Goal: Information Seeking & Learning: Compare options

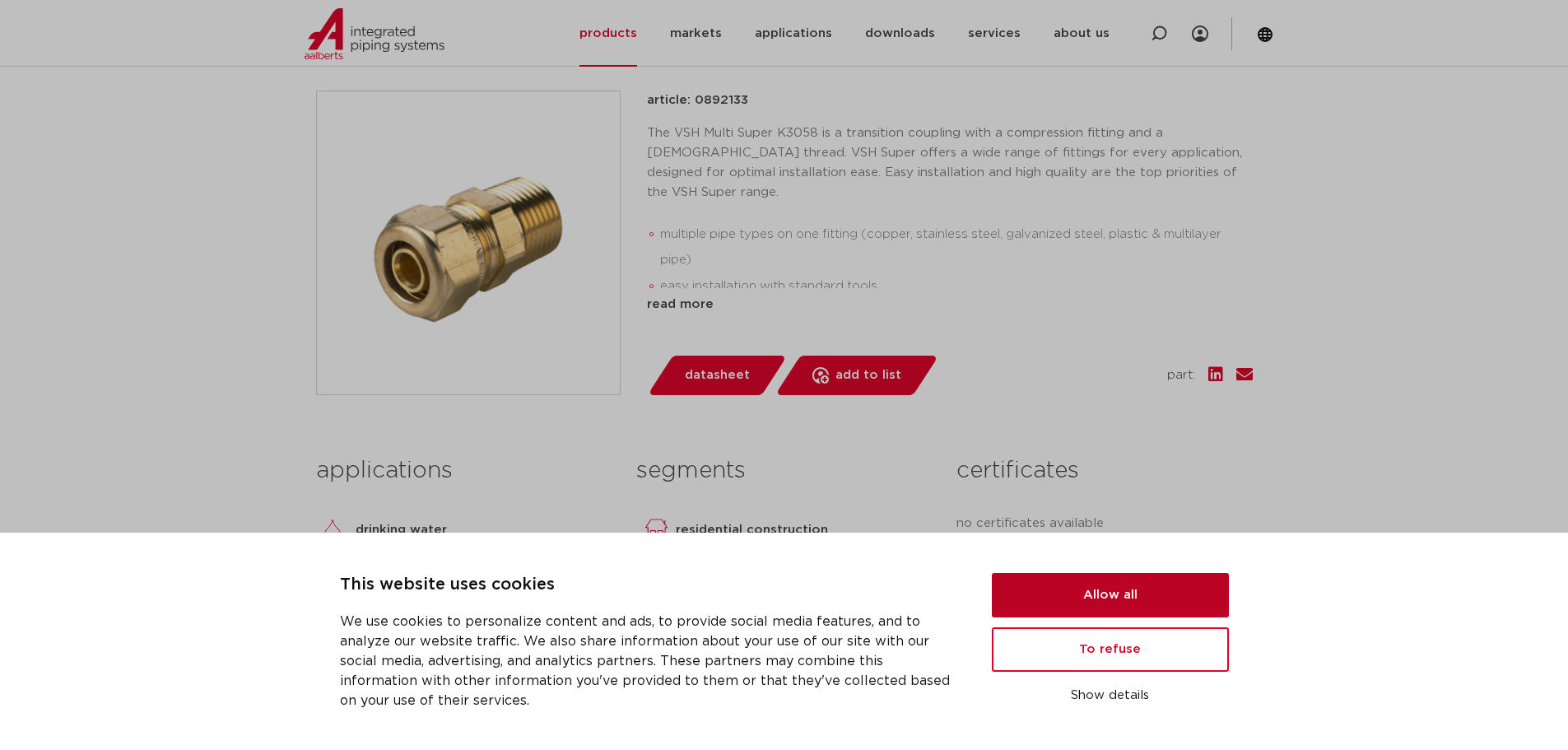
click at [1071, 601] on button "Allow all" at bounding box center [1110, 595] width 237 height 44
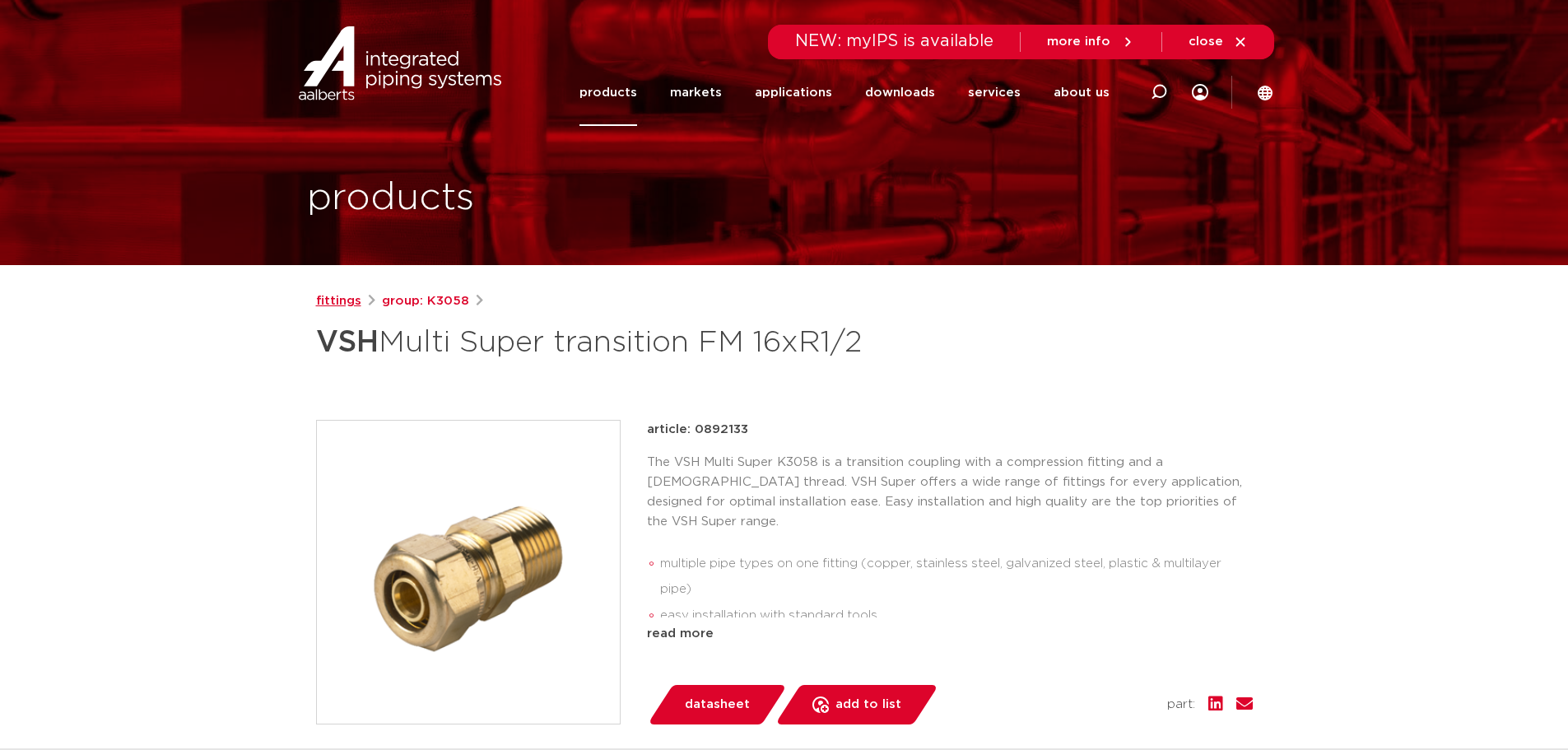
click at [333, 303] on font "fittings" at bounding box center [339, 301] width 45 height 12
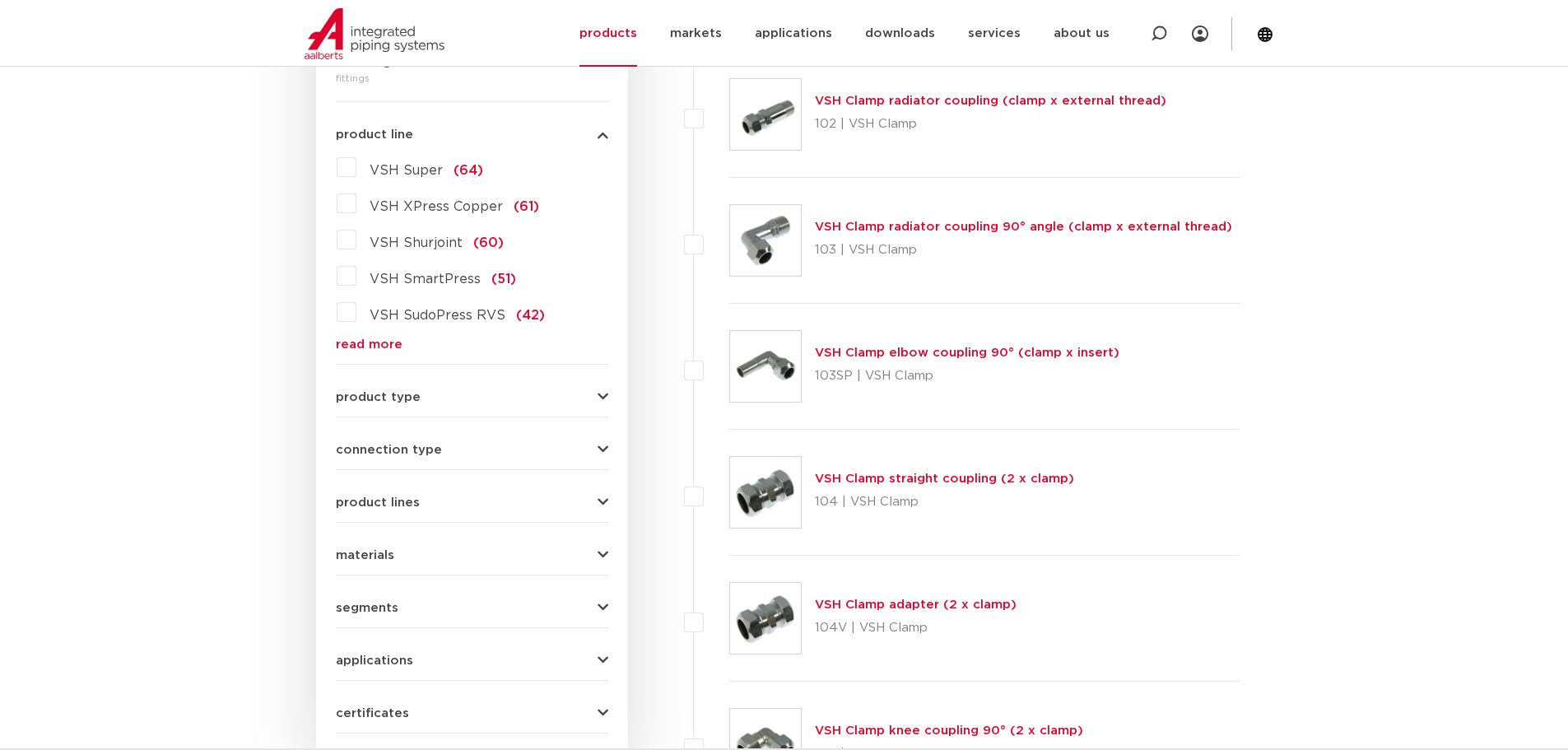
scroll to position [494, 0]
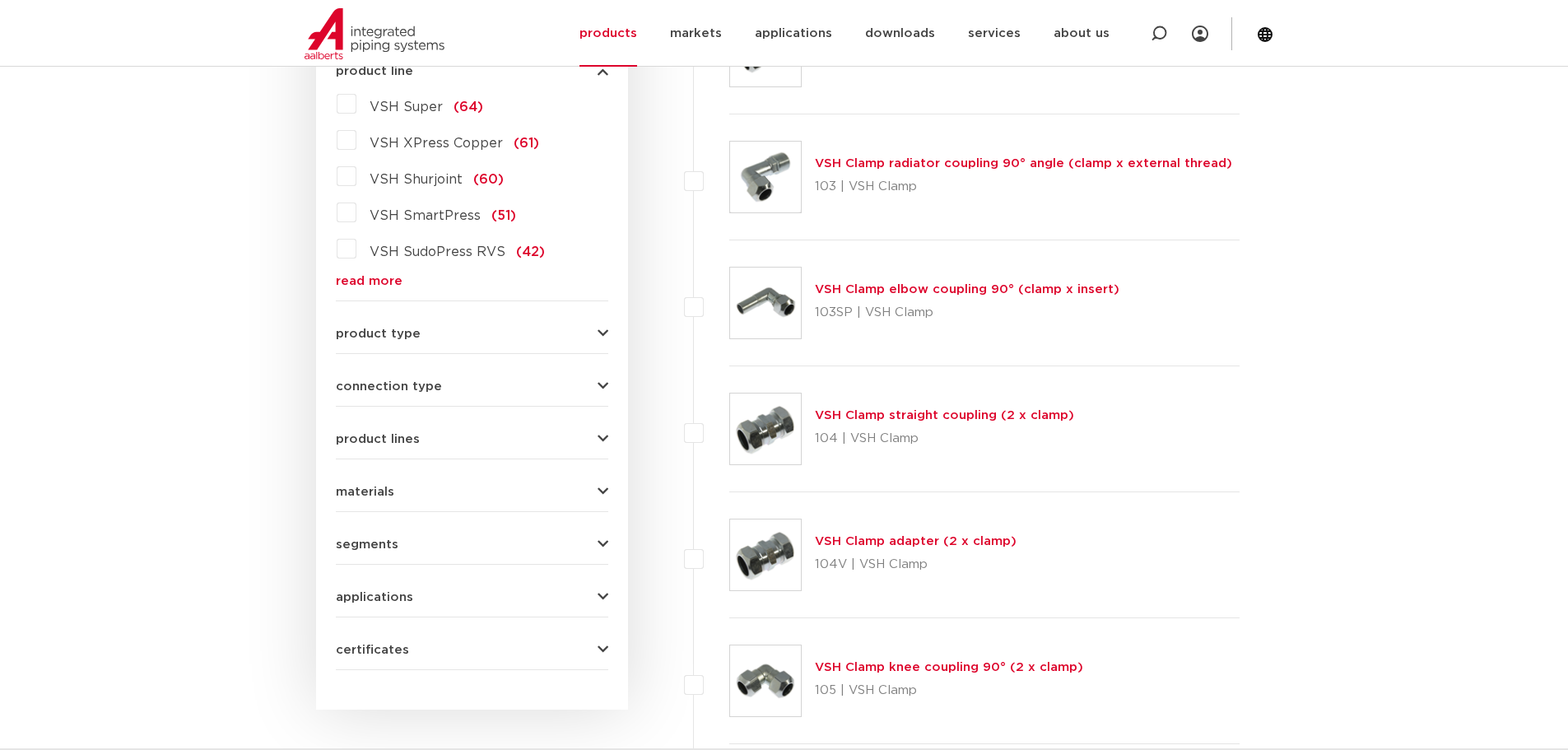
click at [465, 394] on form "search by name or product number all categories fittings fittingen afsluiters b…" at bounding box center [472, 286] width 272 height 767
click at [596, 390] on div "connection type press (498) buiseind (137) Rp - binnendraad cilindrisch (BSPT) …" at bounding box center [472, 379] width 272 height 26
click at [598, 392] on icon "button" at bounding box center [602, 386] width 10 height 12
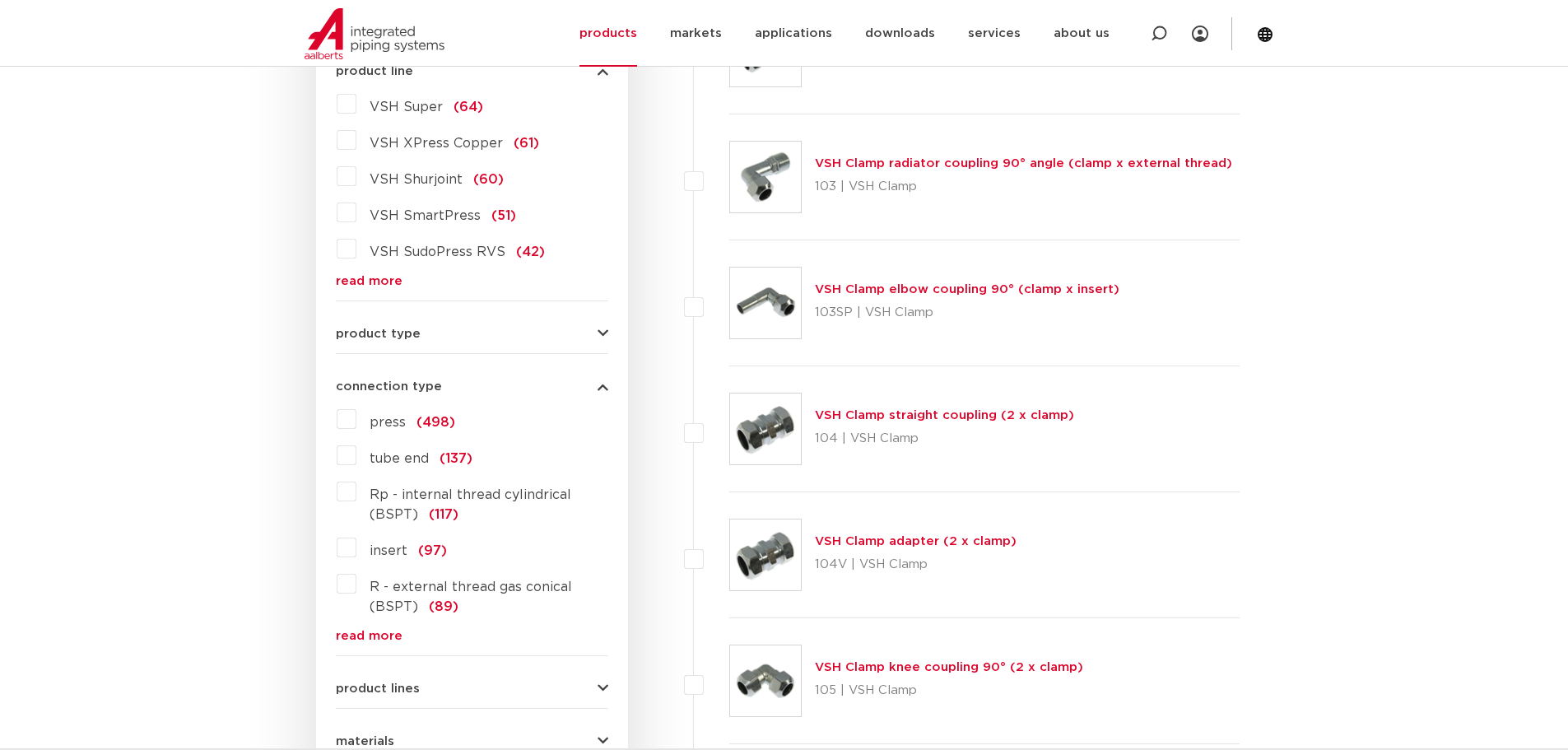
click at [357, 426] on label "press (498)" at bounding box center [406, 419] width 98 height 26
click at [0, 0] on input "press (498)" at bounding box center [0, 0] width 0 height 0
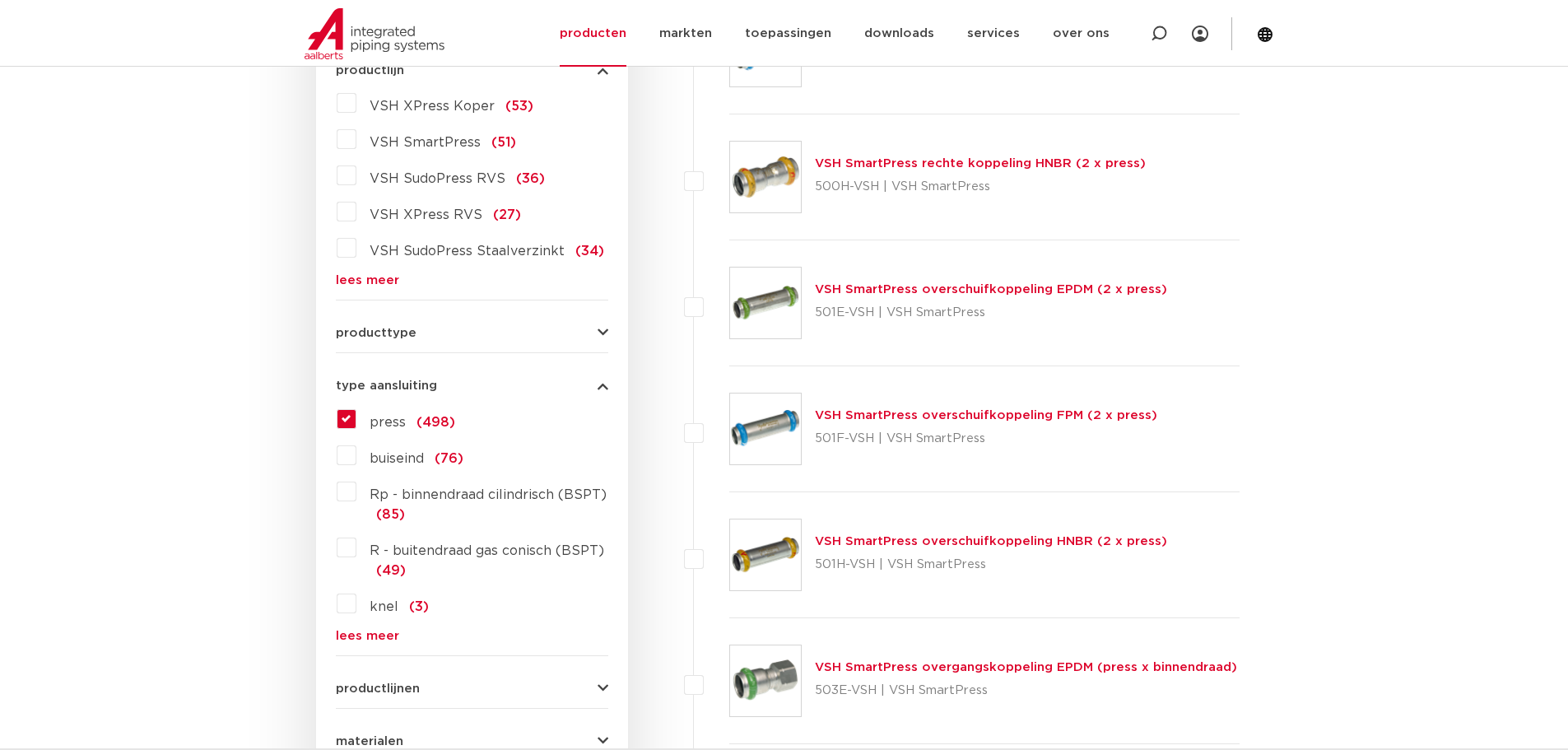
click at [357, 425] on label "press (498)" at bounding box center [406, 419] width 98 height 26
click at [0, 0] on input "press (498)" at bounding box center [0, 0] width 0 height 0
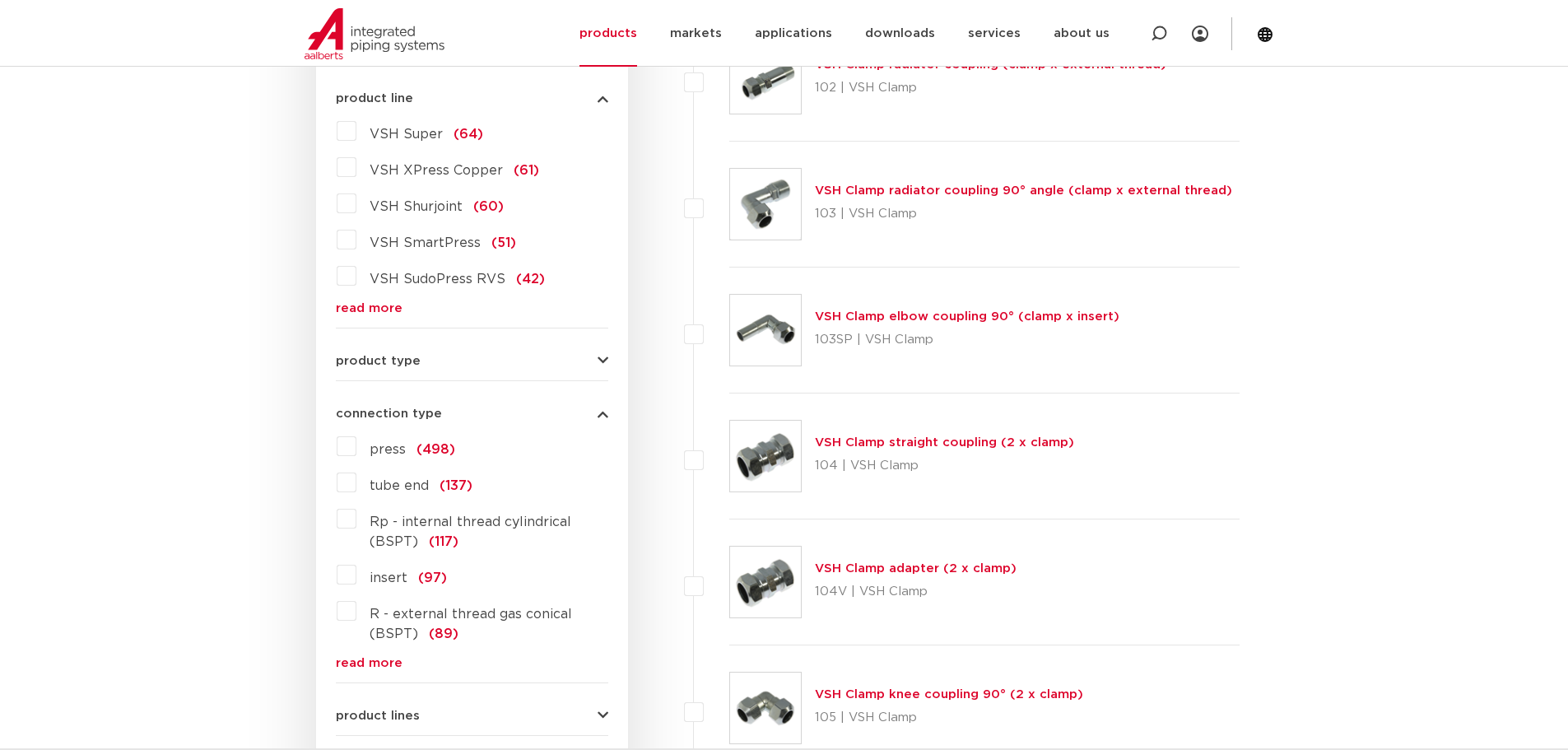
scroll to position [415, 0]
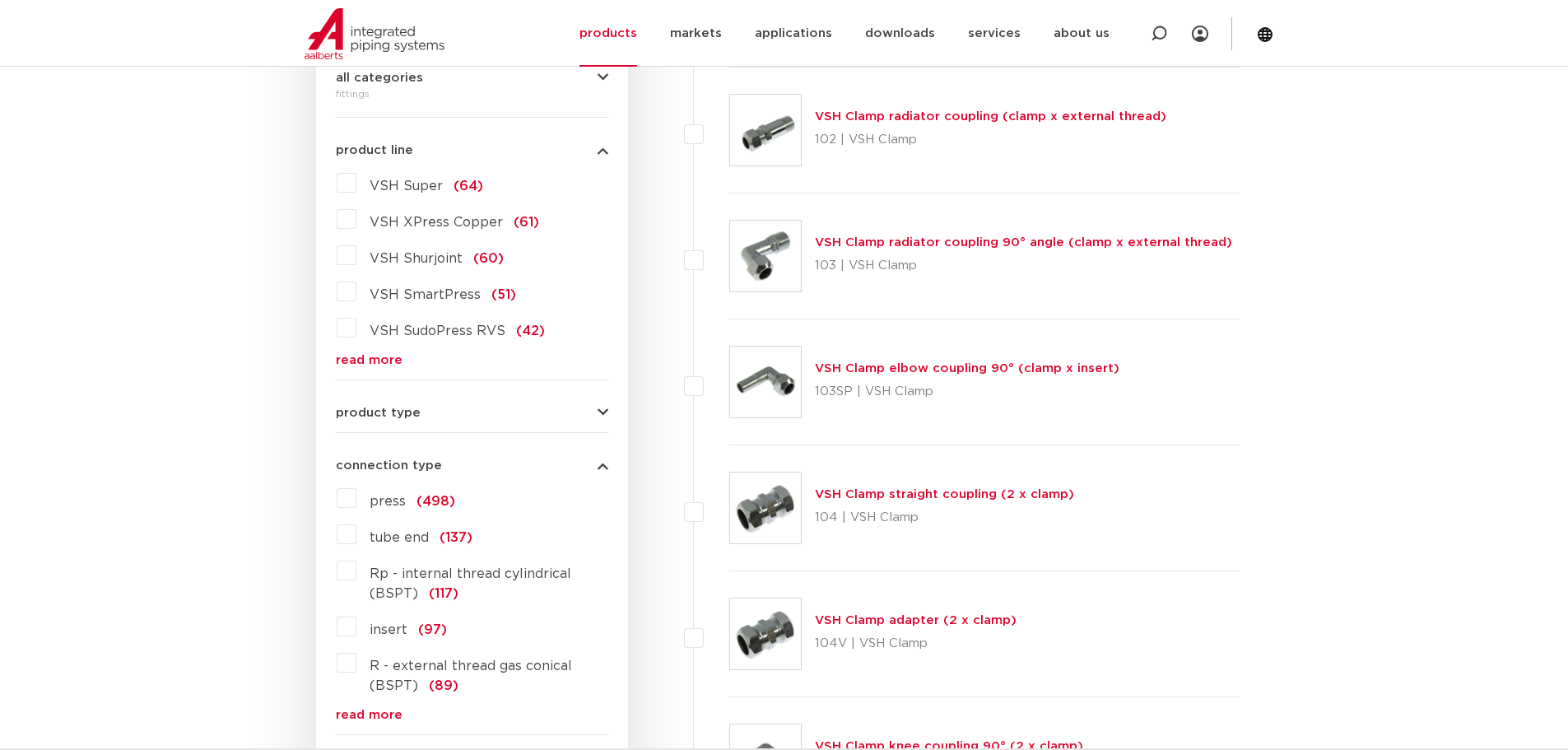
click at [362, 417] on font "product type" at bounding box center [378, 412] width 85 height 12
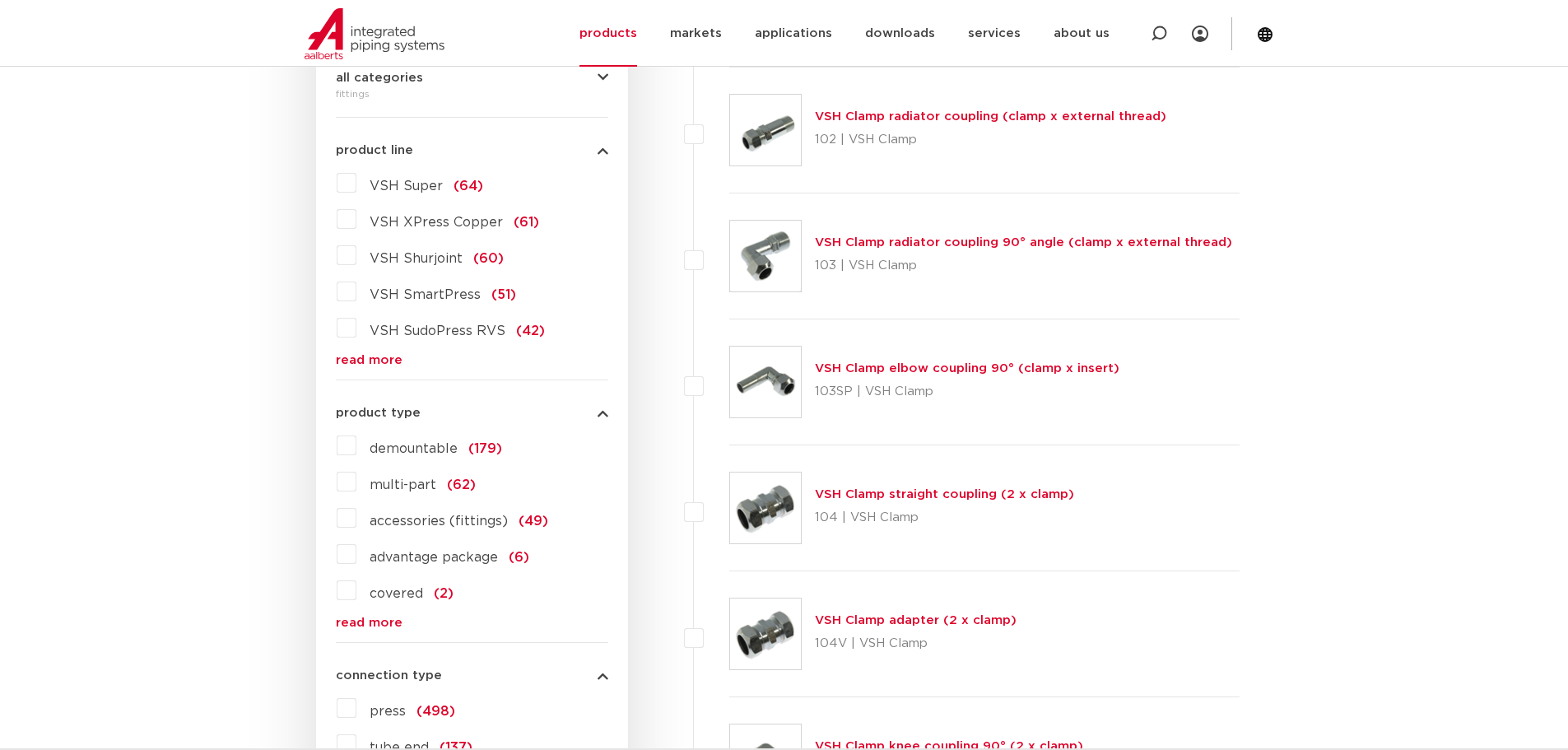
click at [372, 413] on font "product type" at bounding box center [378, 412] width 85 height 12
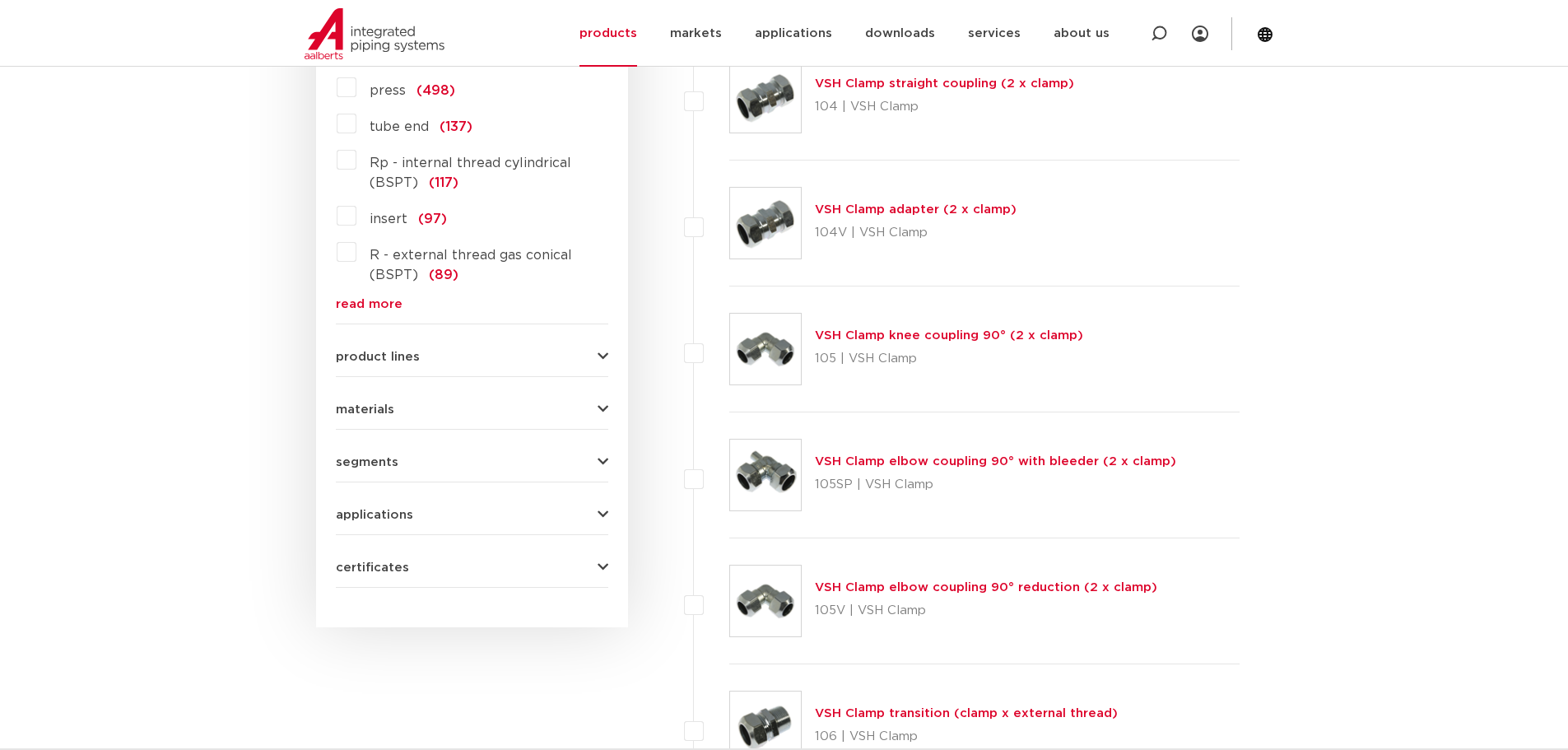
scroll to position [827, 0]
click at [418, 357] on button "product lines" at bounding box center [472, 356] width 272 height 12
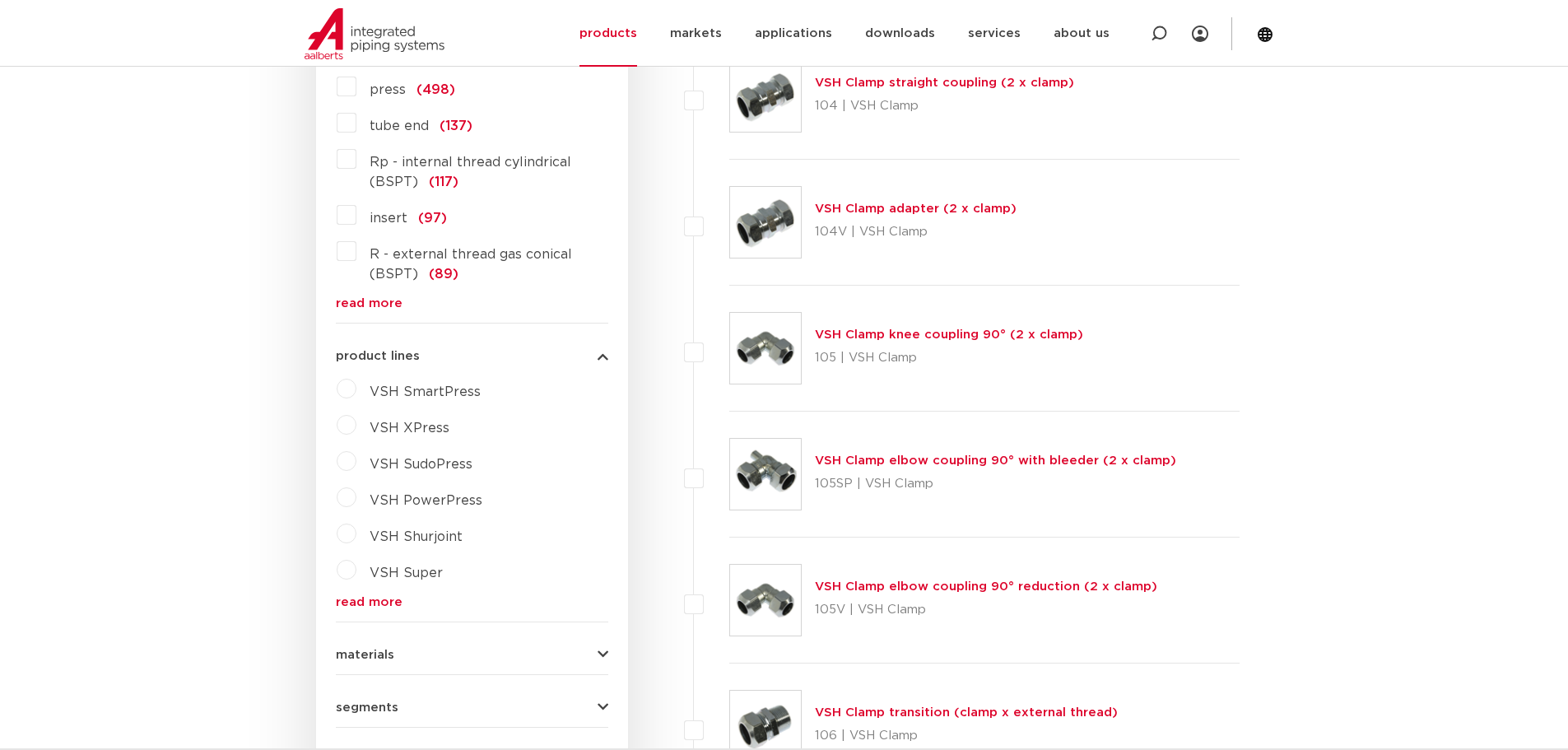
click at [418, 357] on button "product lines" at bounding box center [472, 356] width 272 height 12
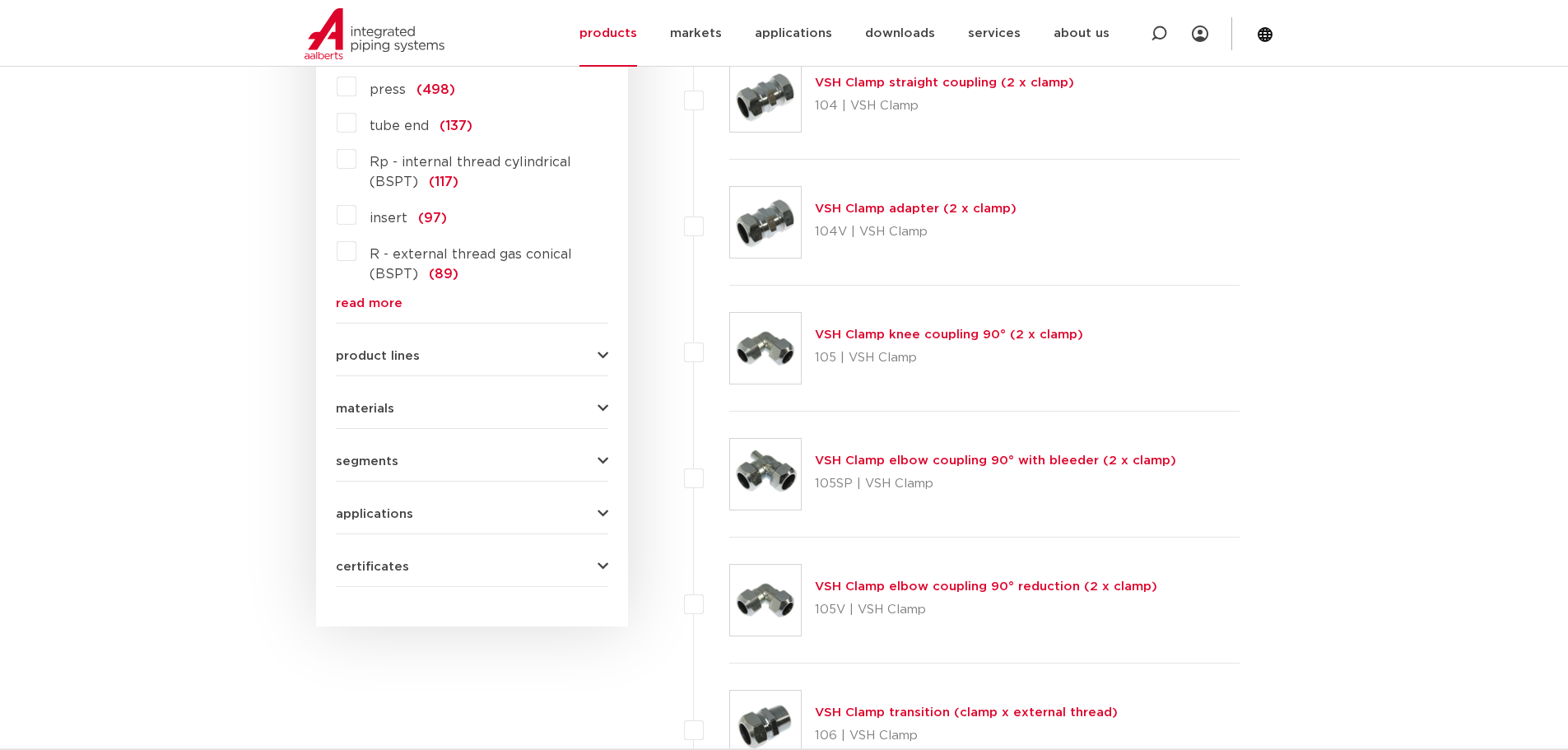
click at [437, 425] on form "search by name or product number all categories fittings fittingen afsluiters b…" at bounding box center [472, 78] width 272 height 1017
click at [421, 414] on button "materials" at bounding box center [472, 409] width 272 height 12
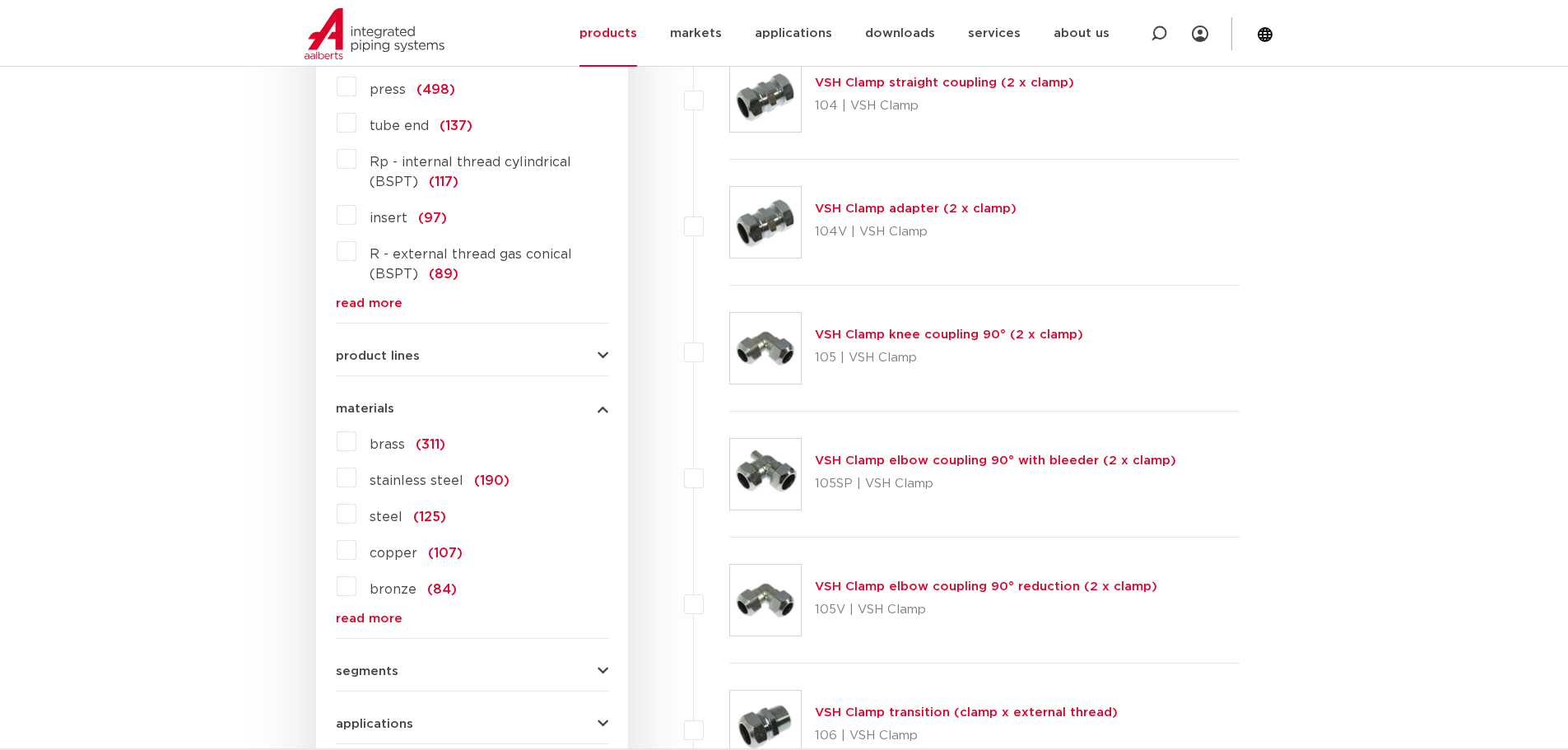
click at [421, 414] on button "materials" at bounding box center [472, 409] width 272 height 12
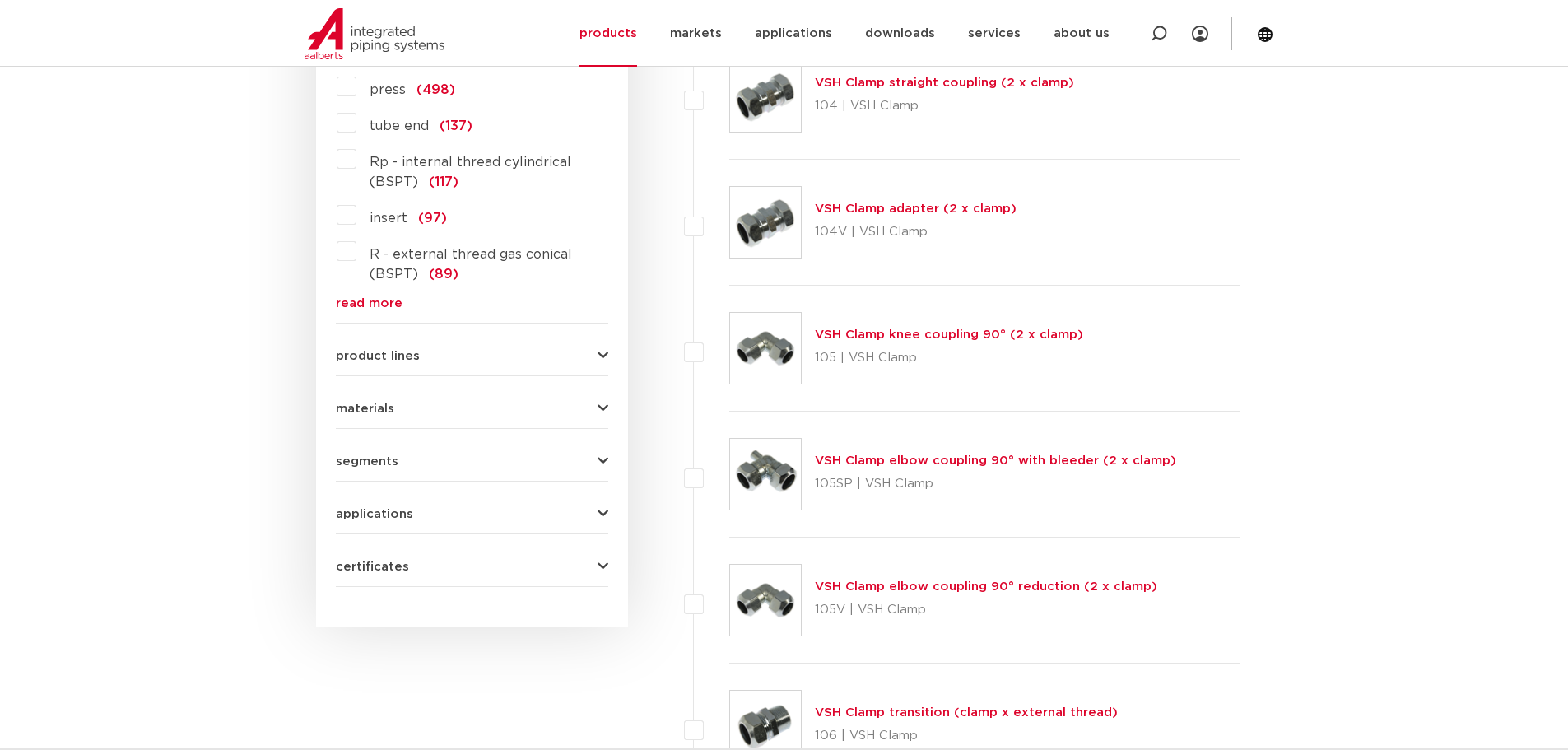
click at [435, 462] on button "segments" at bounding box center [472, 461] width 272 height 12
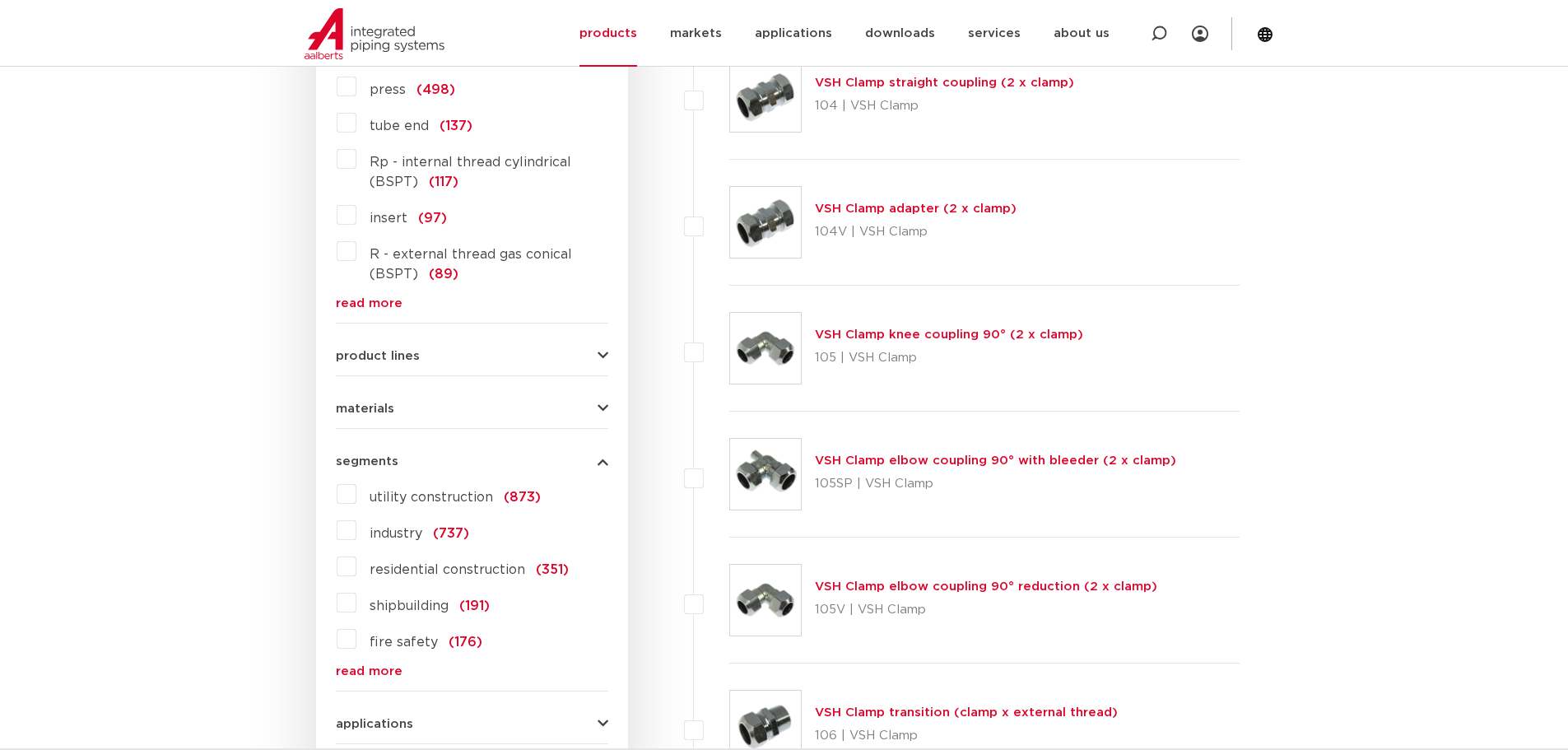
click at [435, 462] on button "segments" at bounding box center [472, 461] width 272 height 12
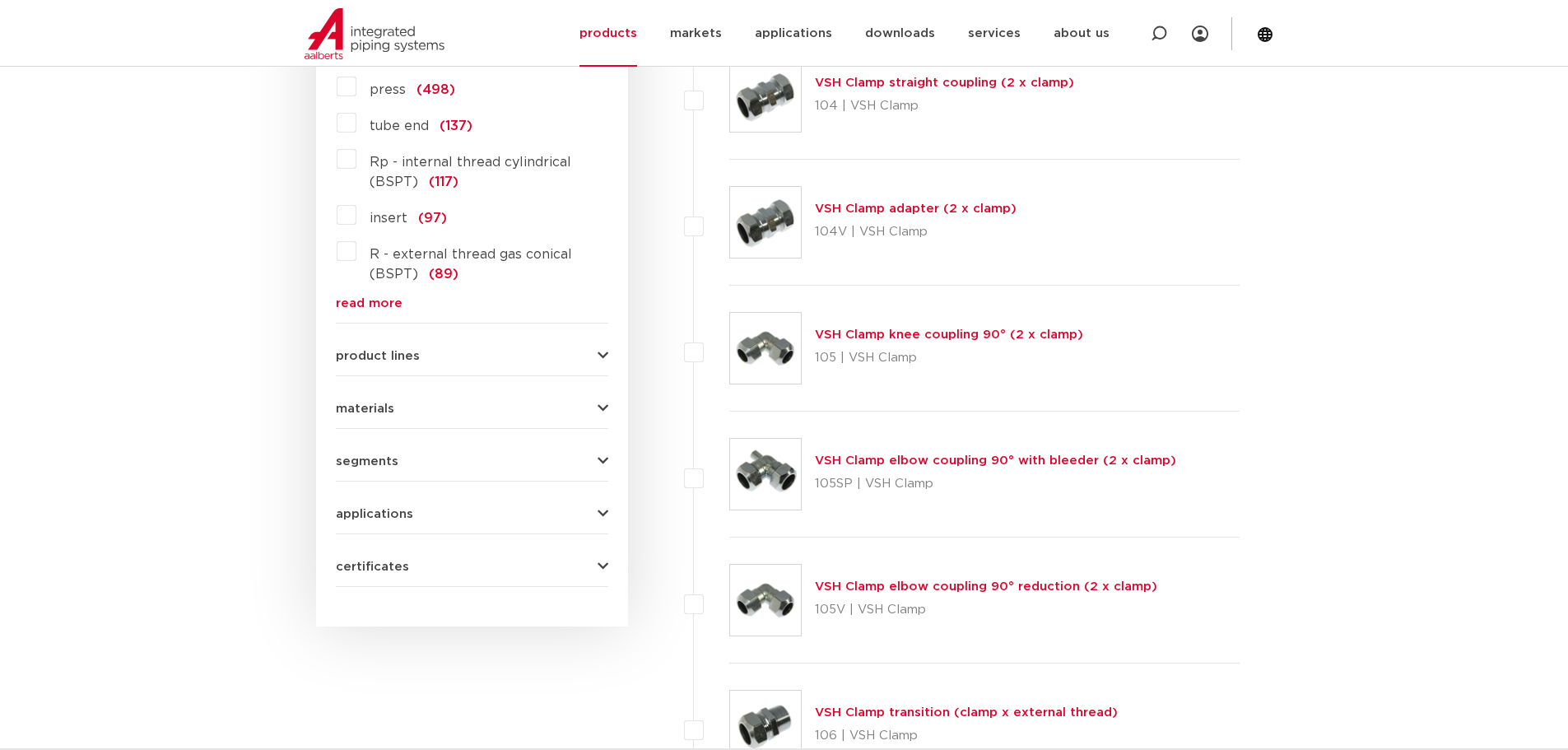
click at [422, 512] on button "applications" at bounding box center [472, 514] width 272 height 12
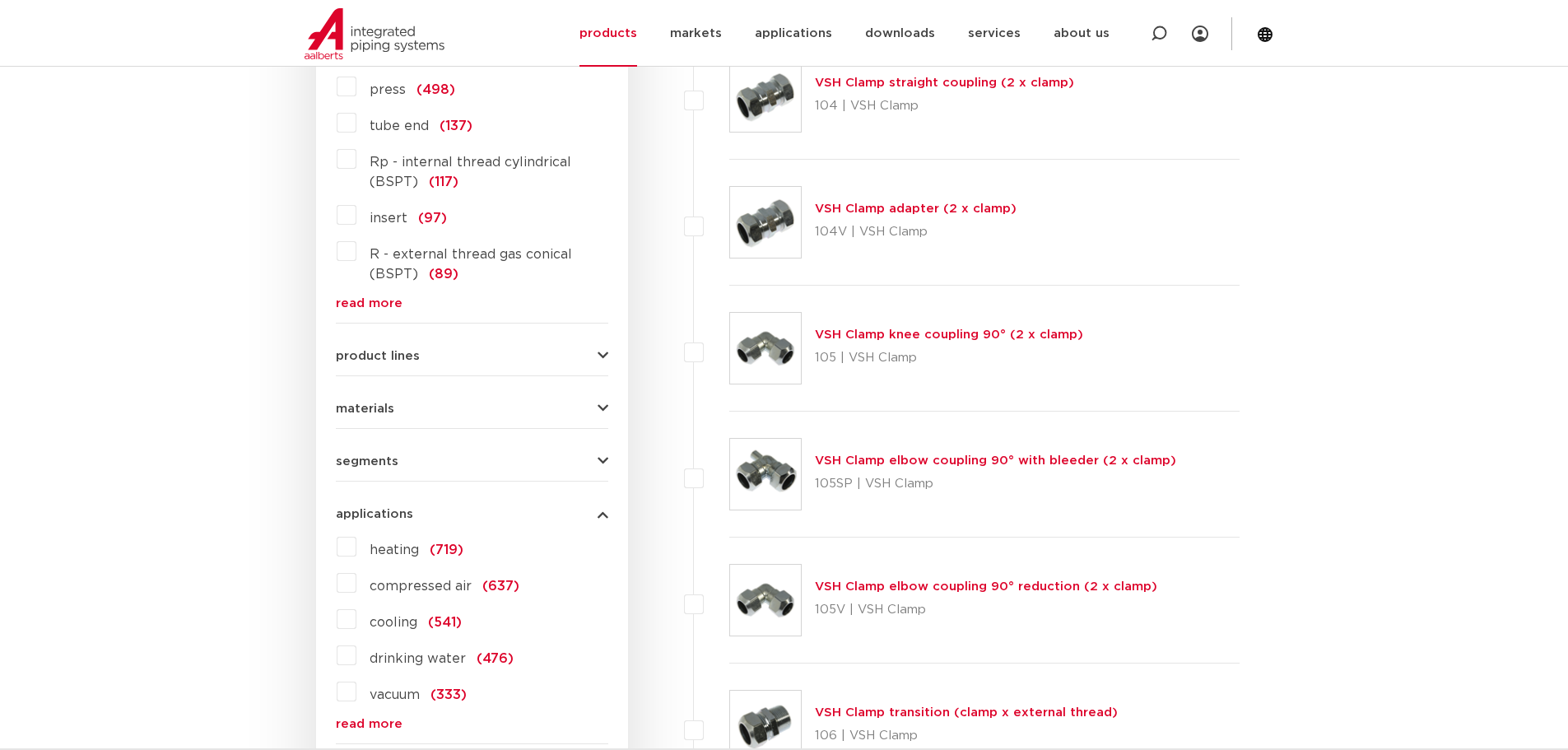
click at [370, 520] on font "applications" at bounding box center [375, 514] width 78 height 12
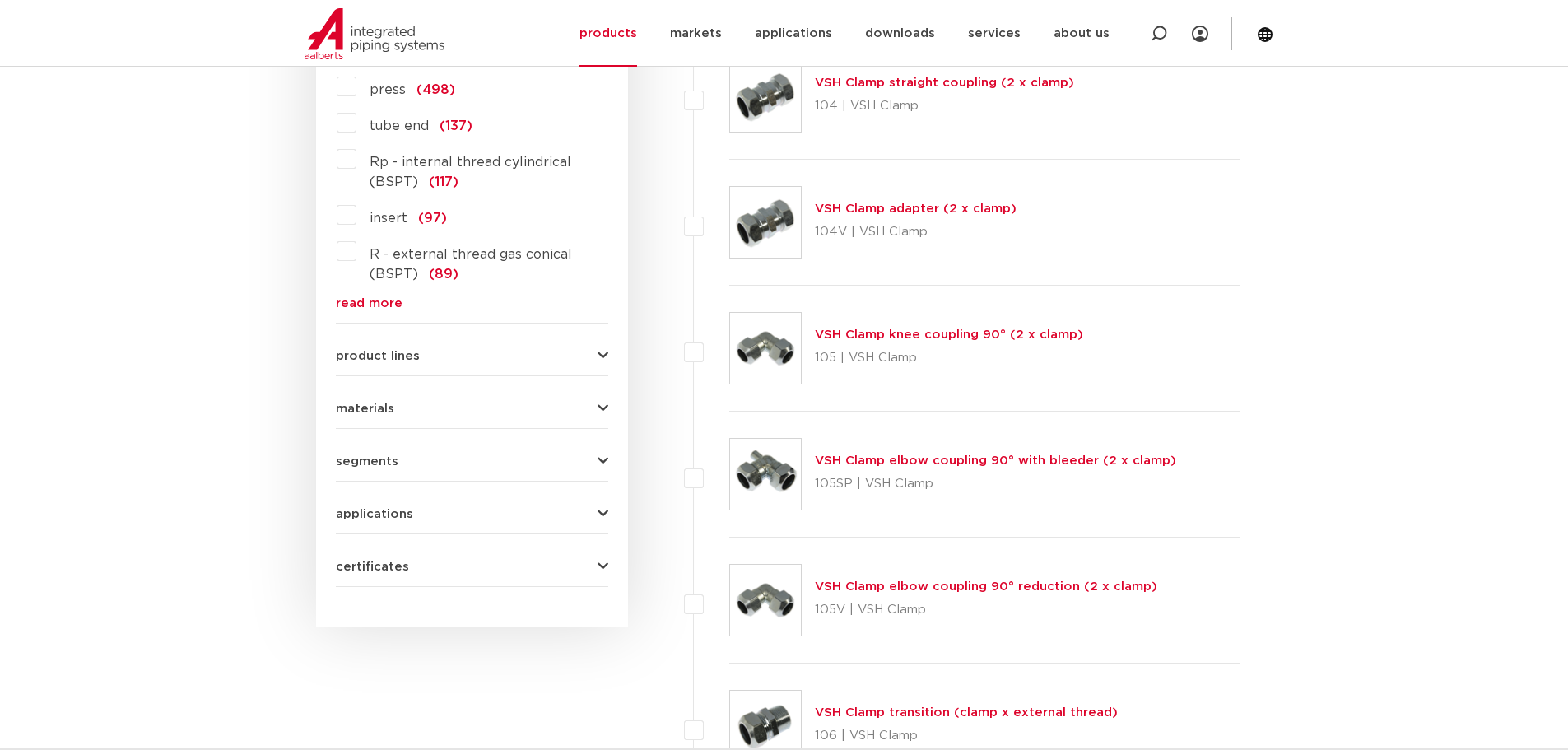
click at [371, 520] on font "applications" at bounding box center [375, 514] width 78 height 12
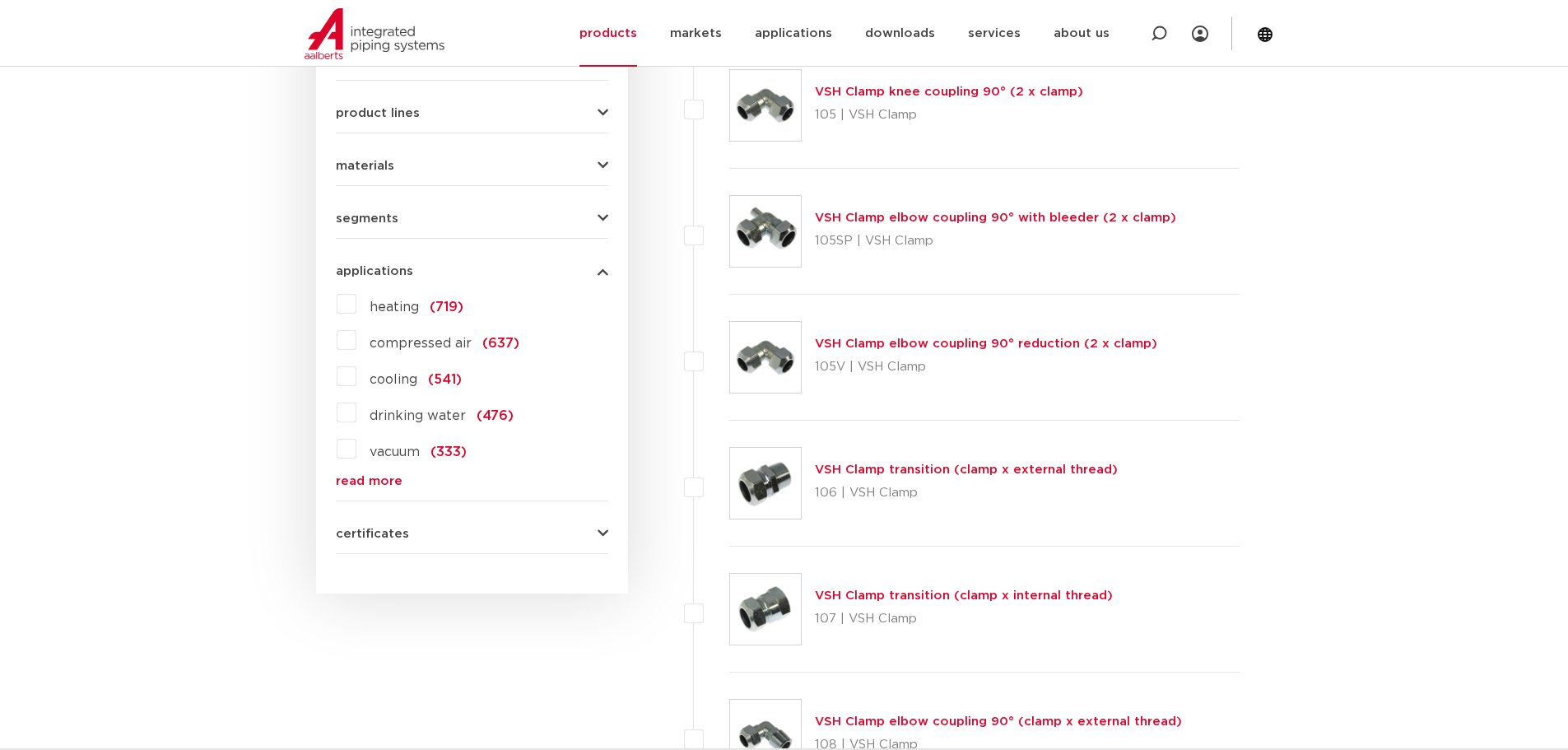
scroll to position [1073, 0]
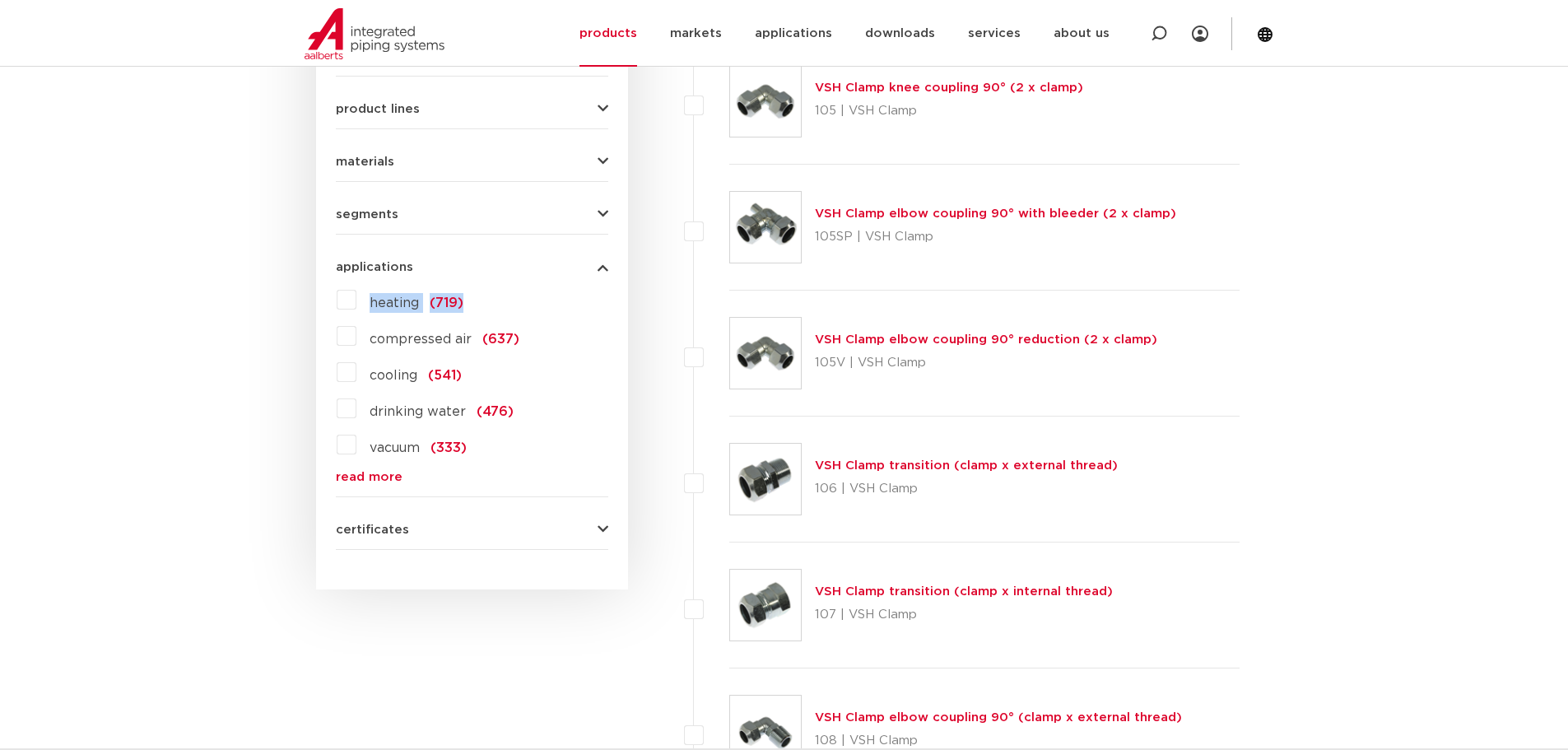
click at [352, 308] on div "heating (719) compressed air (637) cooling (541) drinking water (476) vacuum (3…" at bounding box center [472, 385] width 272 height 197
click at [357, 308] on label "heating (719)" at bounding box center [409, 300] width 107 height 26
click at [0, 0] on input "heating (719)" at bounding box center [0, 0] width 0 height 0
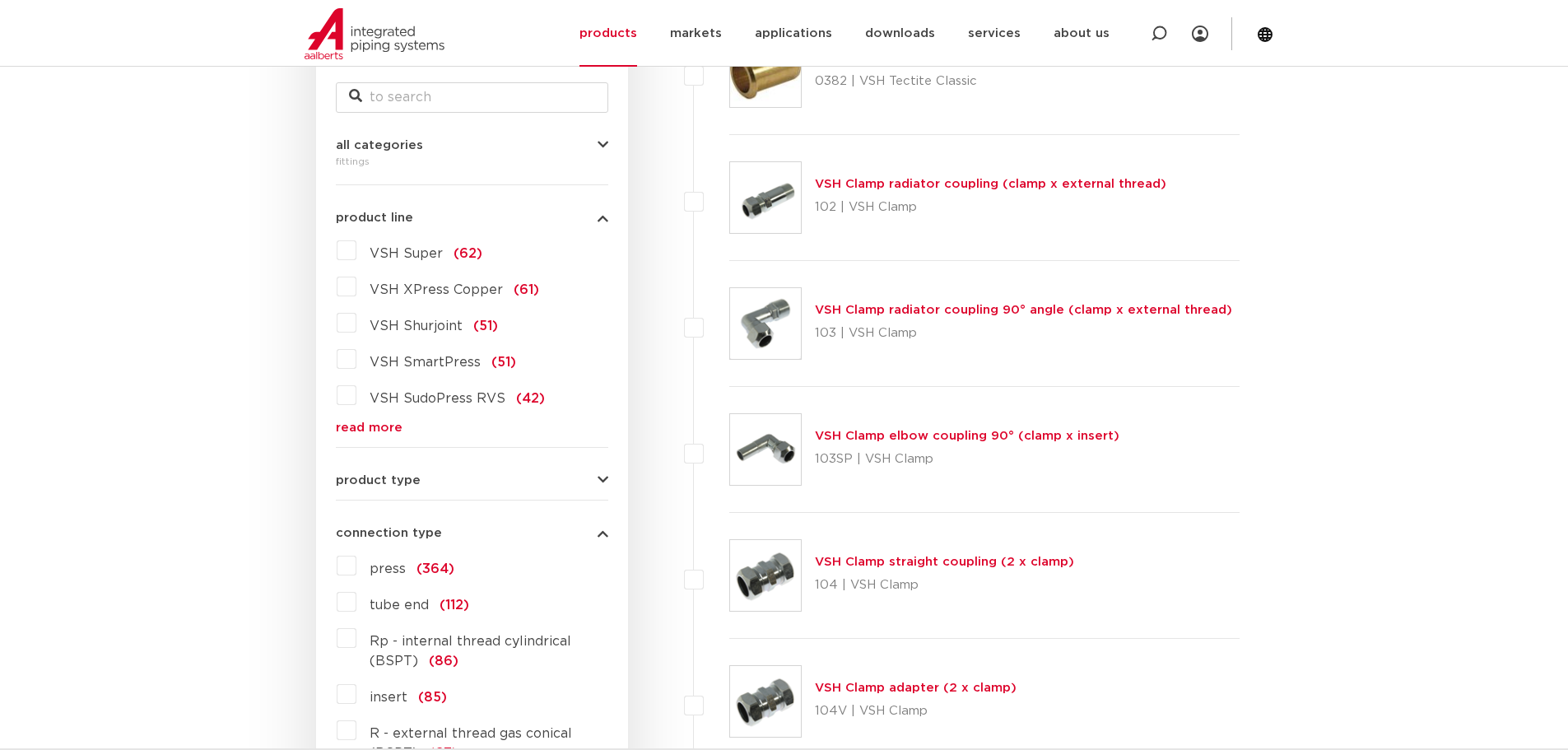
scroll to position [334, 0]
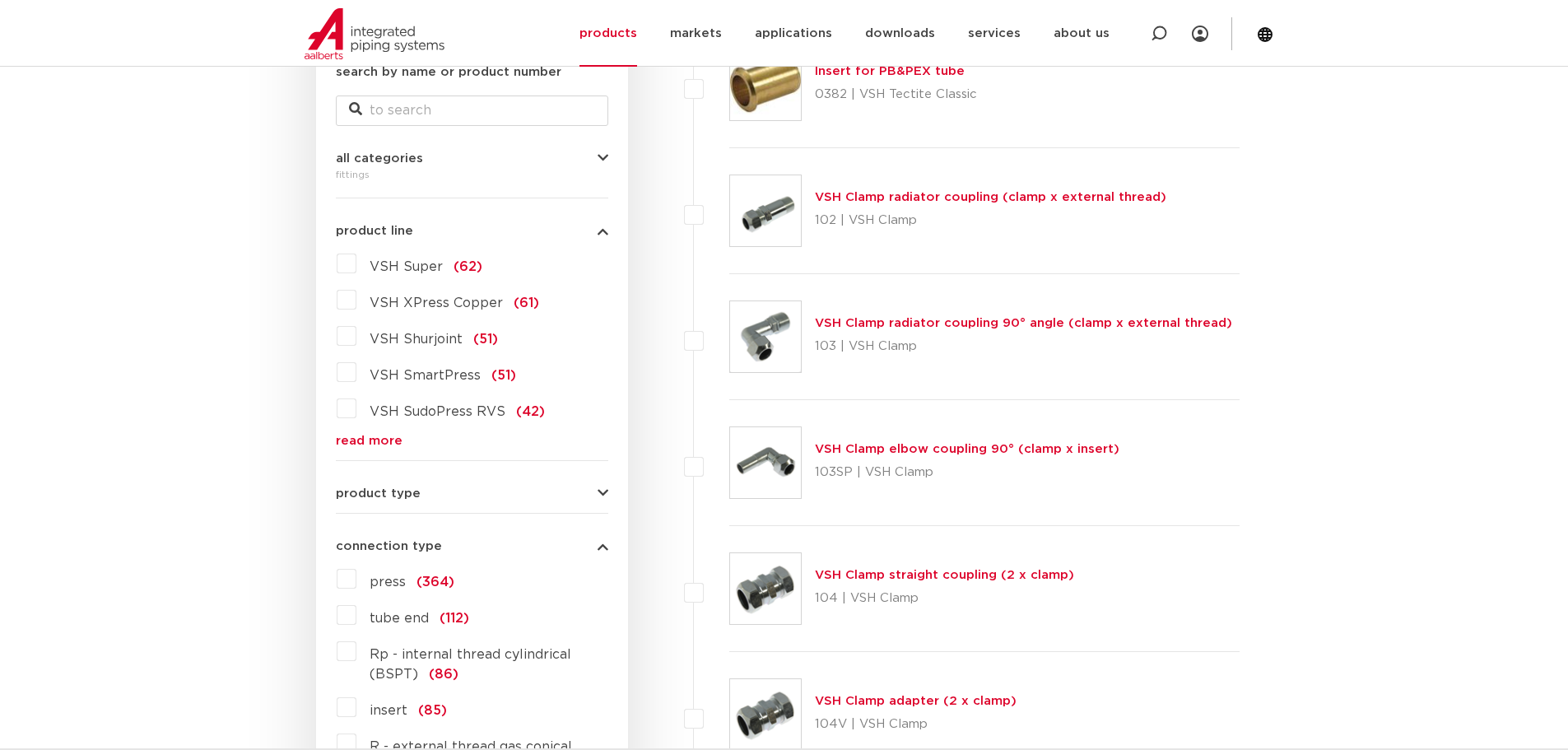
click at [422, 487] on div "product type demontabel (163) meerdelig (50) accessoires (fittings) (29) voorde…" at bounding box center [472, 486] width 272 height 26
click at [417, 497] on button "product type" at bounding box center [472, 493] width 272 height 12
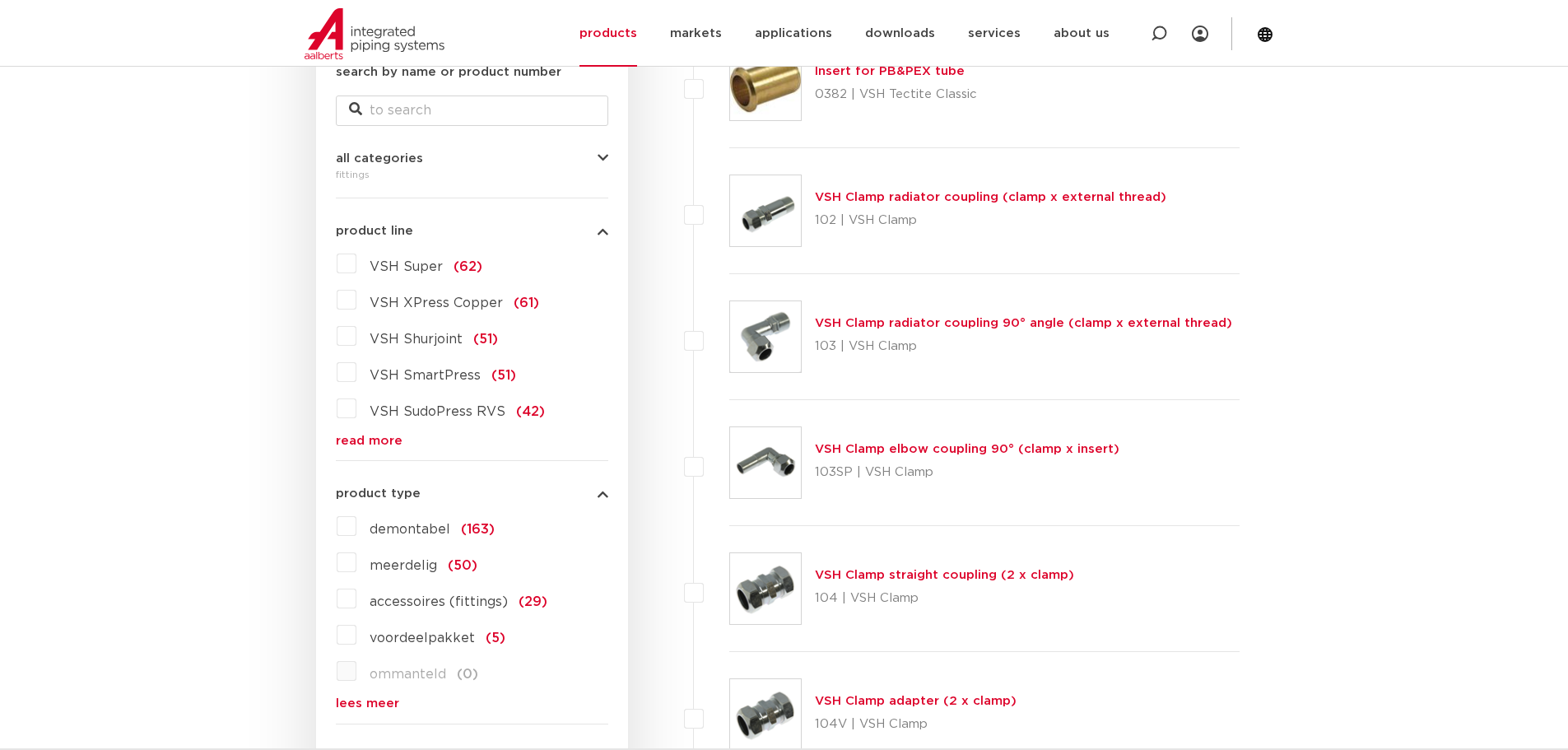
click at [416, 497] on font "product type" at bounding box center [378, 493] width 85 height 12
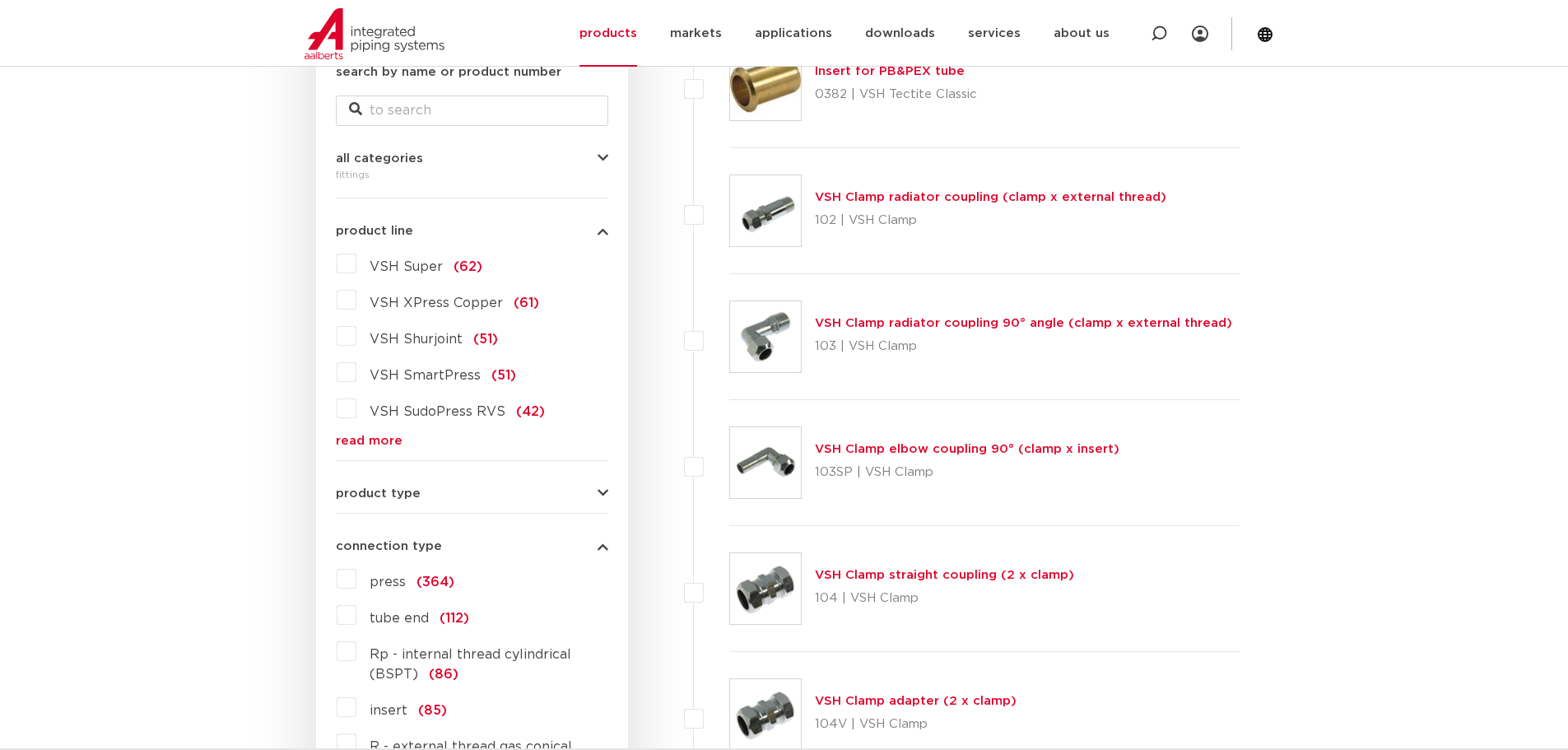
click at [495, 237] on button "product line" at bounding box center [472, 231] width 272 height 12
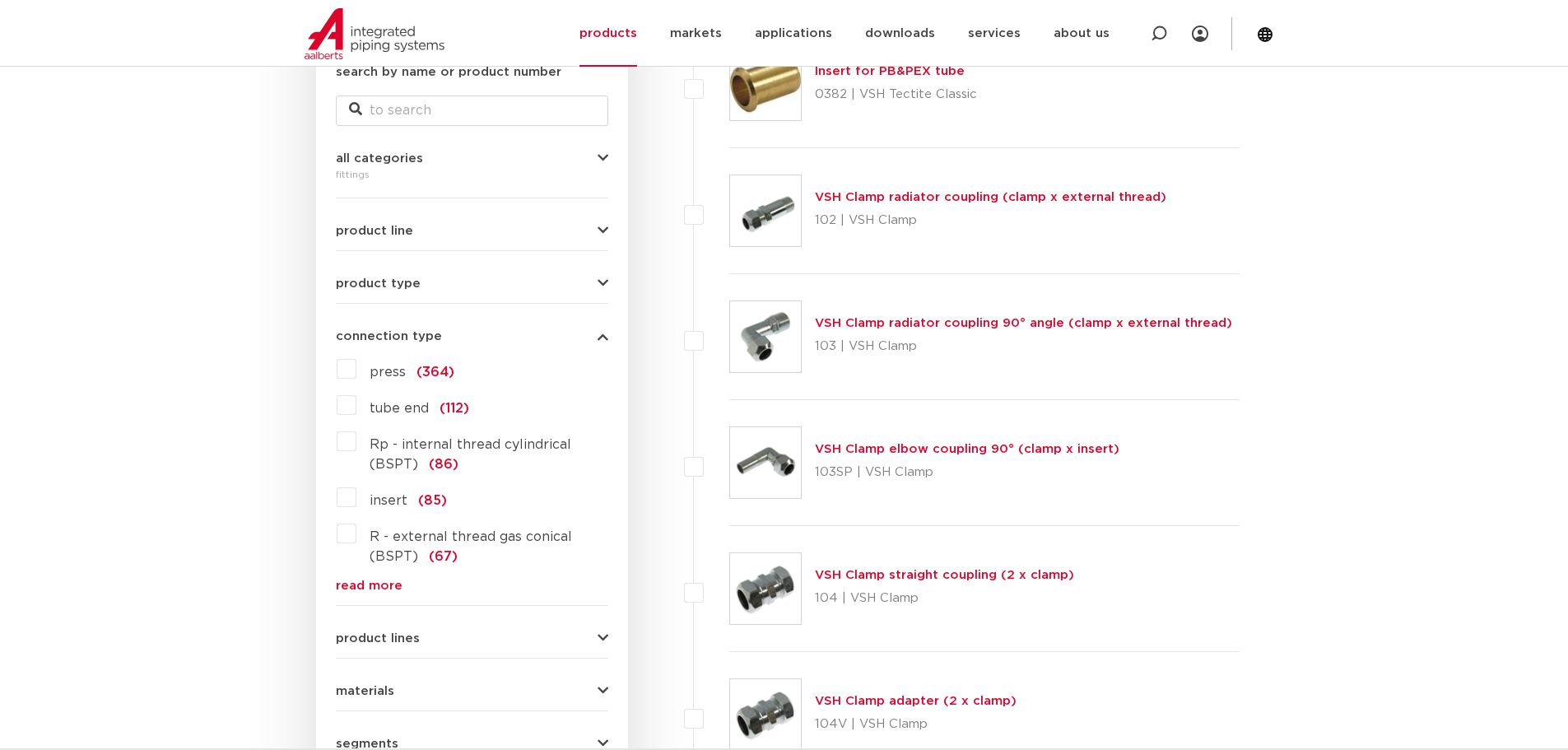
click at [486, 333] on button "connection type" at bounding box center [472, 336] width 272 height 12
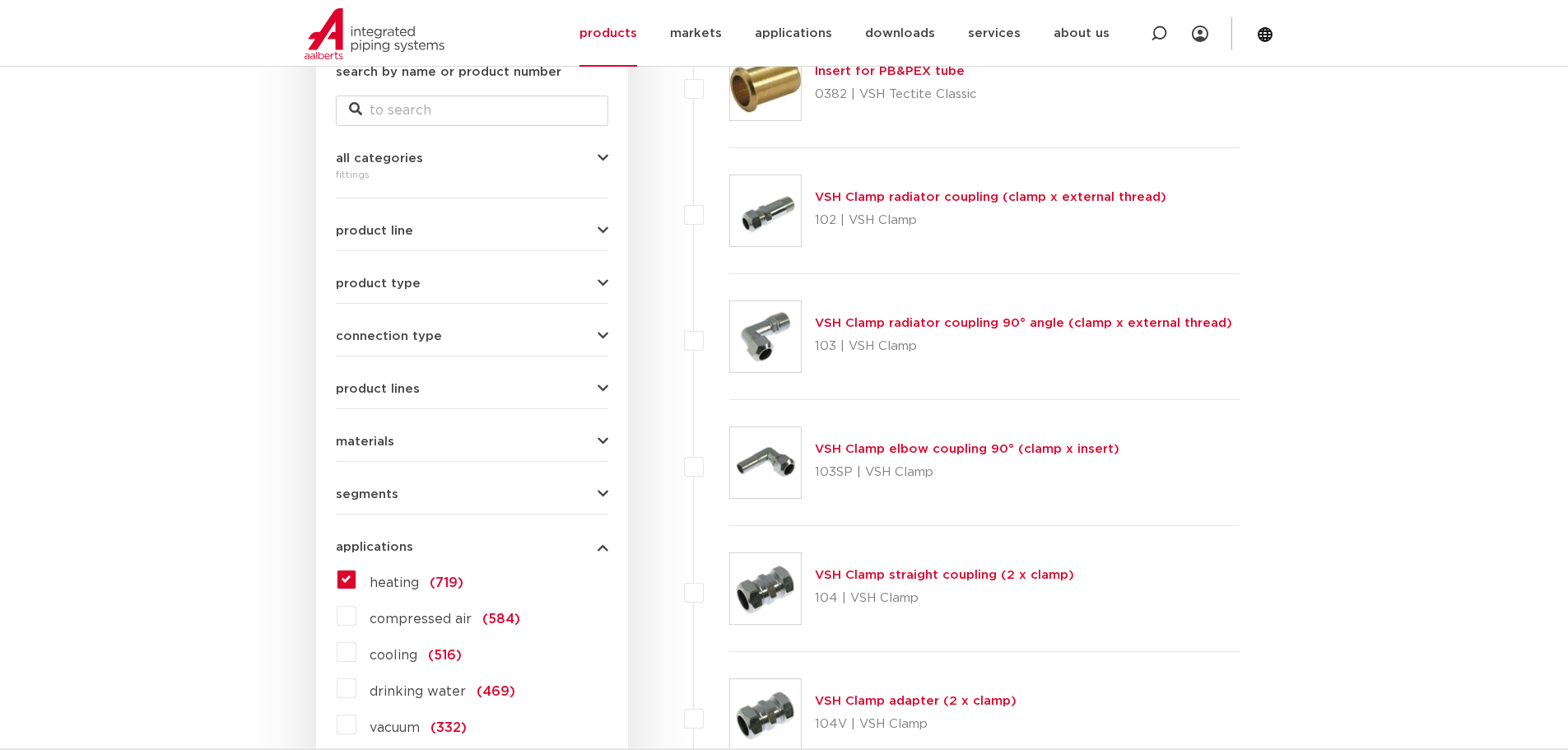
click at [486, 544] on button "applications" at bounding box center [472, 547] width 272 height 12
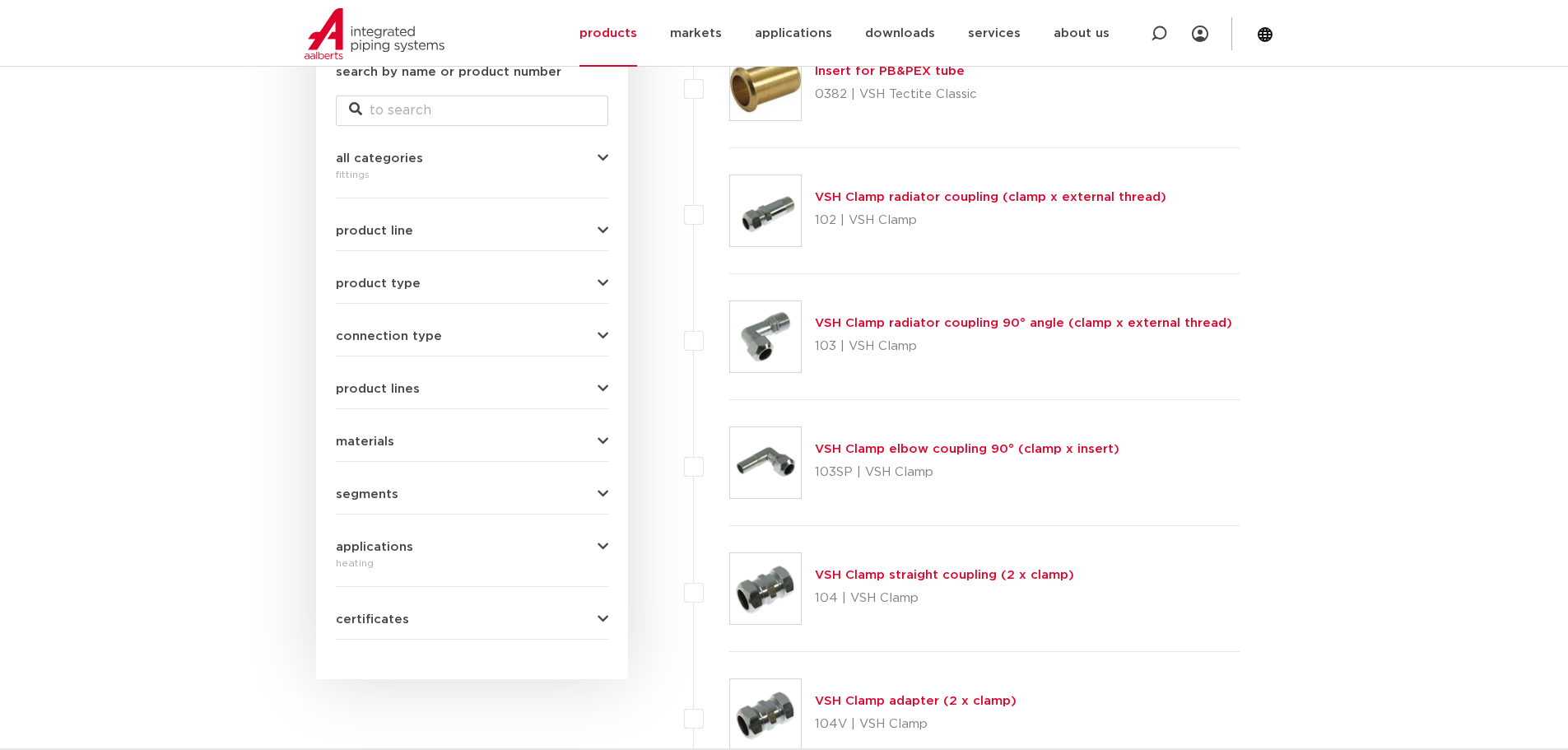
click at [431, 342] on font "connection type" at bounding box center [389, 336] width 106 height 12
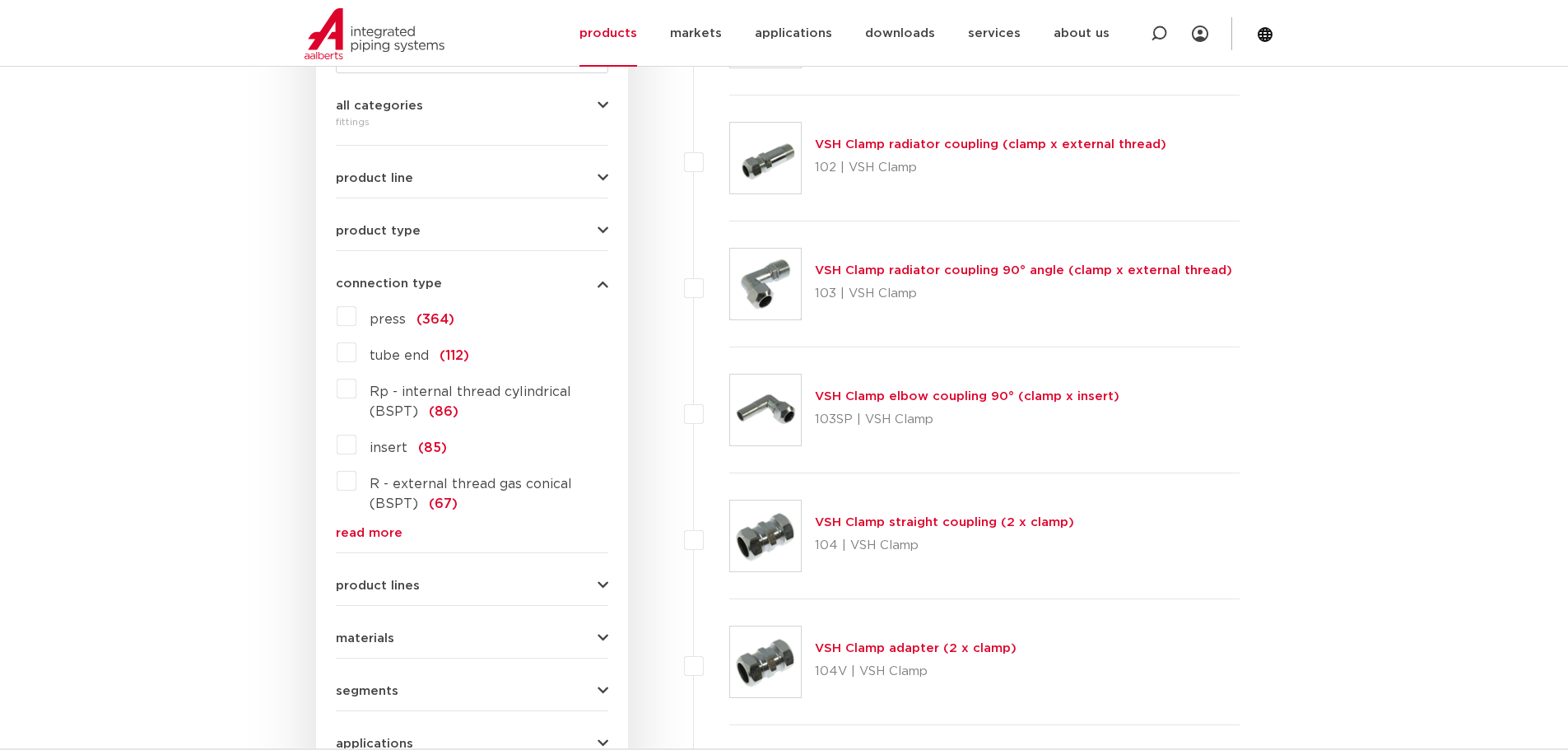
scroll to position [416, 0]
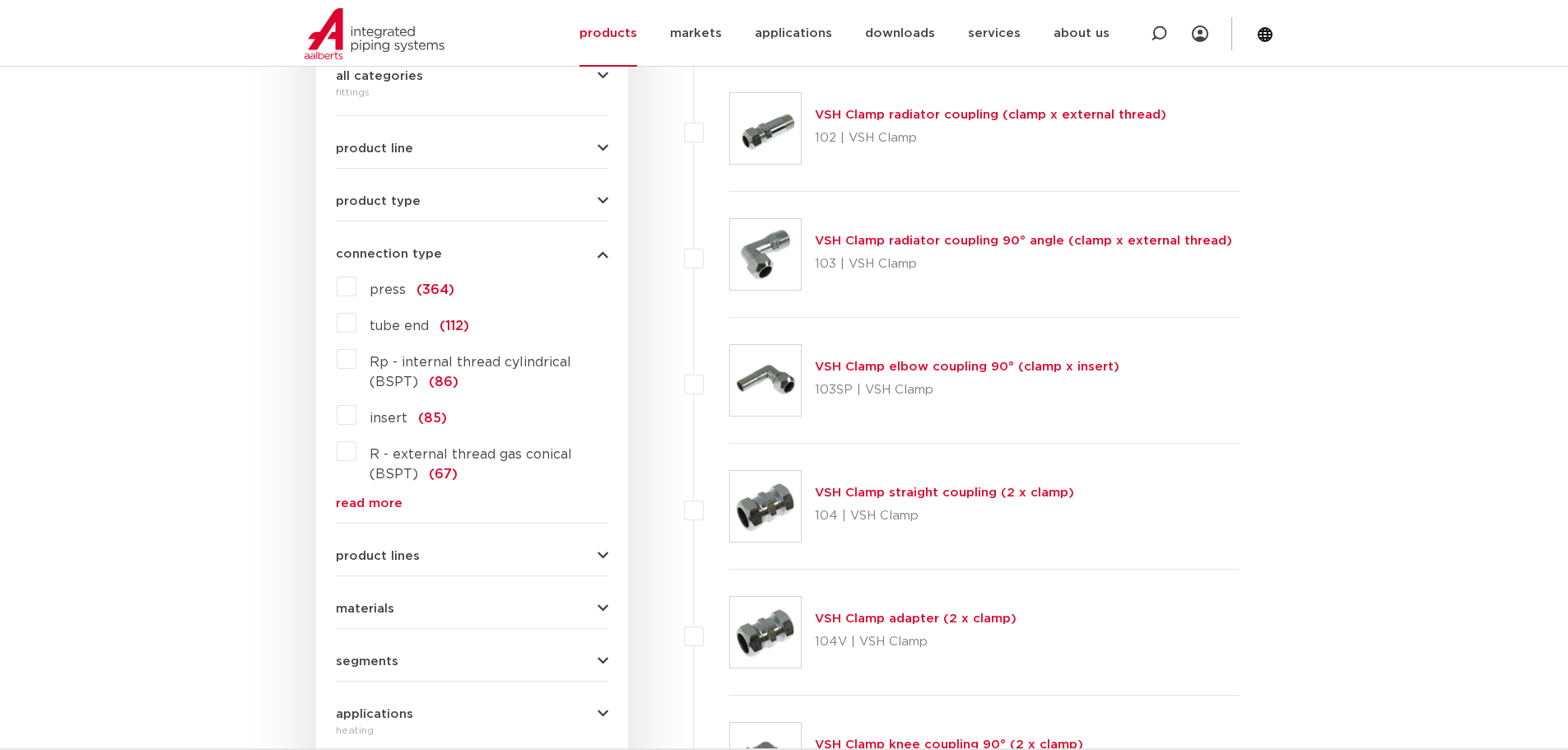
click at [378, 505] on font "read more" at bounding box center [369, 503] width 67 height 12
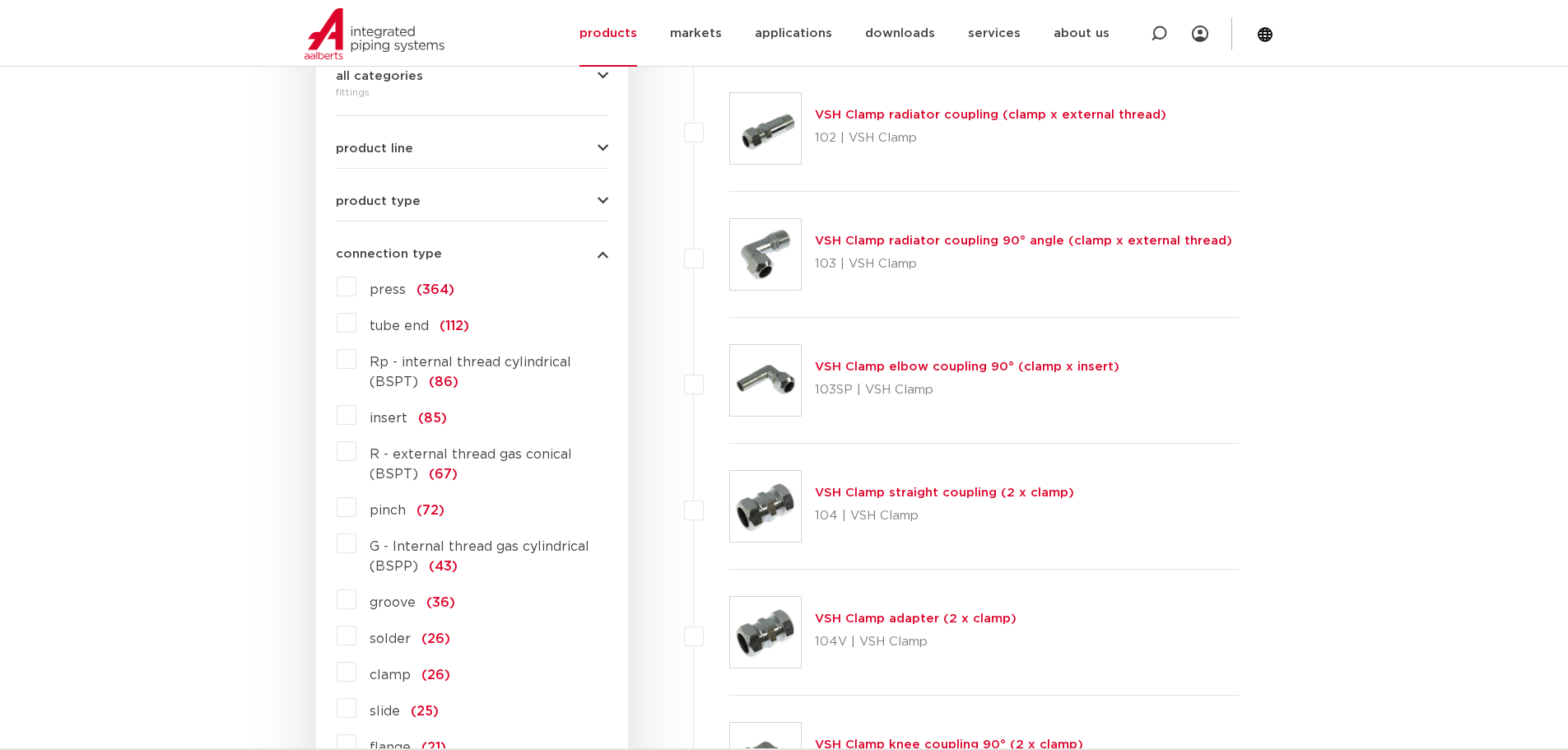
click at [437, 289] on font "(364)" at bounding box center [435, 289] width 38 height 13
click at [0, 0] on input "press (364)" at bounding box center [0, 0] width 0 height 0
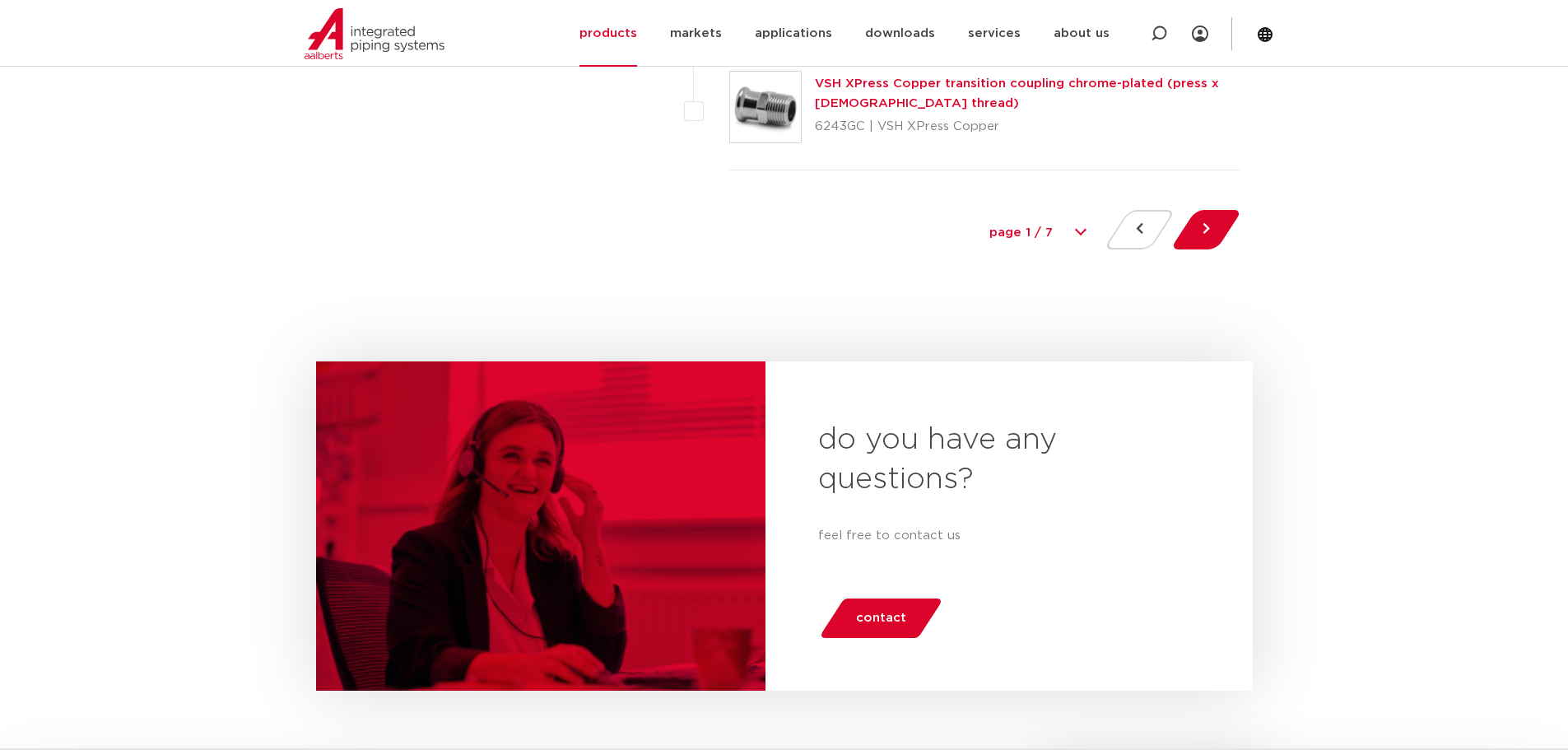
scroll to position [7333, 0]
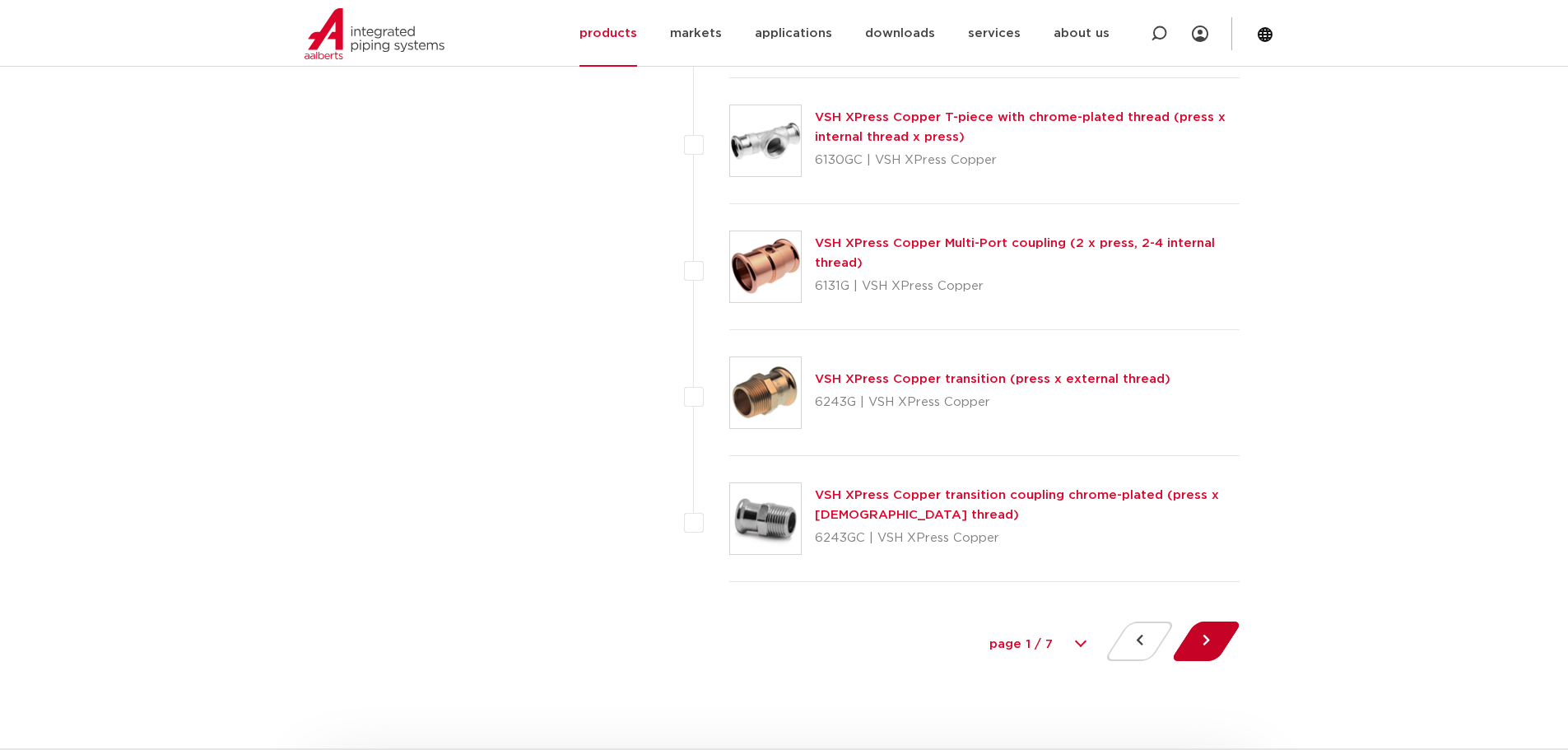
click at [1210, 633] on button at bounding box center [1207, 641] width 47 height 40
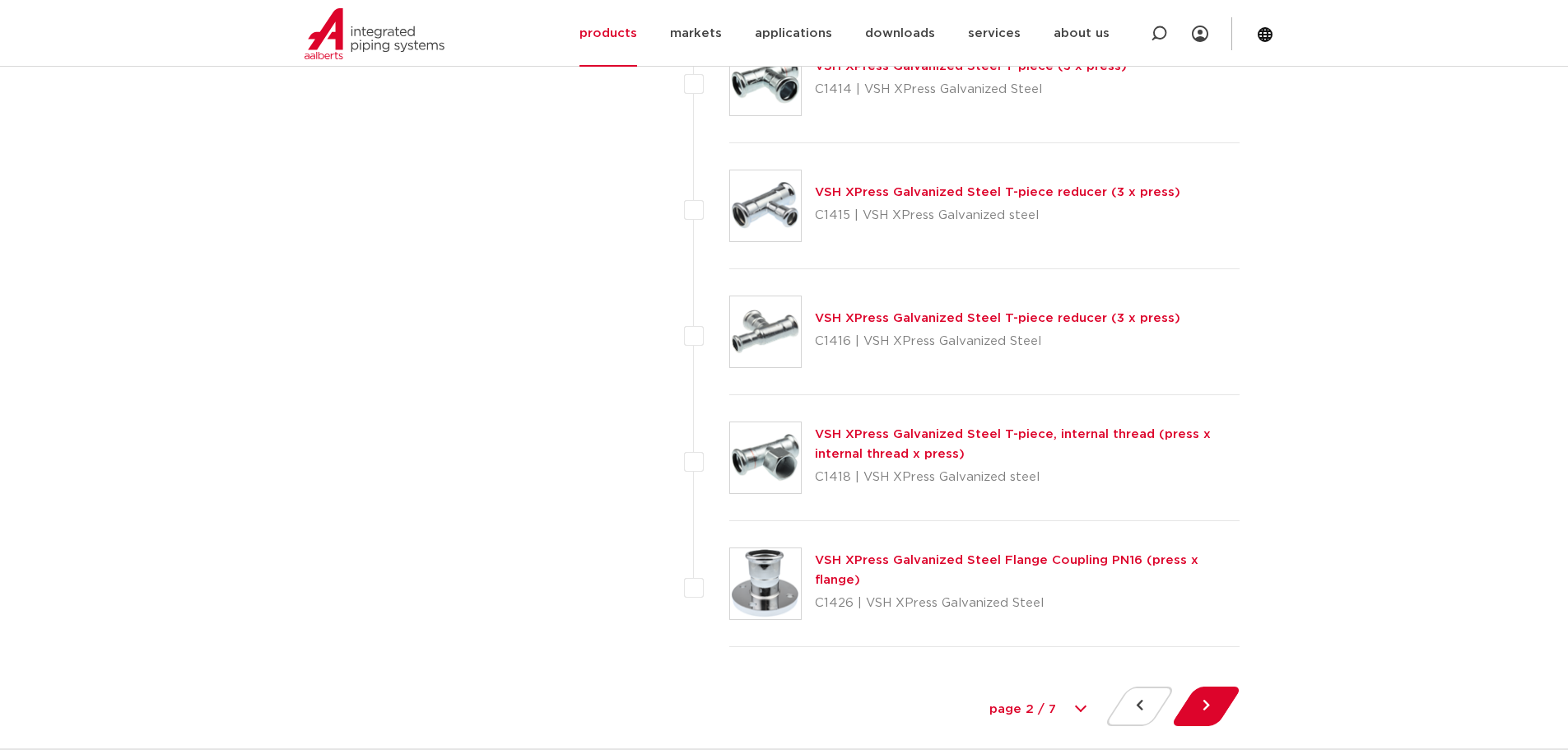
scroll to position [7574, 0]
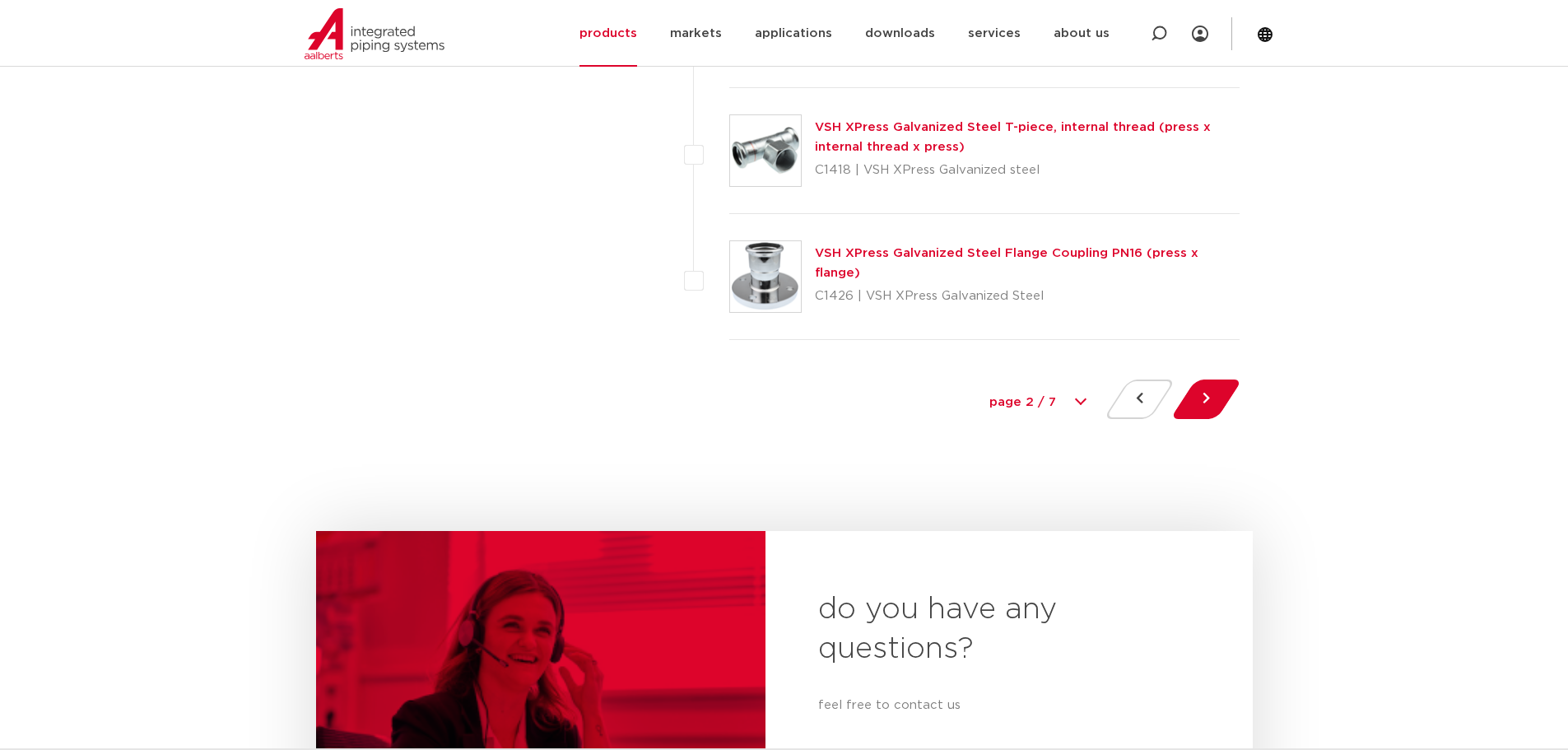
click at [1208, 404] on button at bounding box center [1207, 399] width 47 height 40
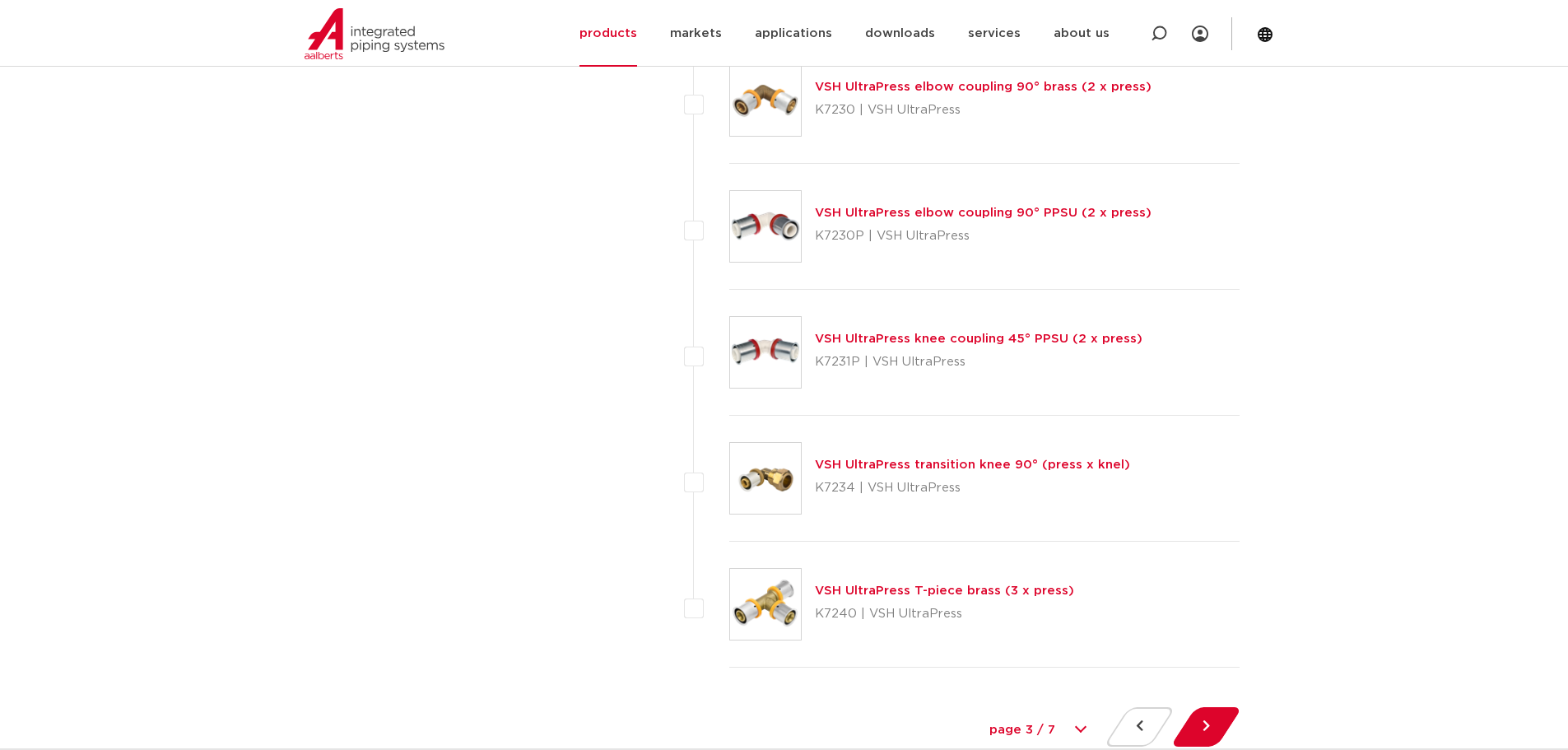
scroll to position [7740, 0]
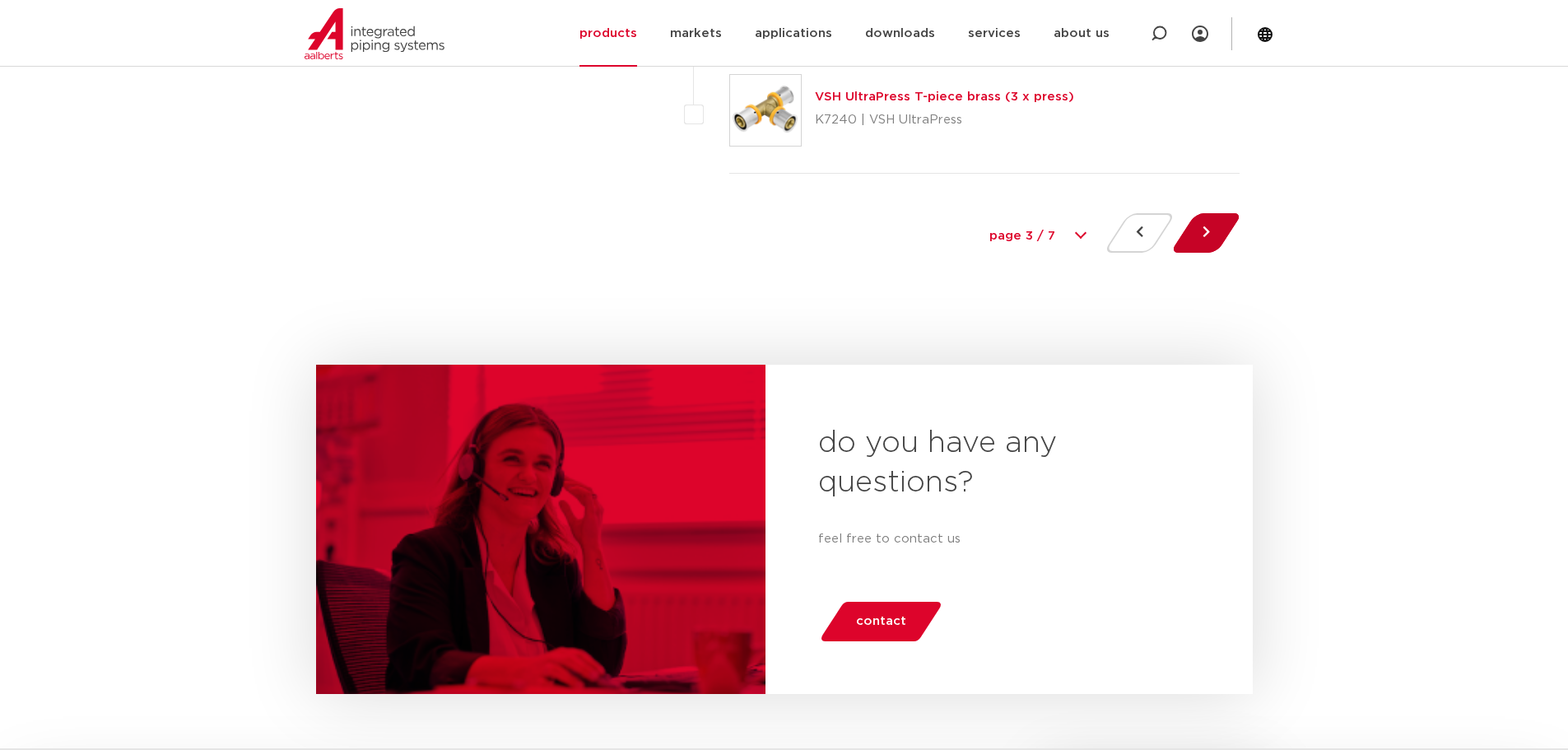
click at [1211, 228] on button at bounding box center [1207, 233] width 47 height 40
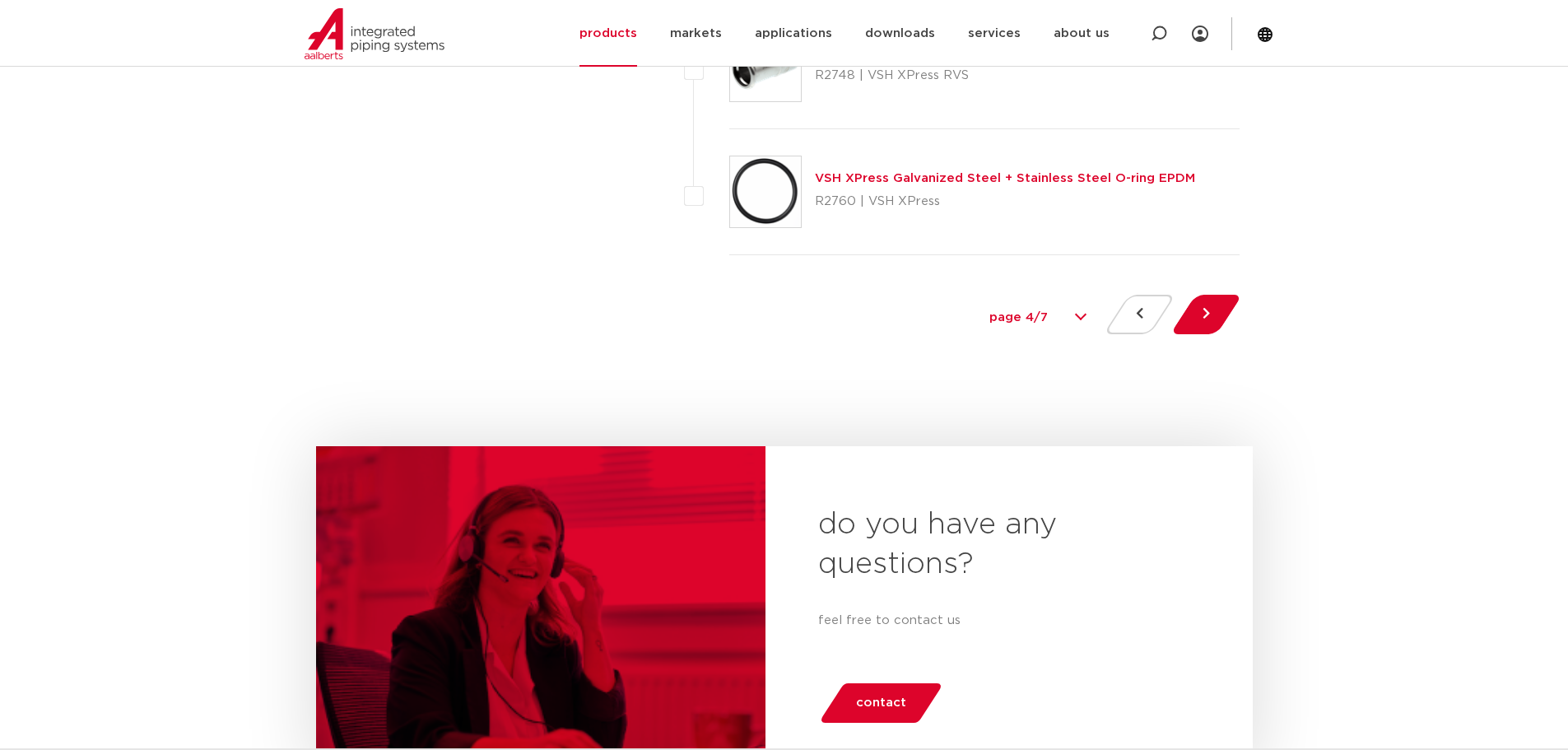
scroll to position [7678, 0]
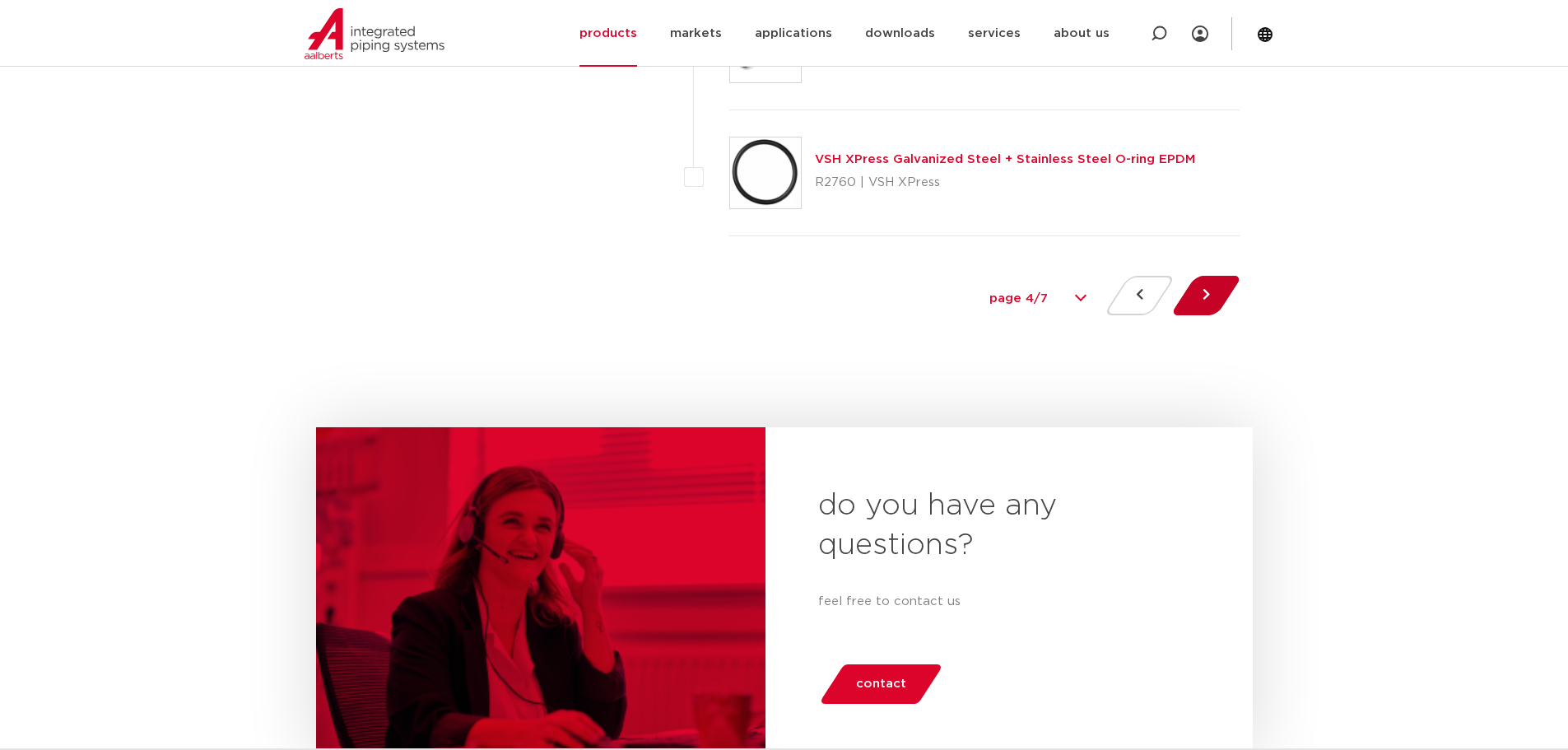
click at [1211, 305] on button at bounding box center [1207, 296] width 47 height 40
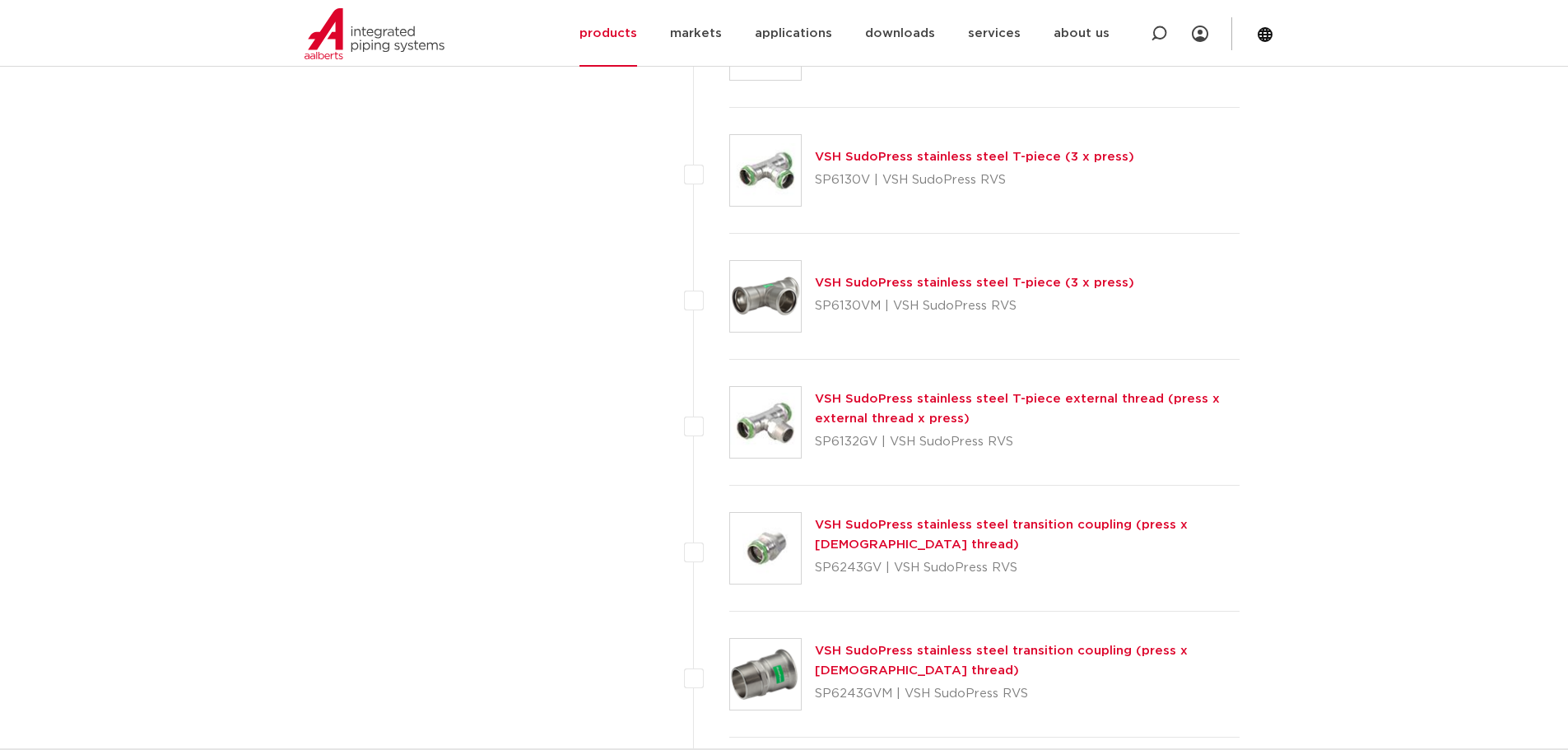
scroll to position [6207, 0]
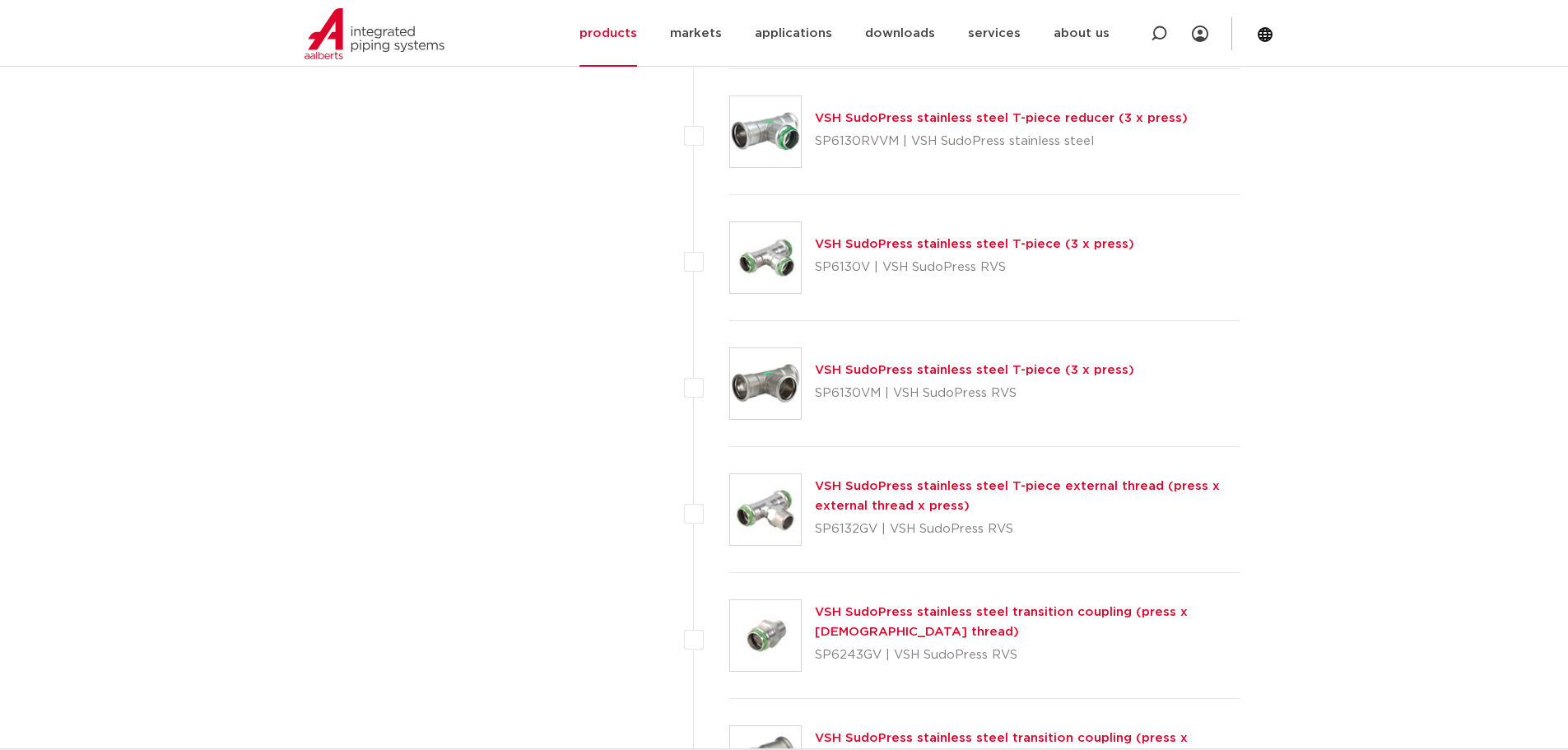
drag, startPoint x: 1567, startPoint y: 594, endPoint x: 1385, endPoint y: 256, distance: 383.9
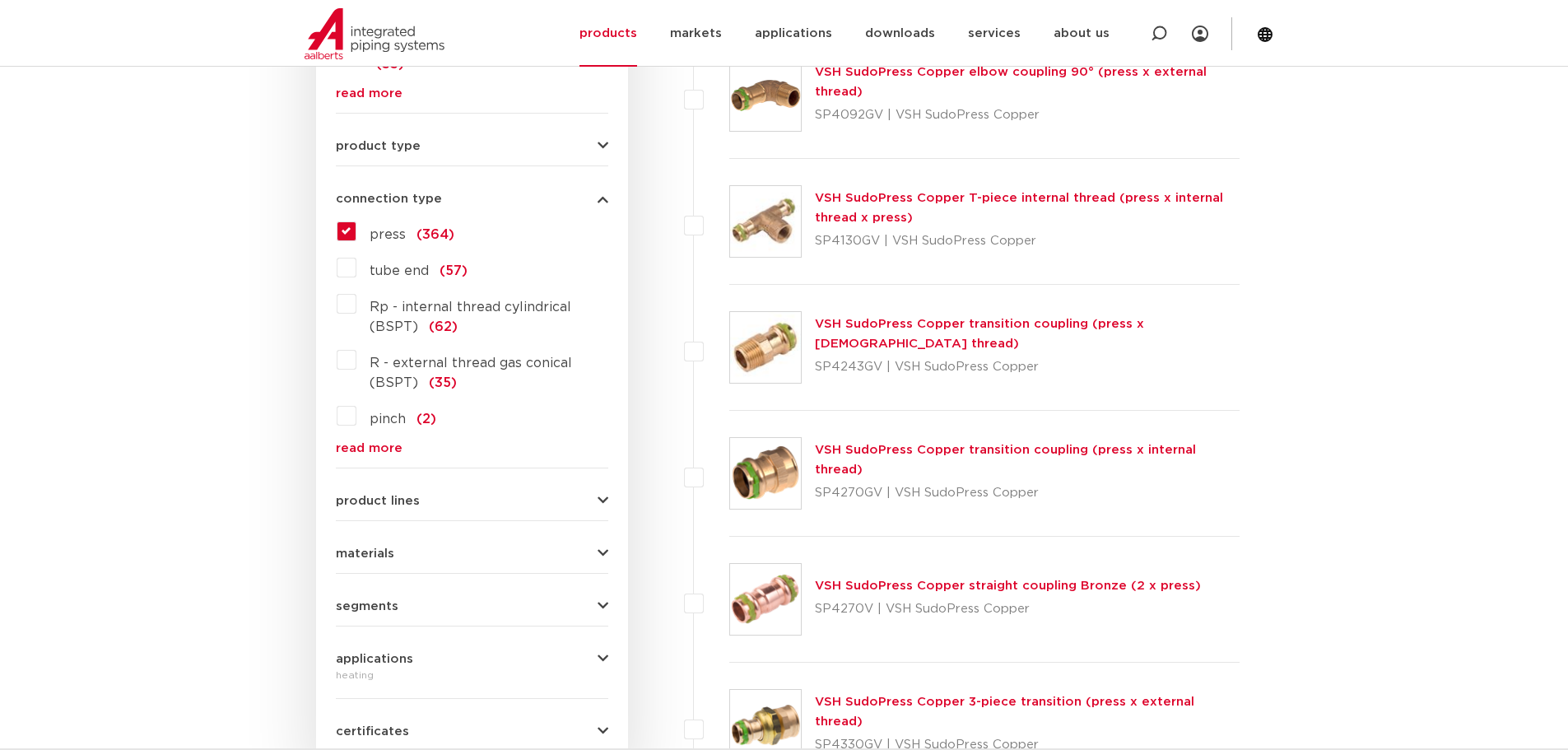
scroll to position [741, 0]
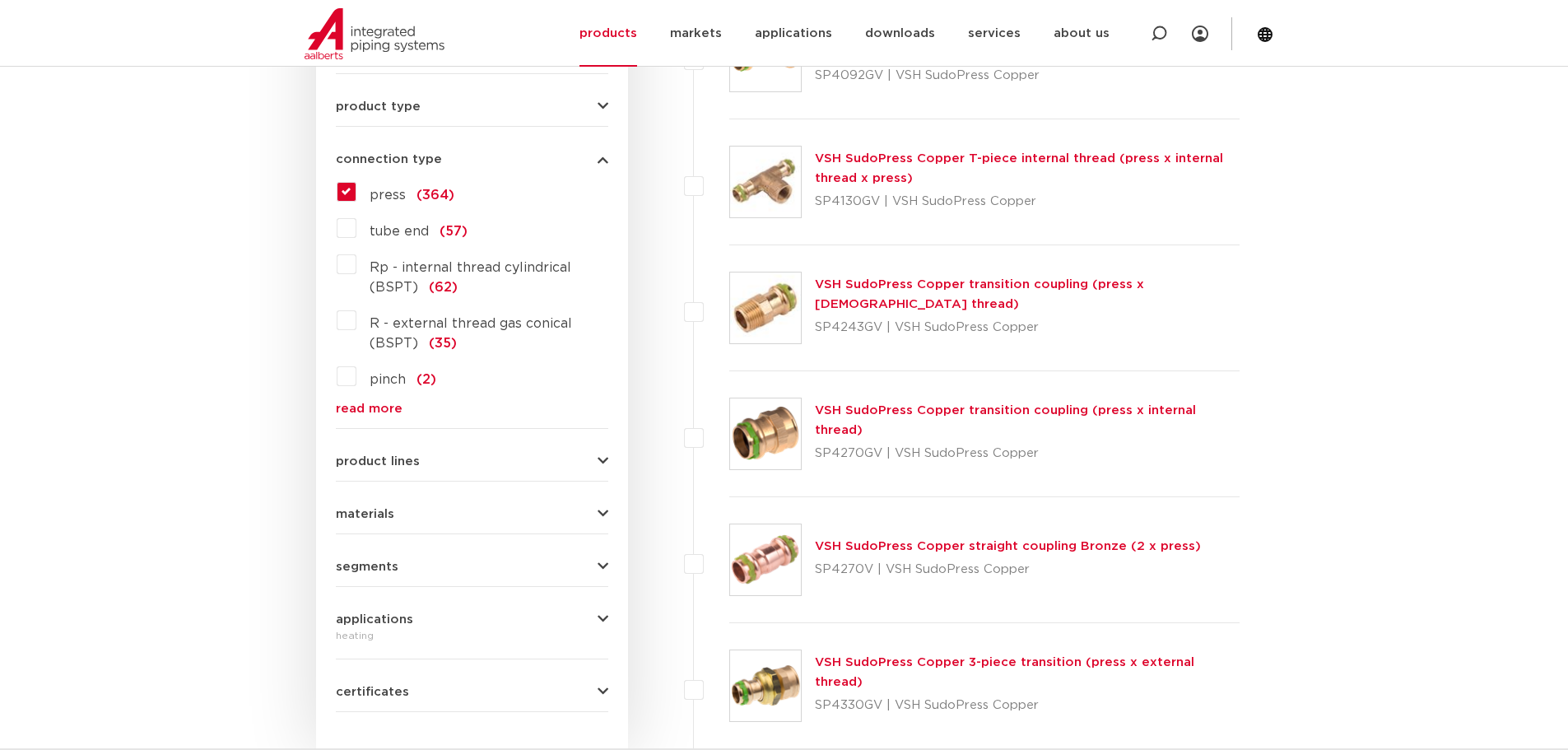
click at [369, 413] on font "read more" at bounding box center [369, 409] width 67 height 12
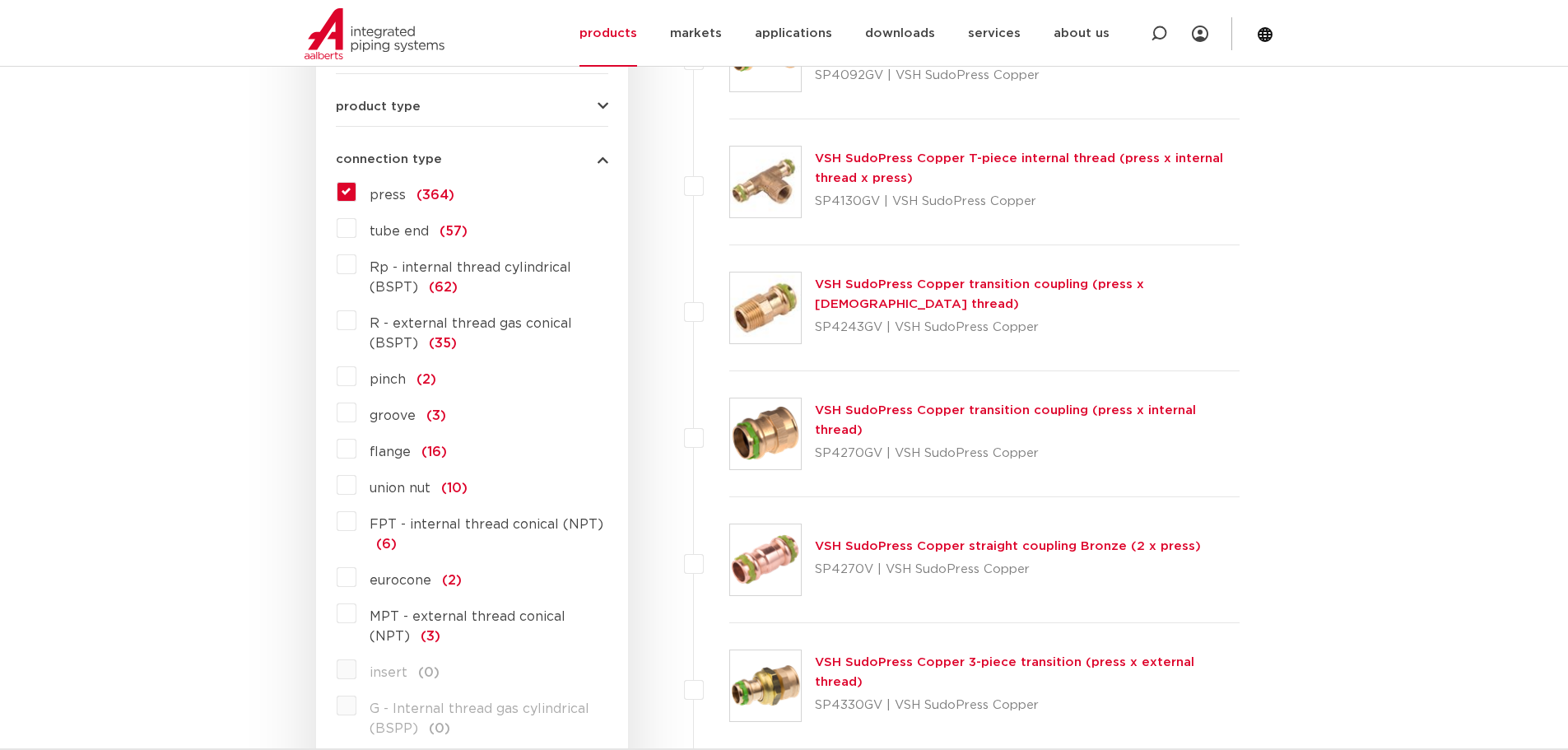
click at [357, 193] on label "press (364)" at bounding box center [406, 192] width 98 height 26
click at [0, 0] on input "press (364)" at bounding box center [0, 0] width 0 height 0
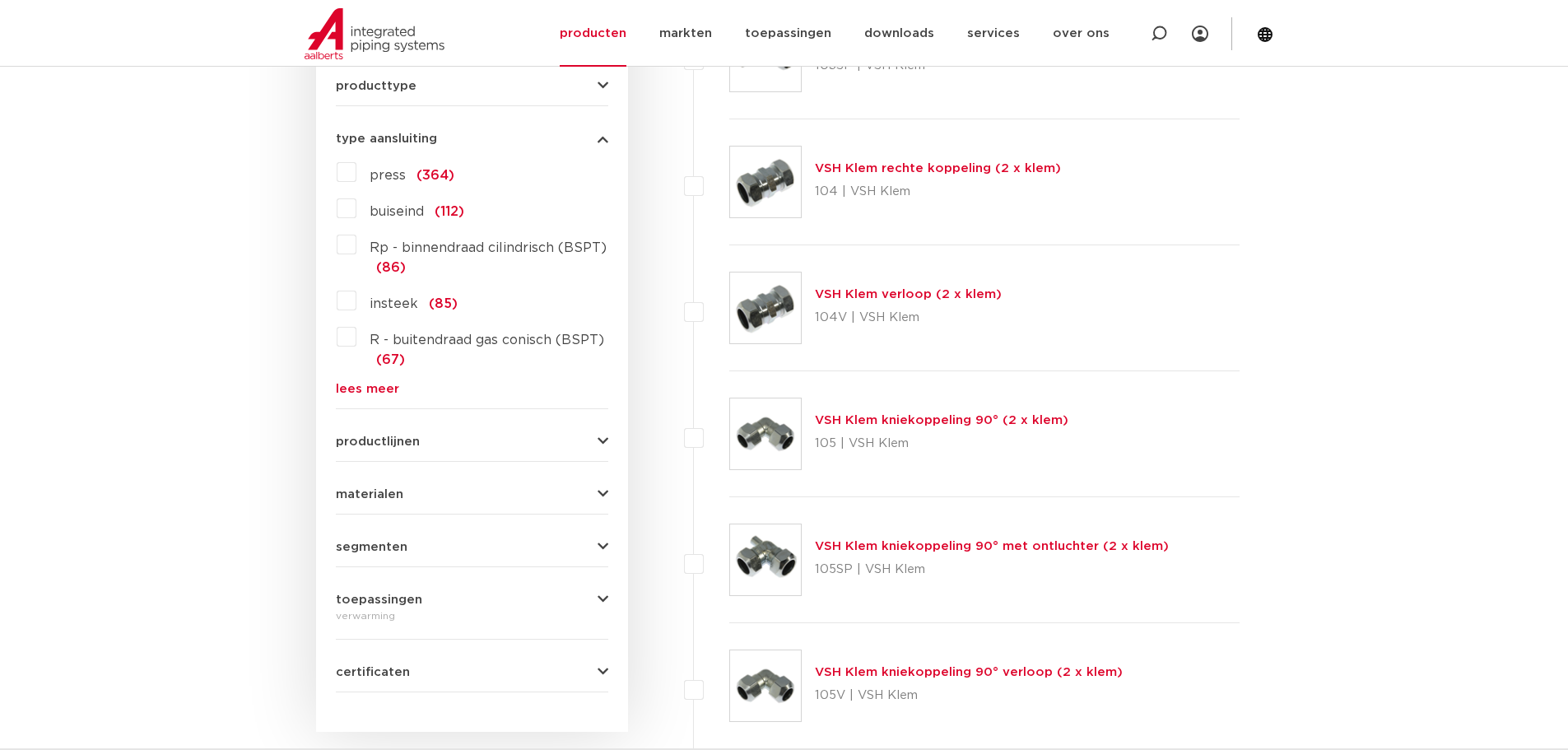
scroll to position [742, 0]
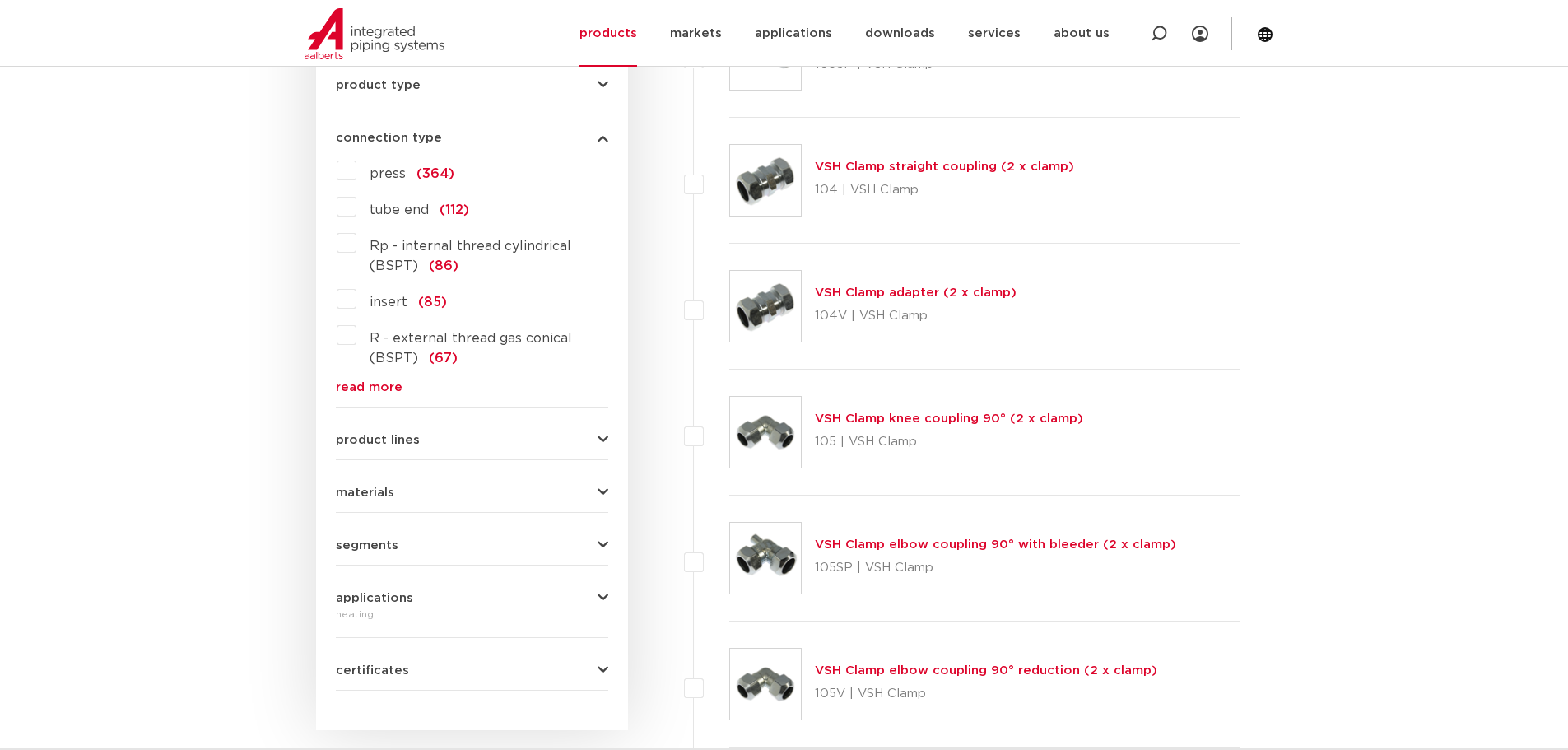
click at [359, 387] on font "read more" at bounding box center [369, 387] width 67 height 12
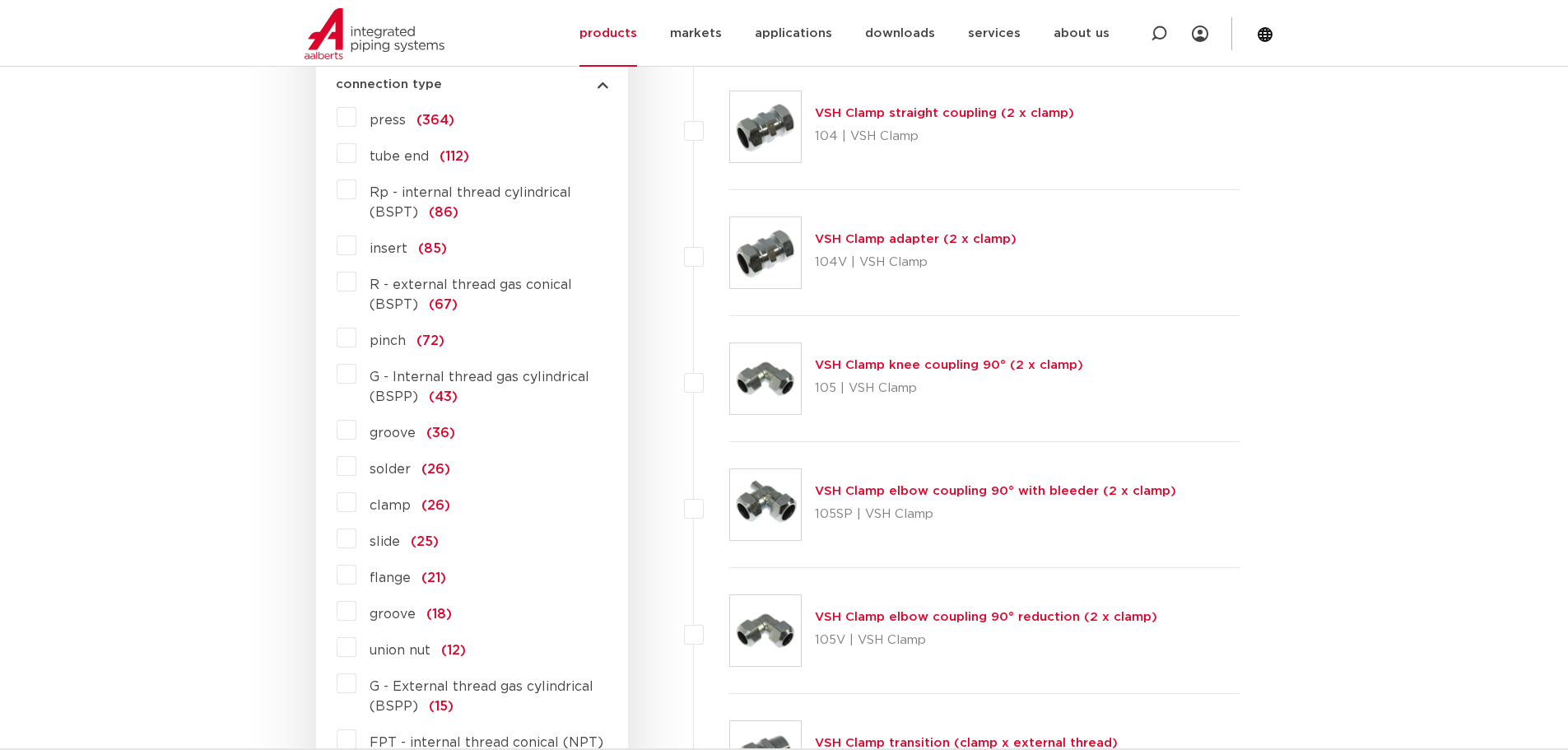
scroll to position [660, 0]
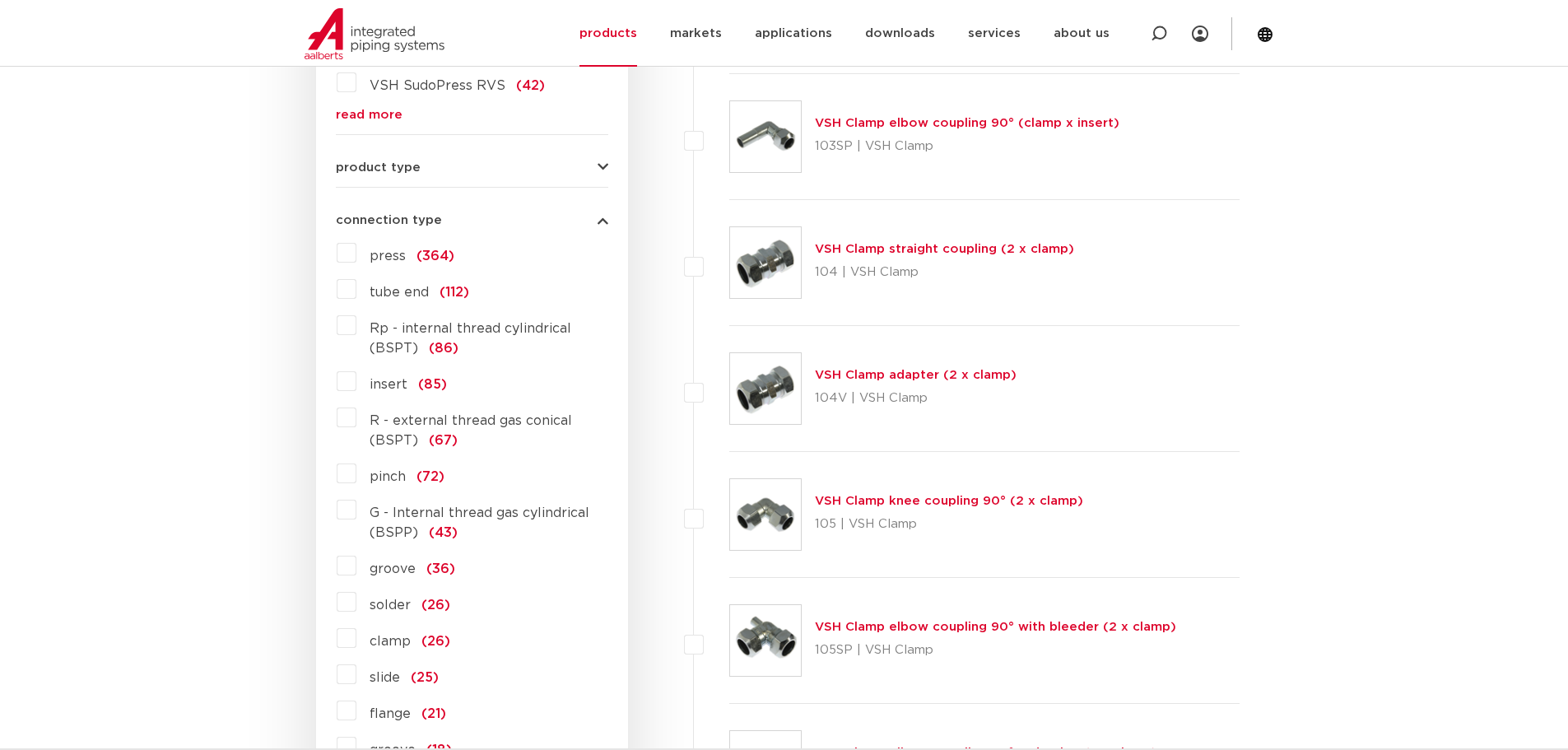
click at [361, 332] on label "Rp - internal thread cylindrical (BSPT) (86)" at bounding box center [482, 335] width 252 height 46
click at [0, 0] on input "Rp - internal thread cylindrical (BSPT) (86)" at bounding box center [0, 0] width 0 height 0
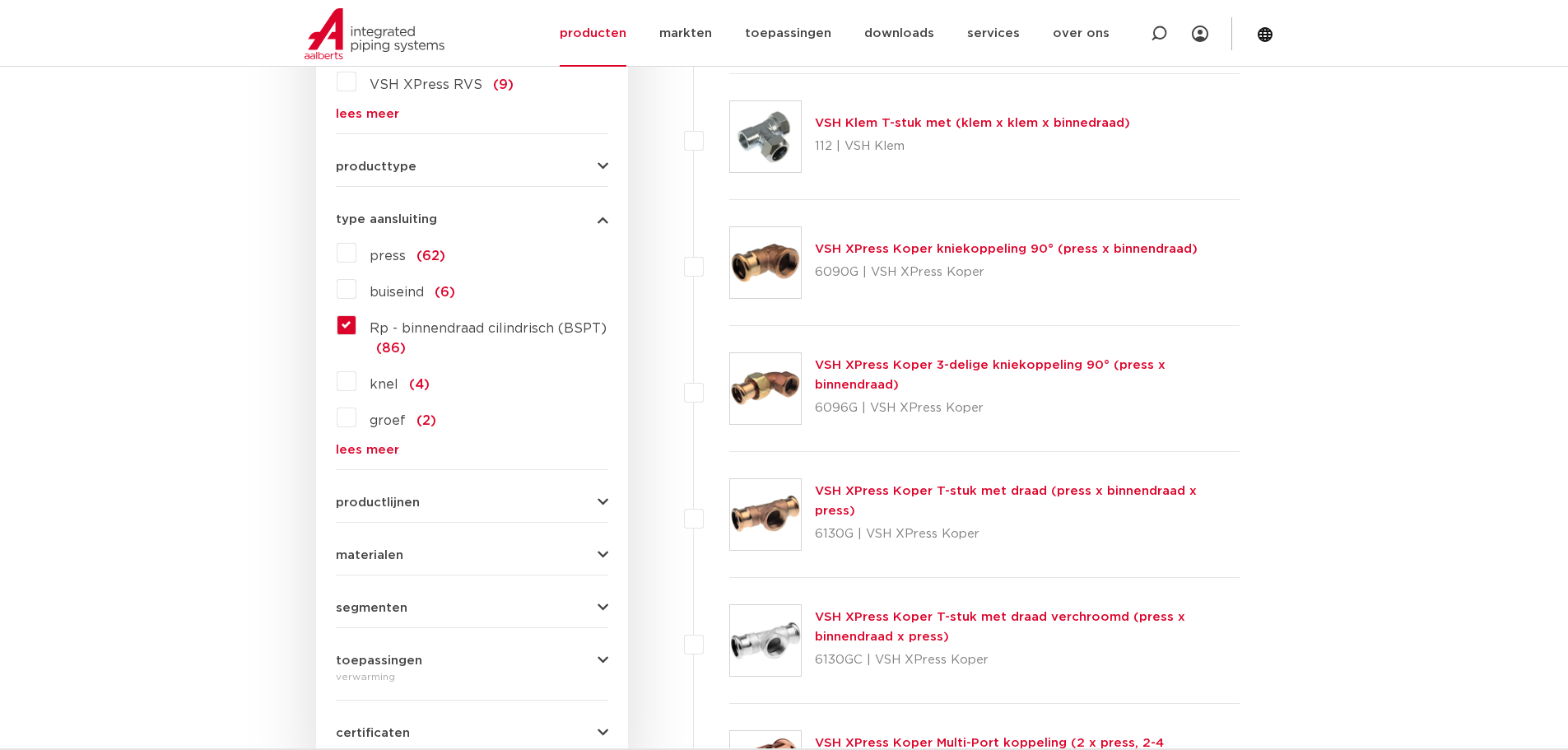
scroll to position [662, 0]
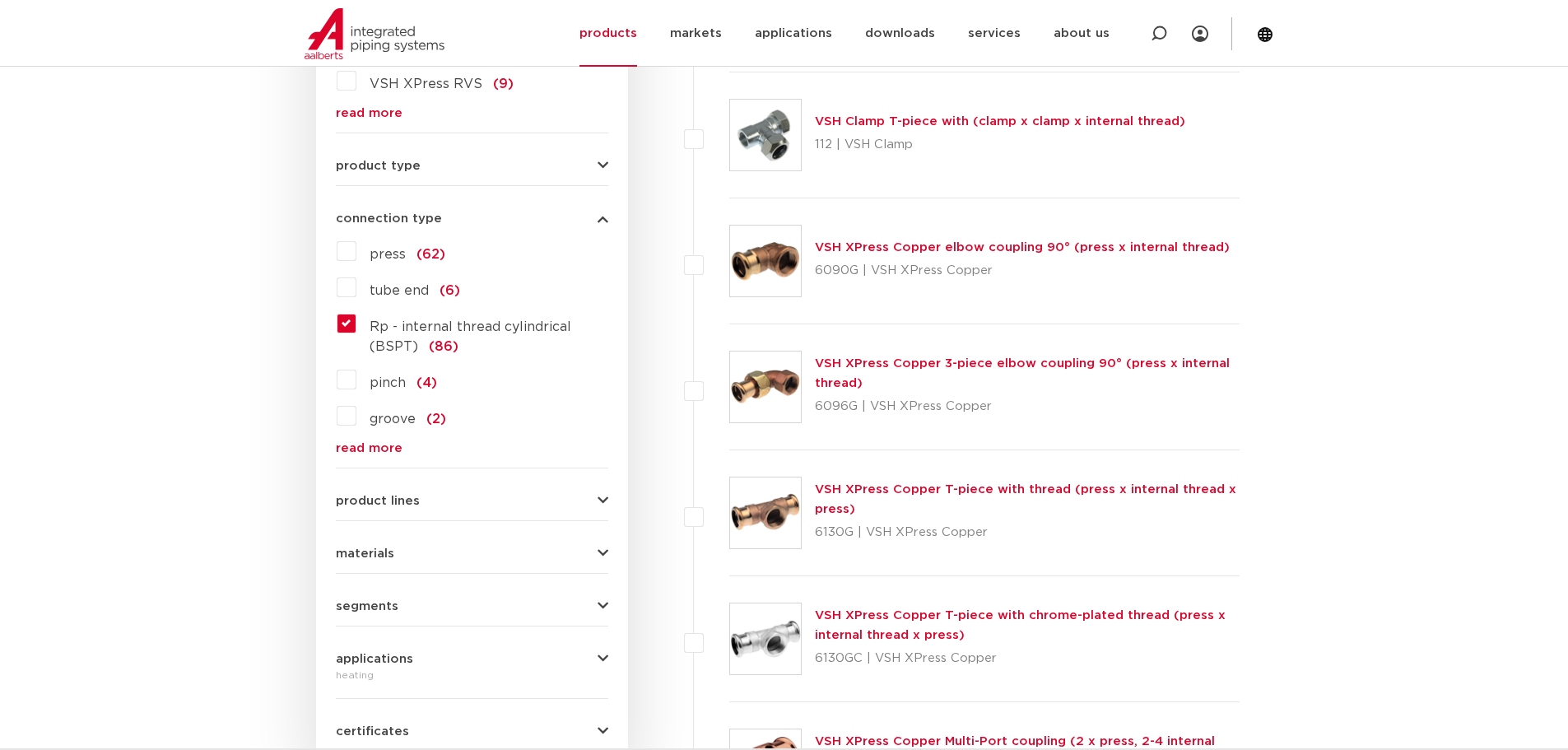
click at [357, 325] on label "Rp - internal thread cylindrical (BSPT) (86)" at bounding box center [482, 333] width 252 height 46
click at [0, 0] on input "Rp - internal thread cylindrical (BSPT) (86)" at bounding box center [0, 0] width 0 height 0
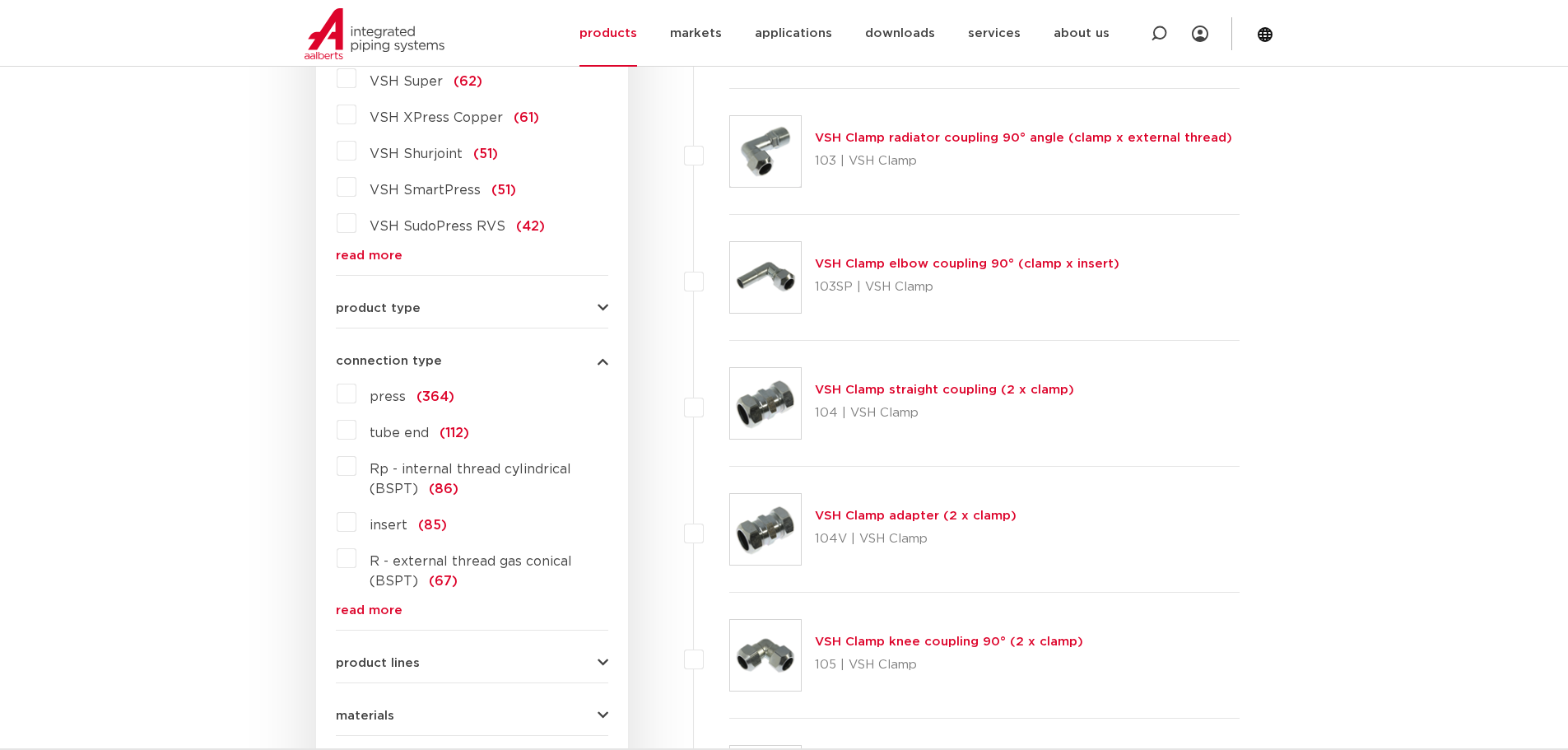
scroll to position [499, 0]
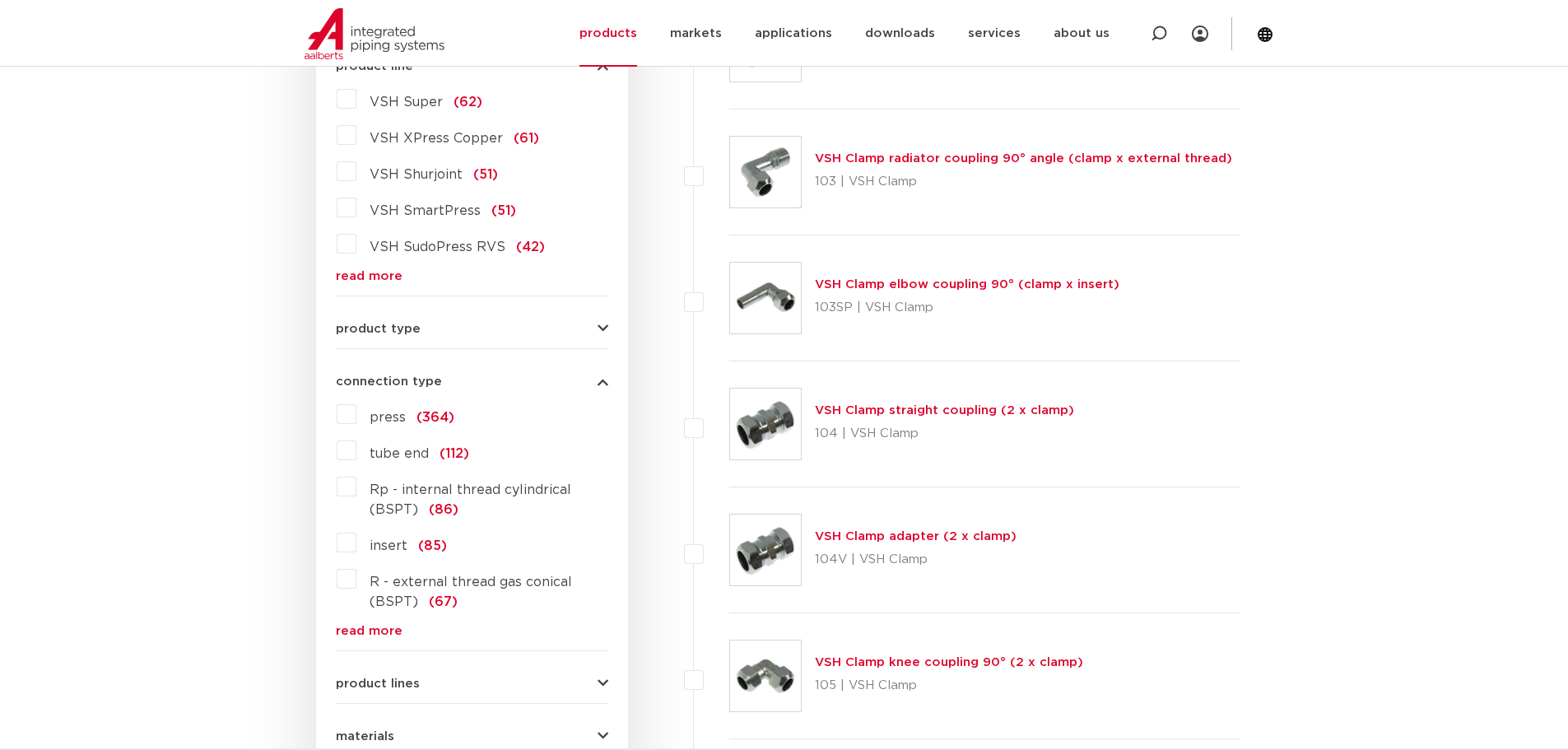
click at [357, 418] on label "press (364)" at bounding box center [406, 414] width 98 height 26
click at [0, 0] on input "press (364)" at bounding box center [0, 0] width 0 height 0
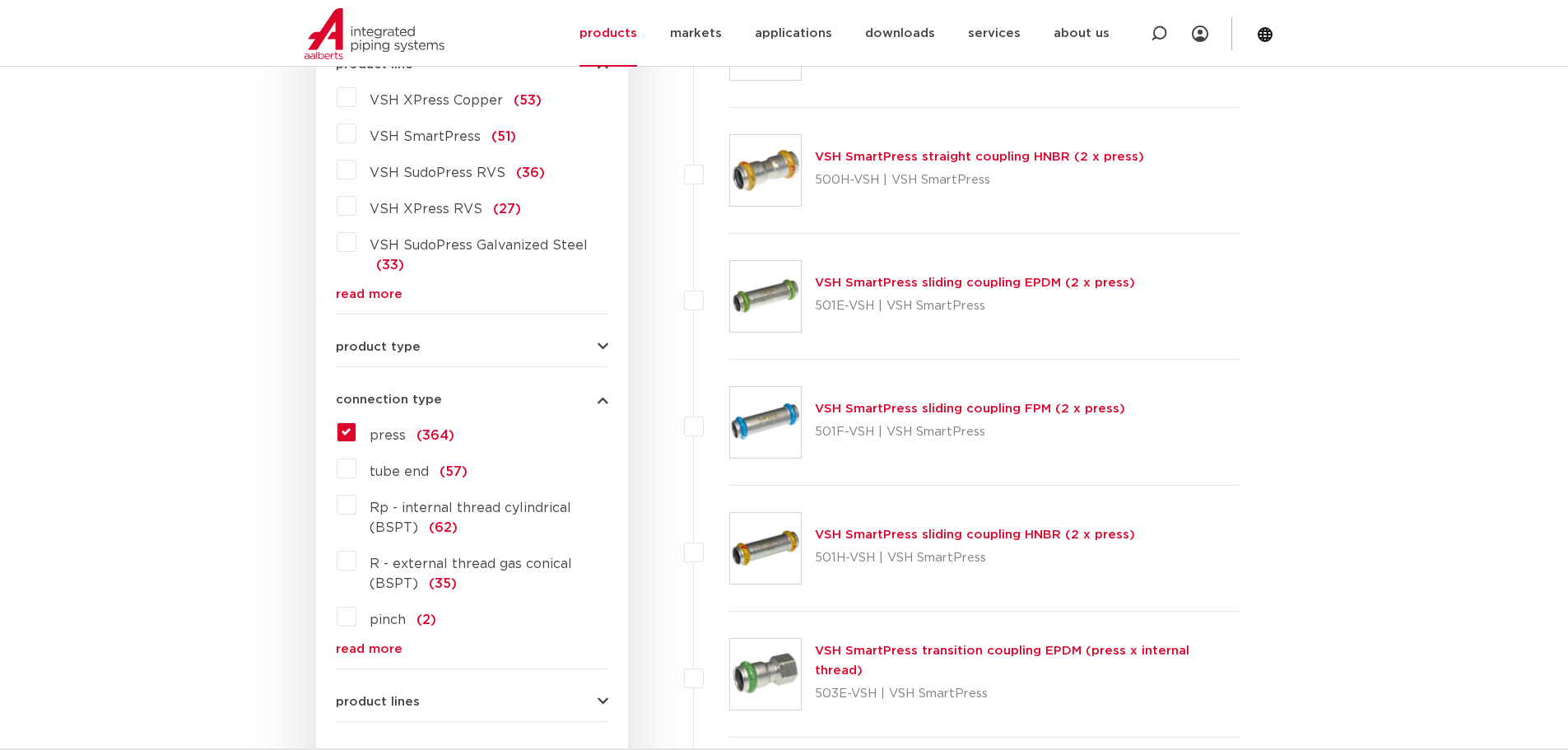
click at [357, 435] on label "press (364)" at bounding box center [406, 432] width 98 height 26
click at [0, 0] on input "press (364)" at bounding box center [0, 0] width 0 height 0
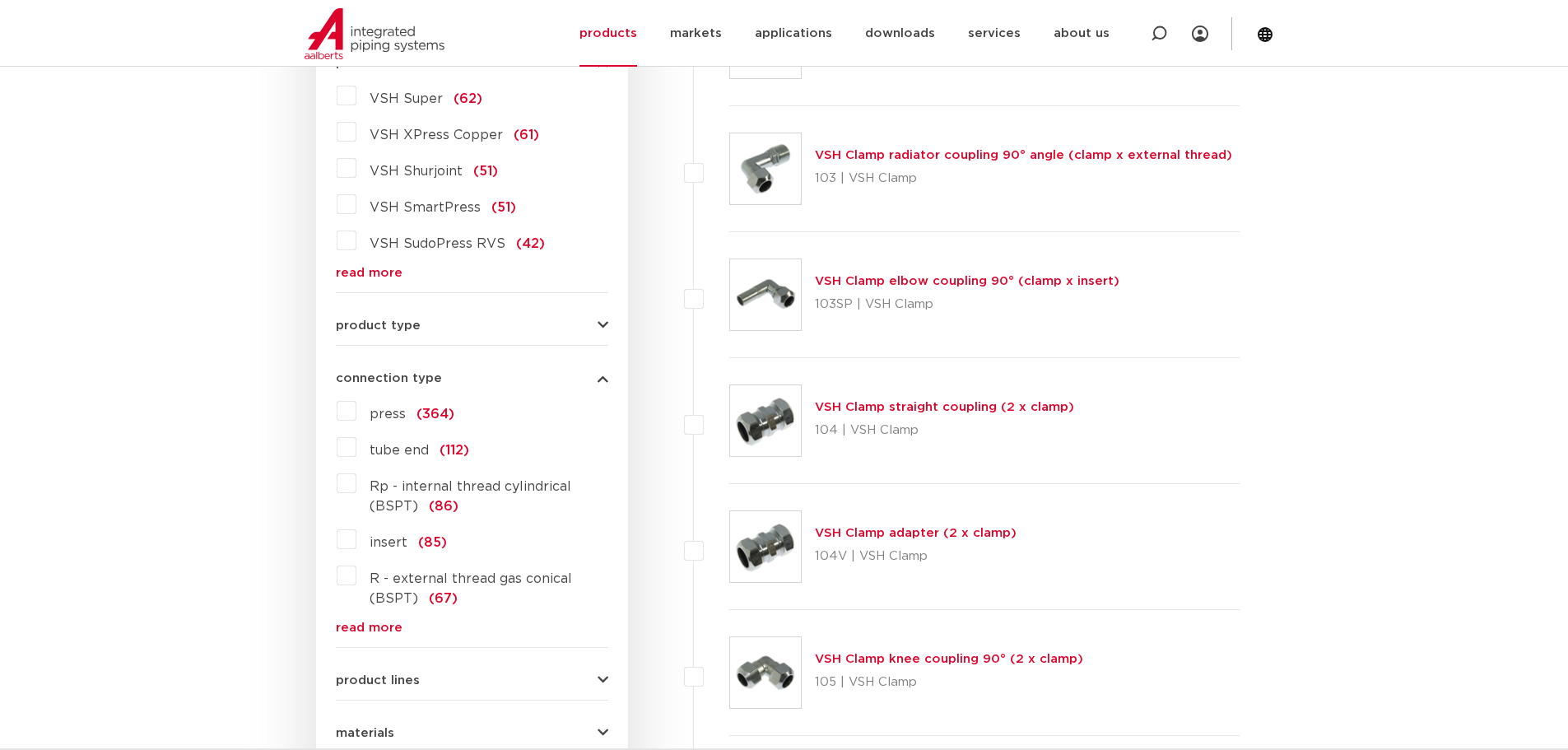
click at [364, 622] on font "read more" at bounding box center [369, 627] width 67 height 12
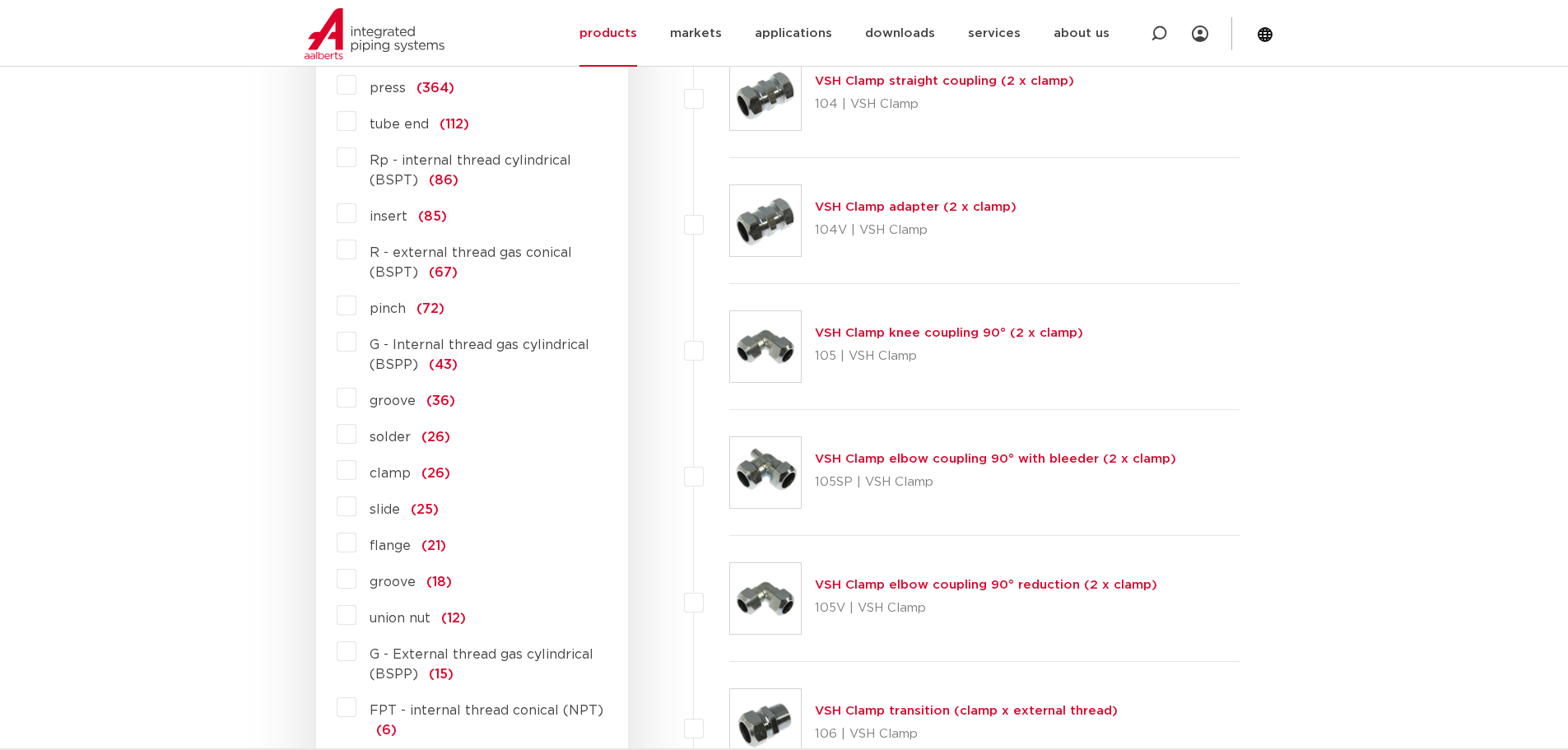
scroll to position [831, 0]
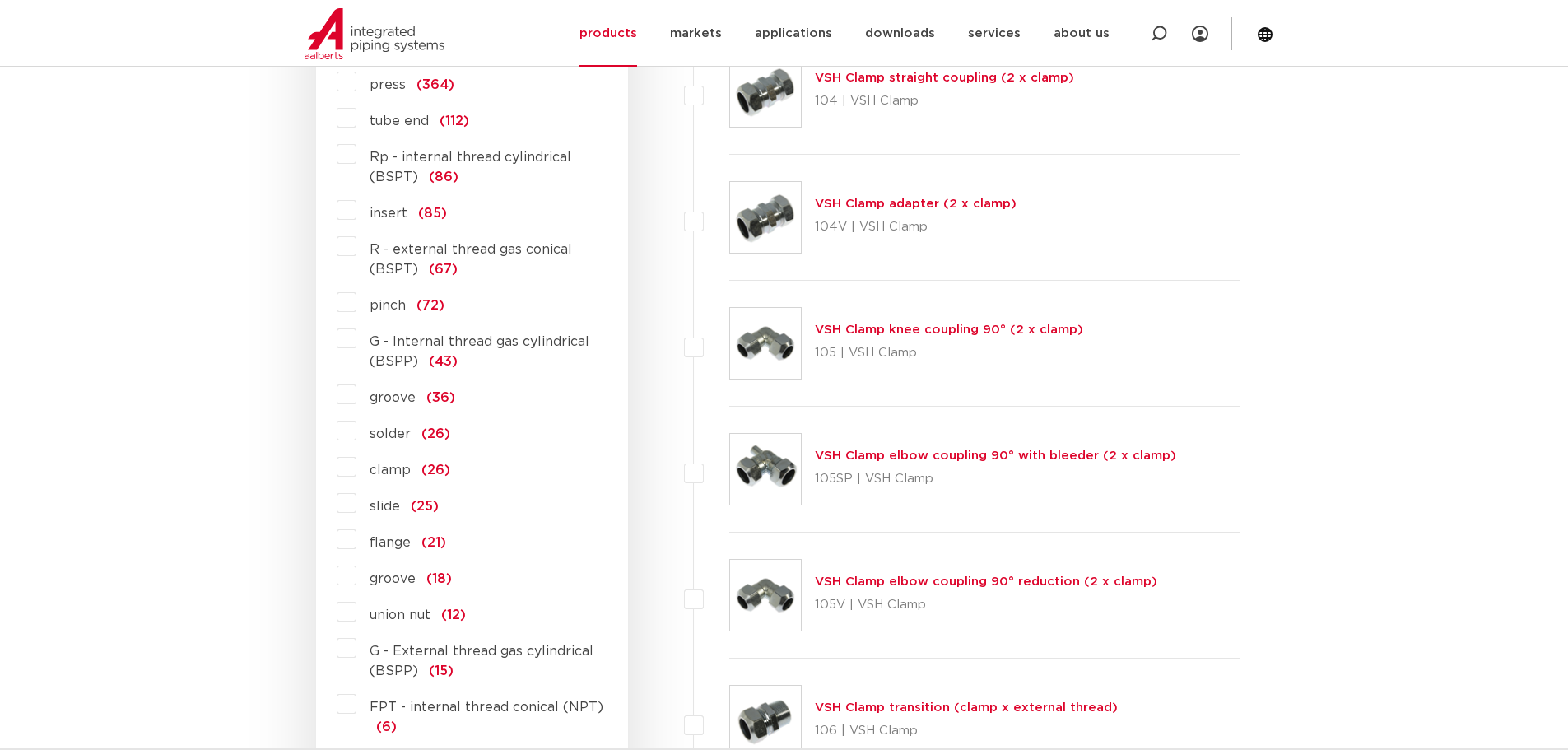
click at [381, 511] on font "slide" at bounding box center [385, 506] width 30 height 13
click at [0, 0] on input "slide (25)" at bounding box center [0, 0] width 0 height 0
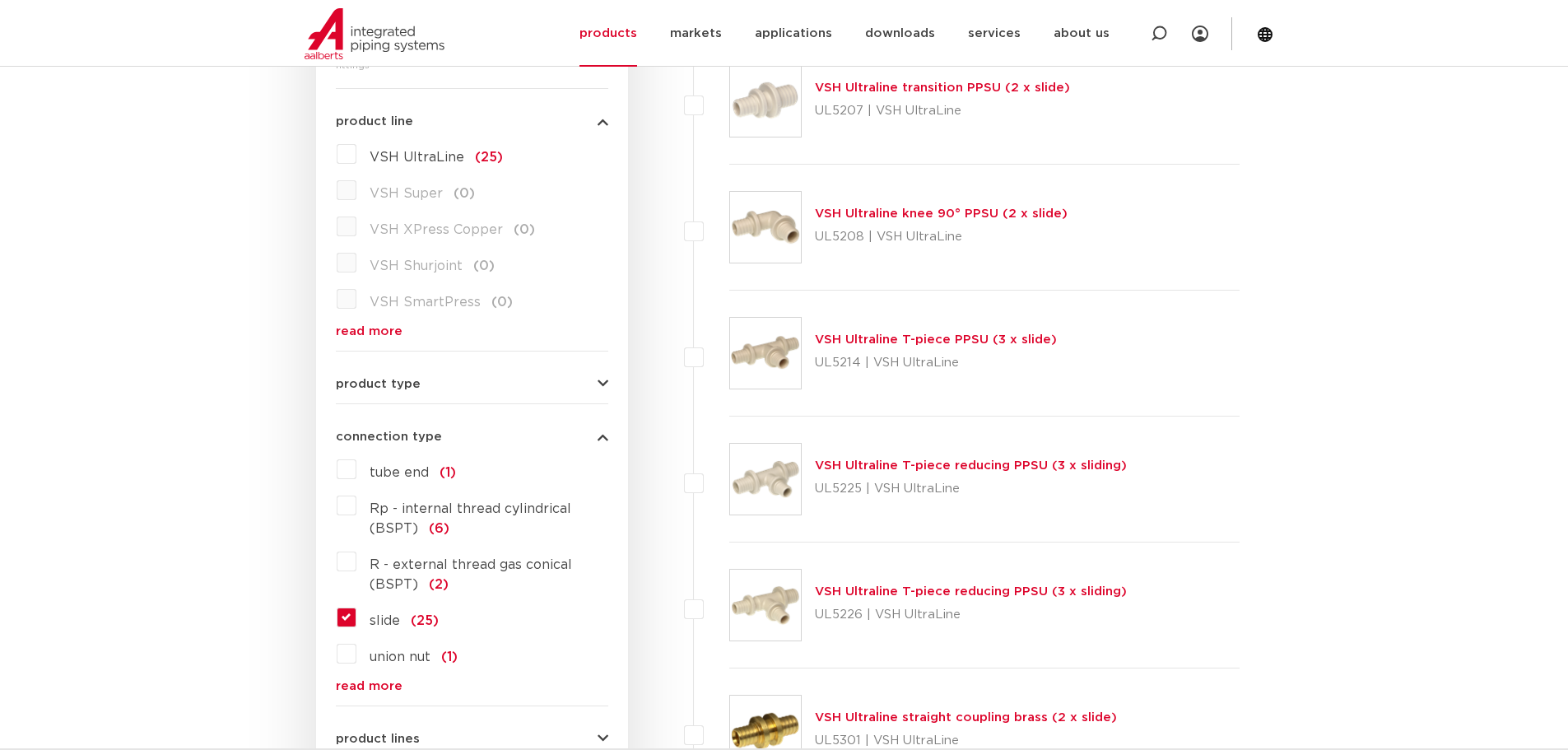
scroll to position [586, 0]
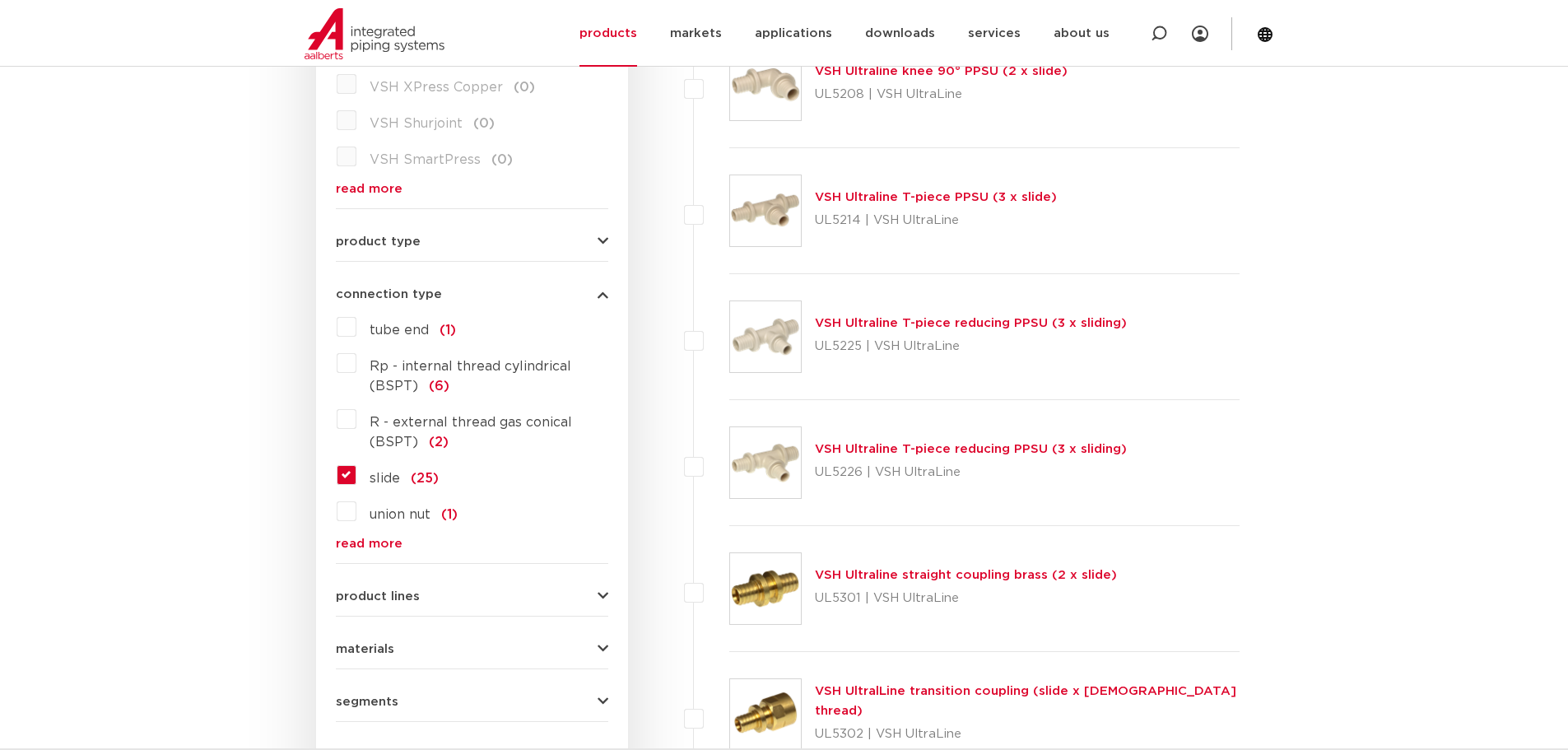
click at [357, 477] on label "slide (25)" at bounding box center [397, 475] width 82 height 26
click at [0, 0] on input "slide (25)" at bounding box center [0, 0] width 0 height 0
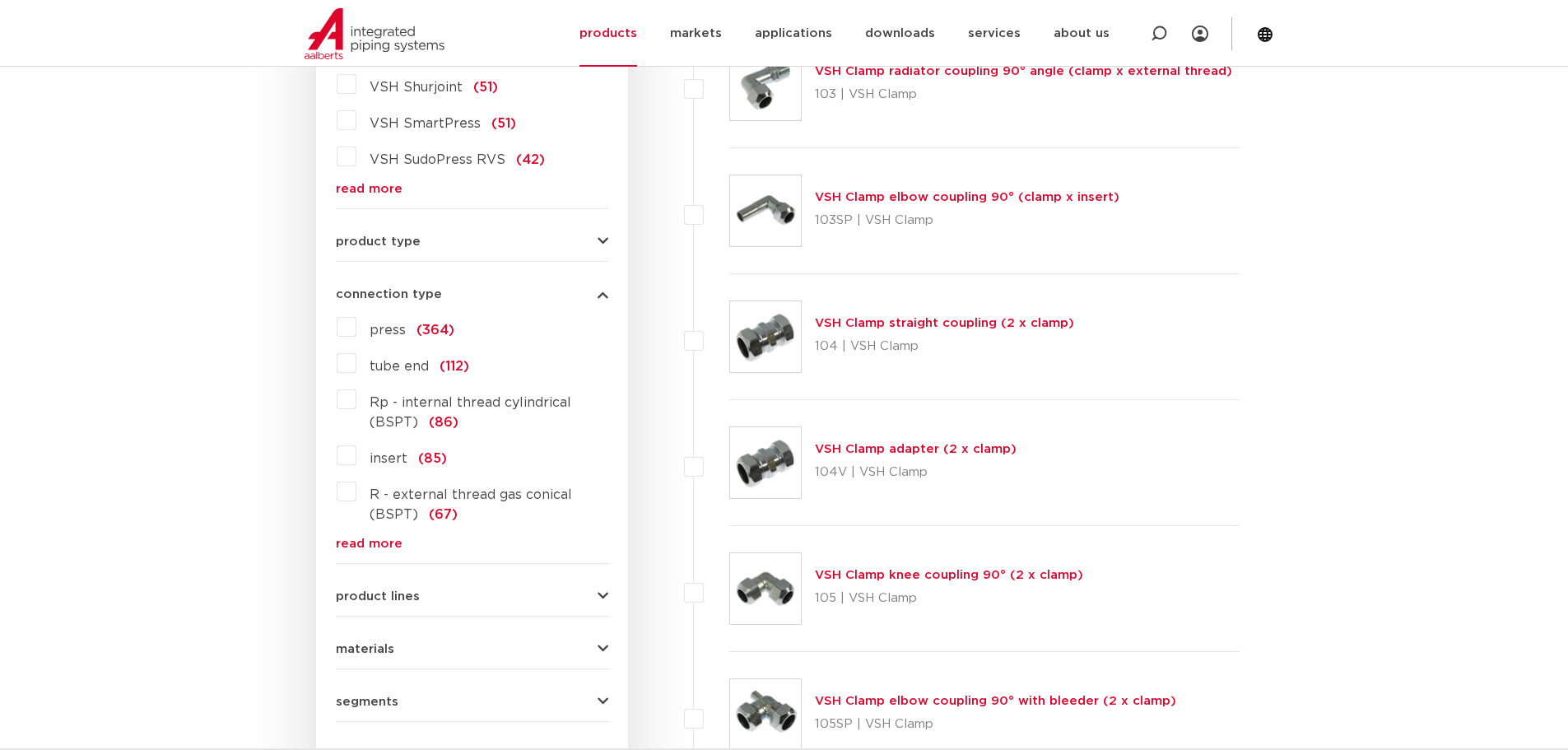
scroll to position [588, 0]
click at [347, 541] on font "read more" at bounding box center [369, 542] width 67 height 12
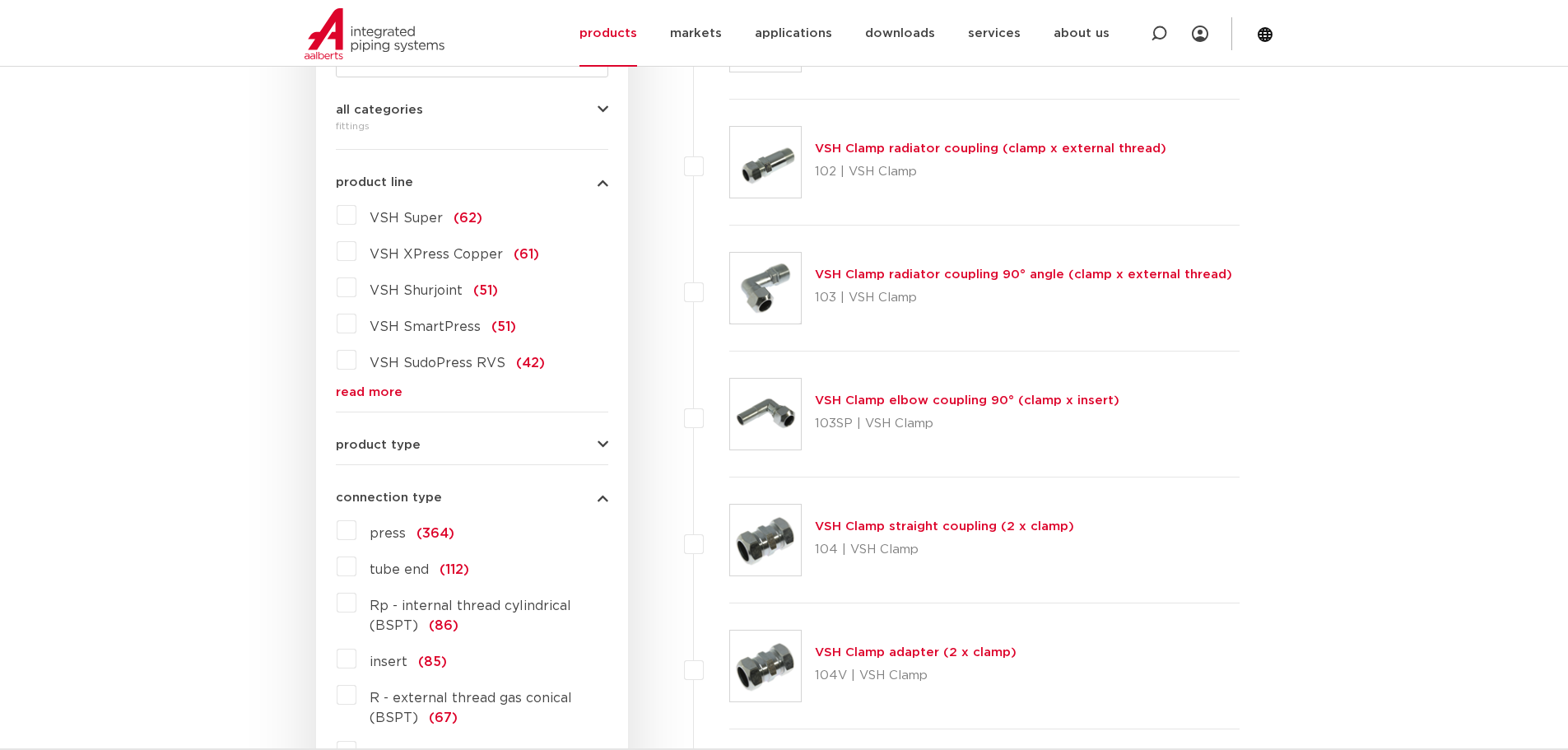
scroll to position [411, 0]
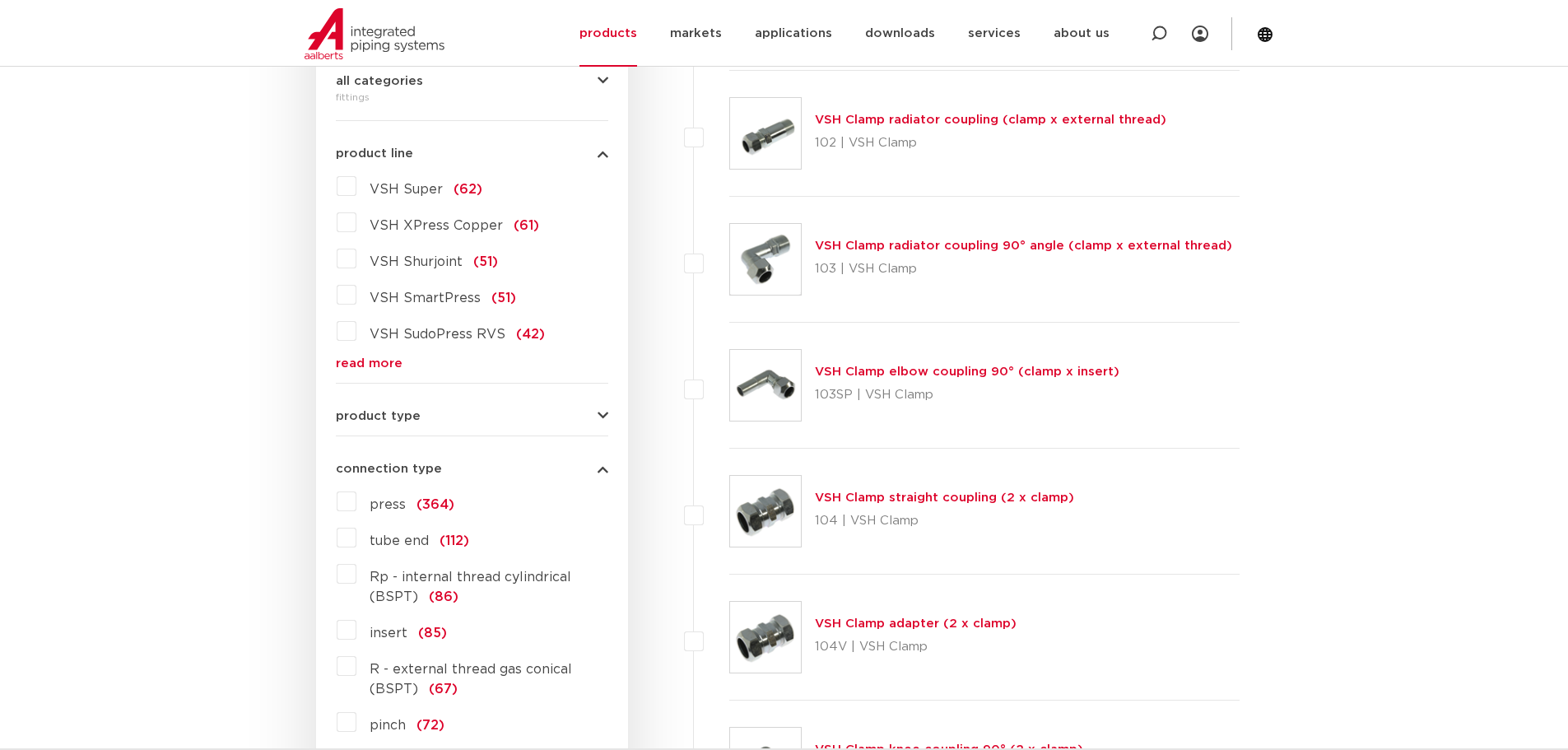
click at [504, 418] on button "product type" at bounding box center [472, 416] width 272 height 12
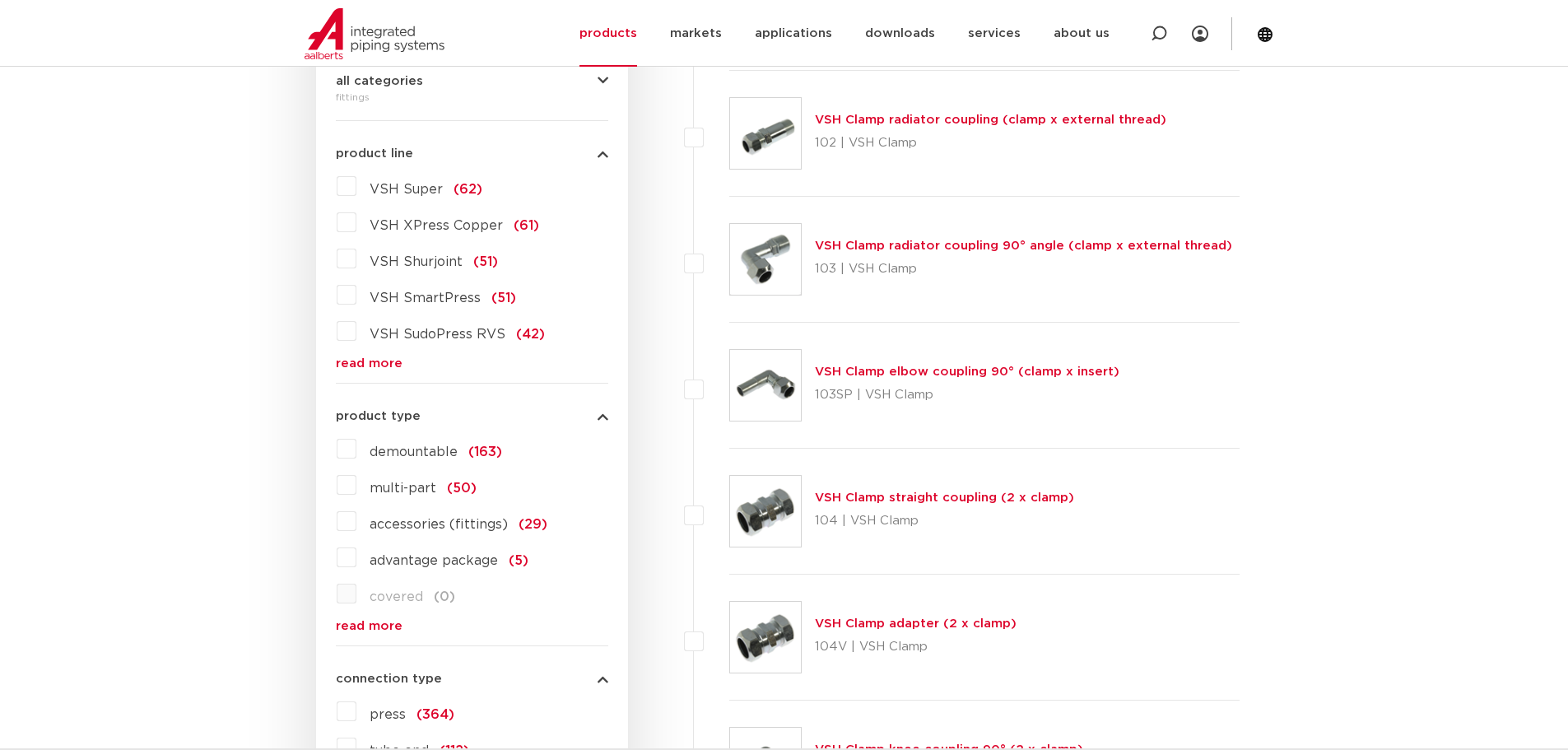
click at [385, 629] on font "read more" at bounding box center [369, 625] width 67 height 12
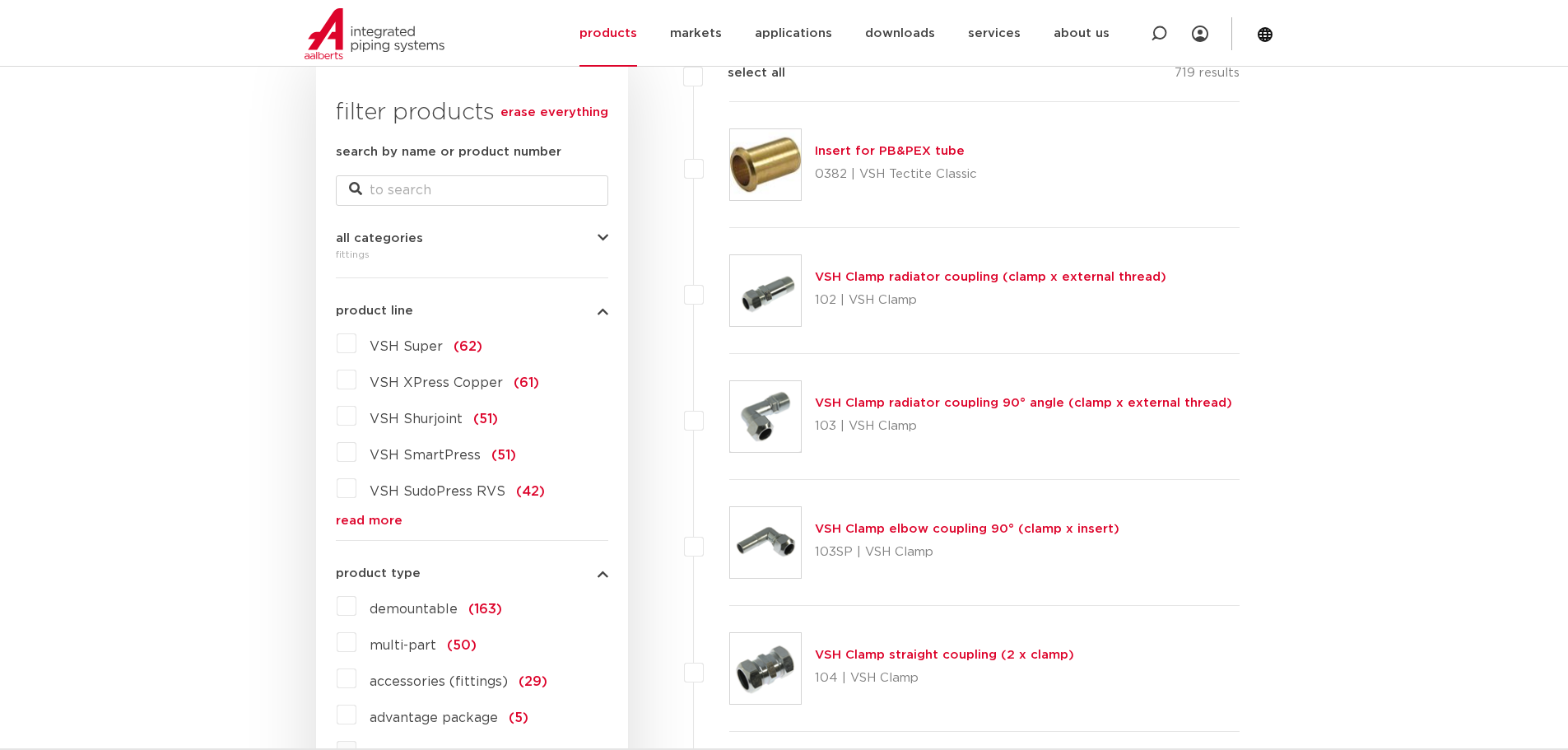
scroll to position [247, 0]
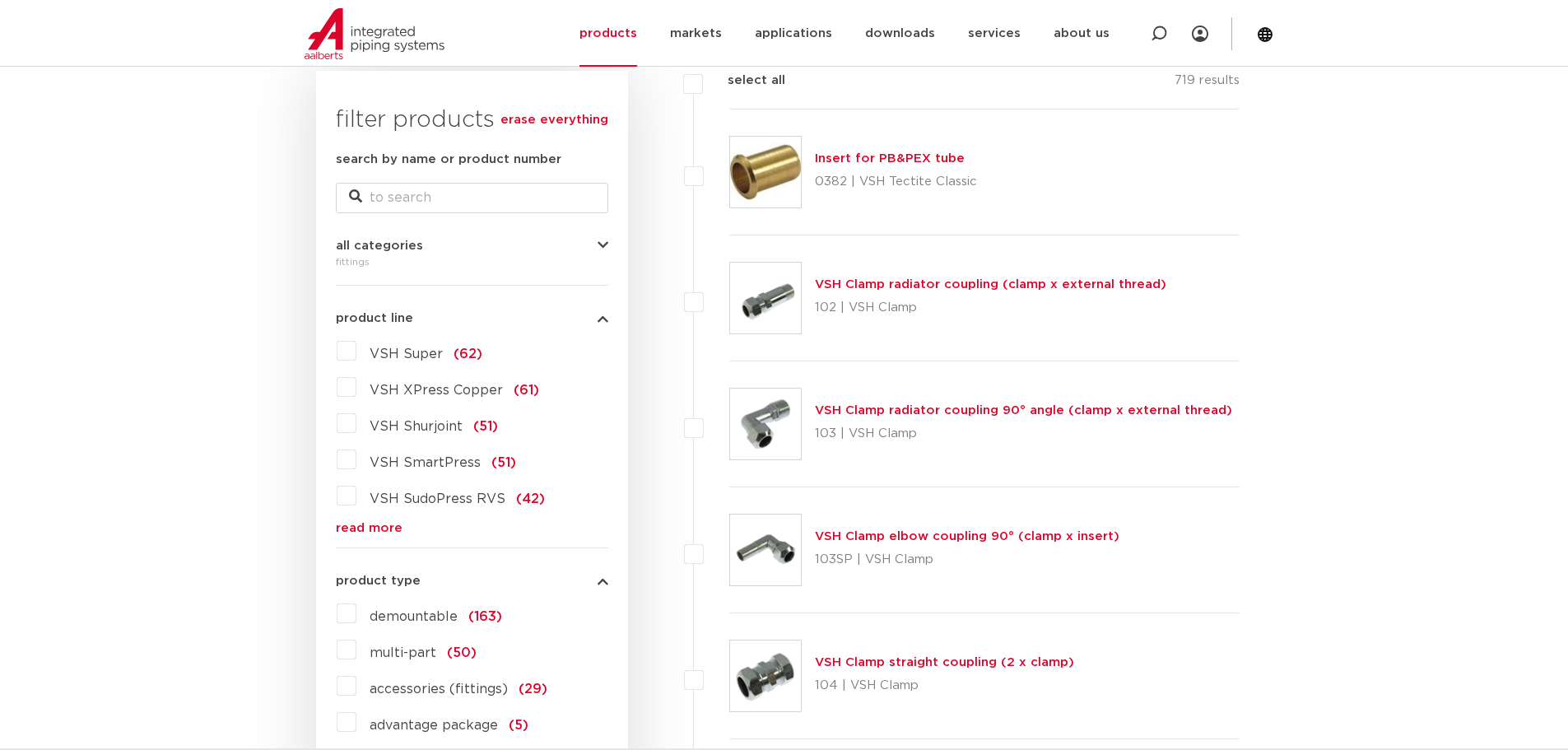
click at [436, 321] on button "product line" at bounding box center [472, 318] width 272 height 12
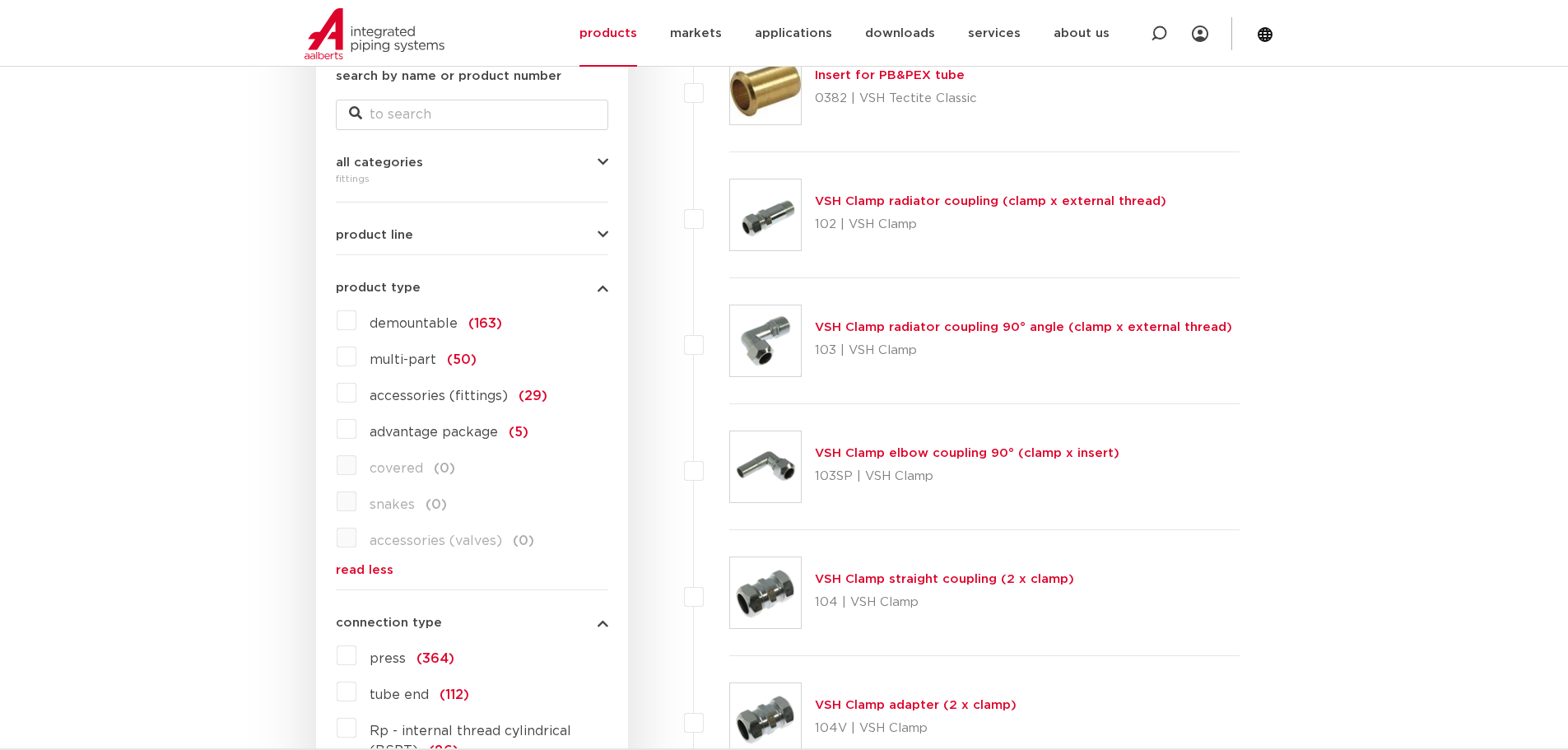
scroll to position [329, 0]
click at [498, 234] on button "product line" at bounding box center [472, 235] width 272 height 12
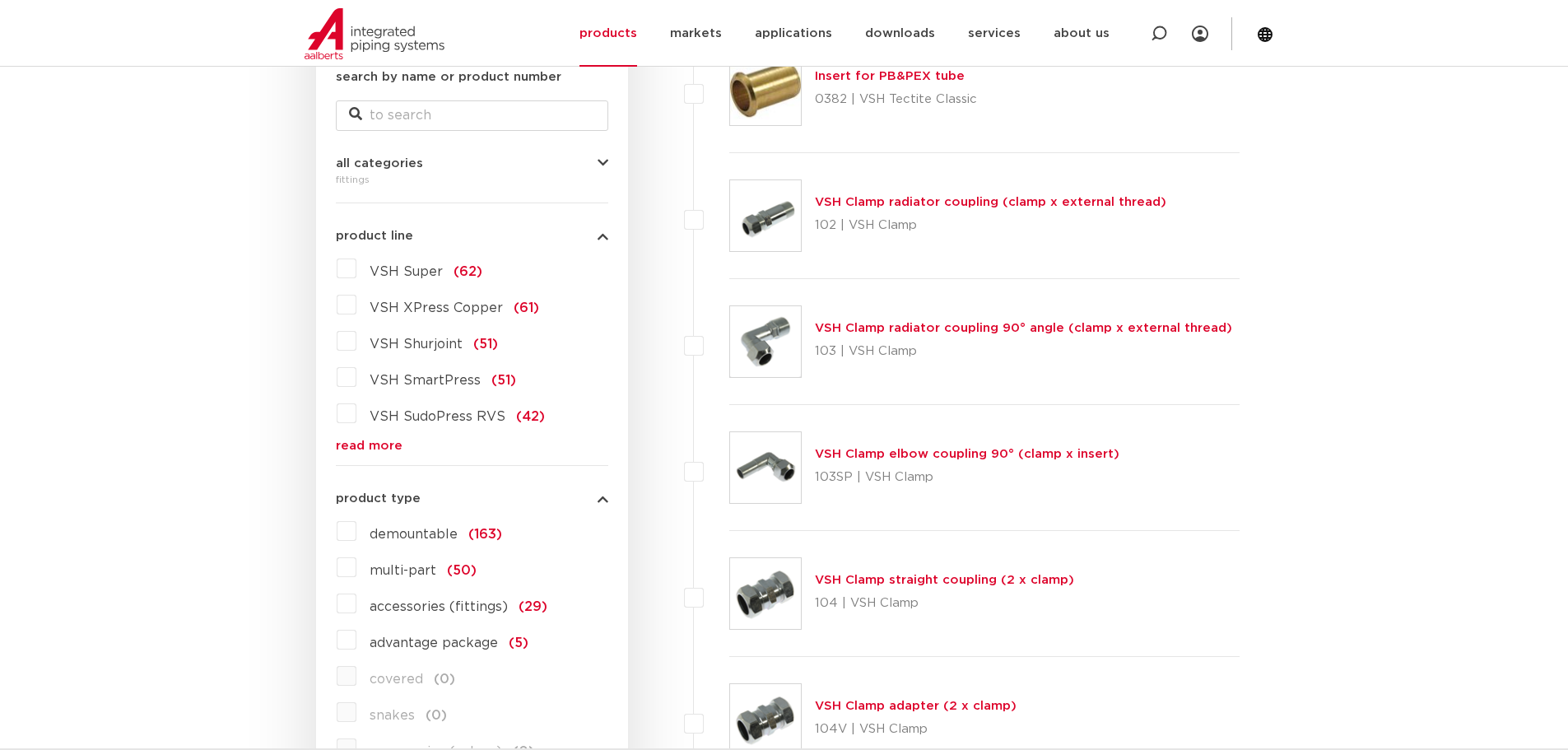
click at [357, 270] on label "VSH Super (62)" at bounding box center [419, 269] width 126 height 26
click at [0, 0] on input "VSH Super (62)" at bounding box center [0, 0] width 0 height 0
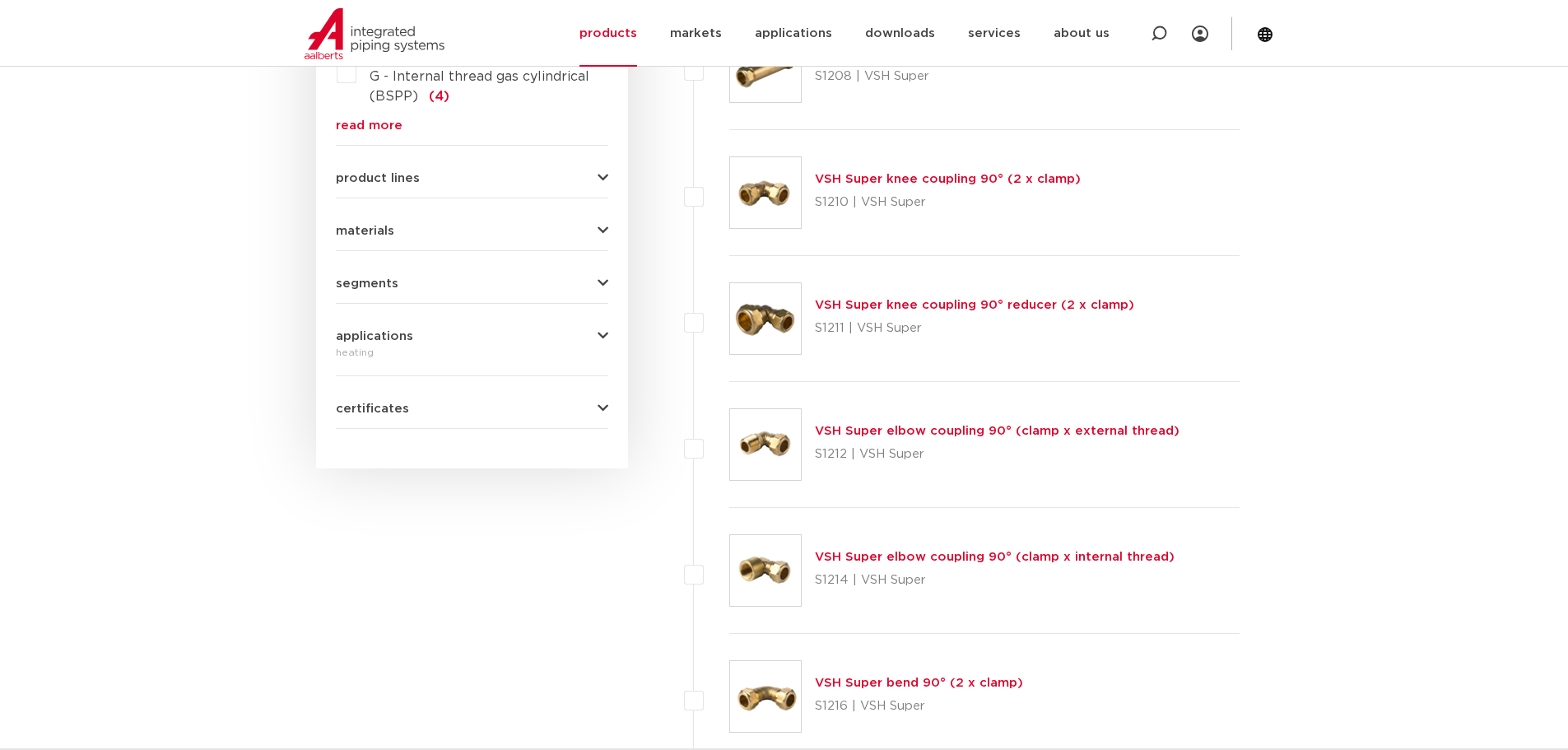
scroll to position [1235, 0]
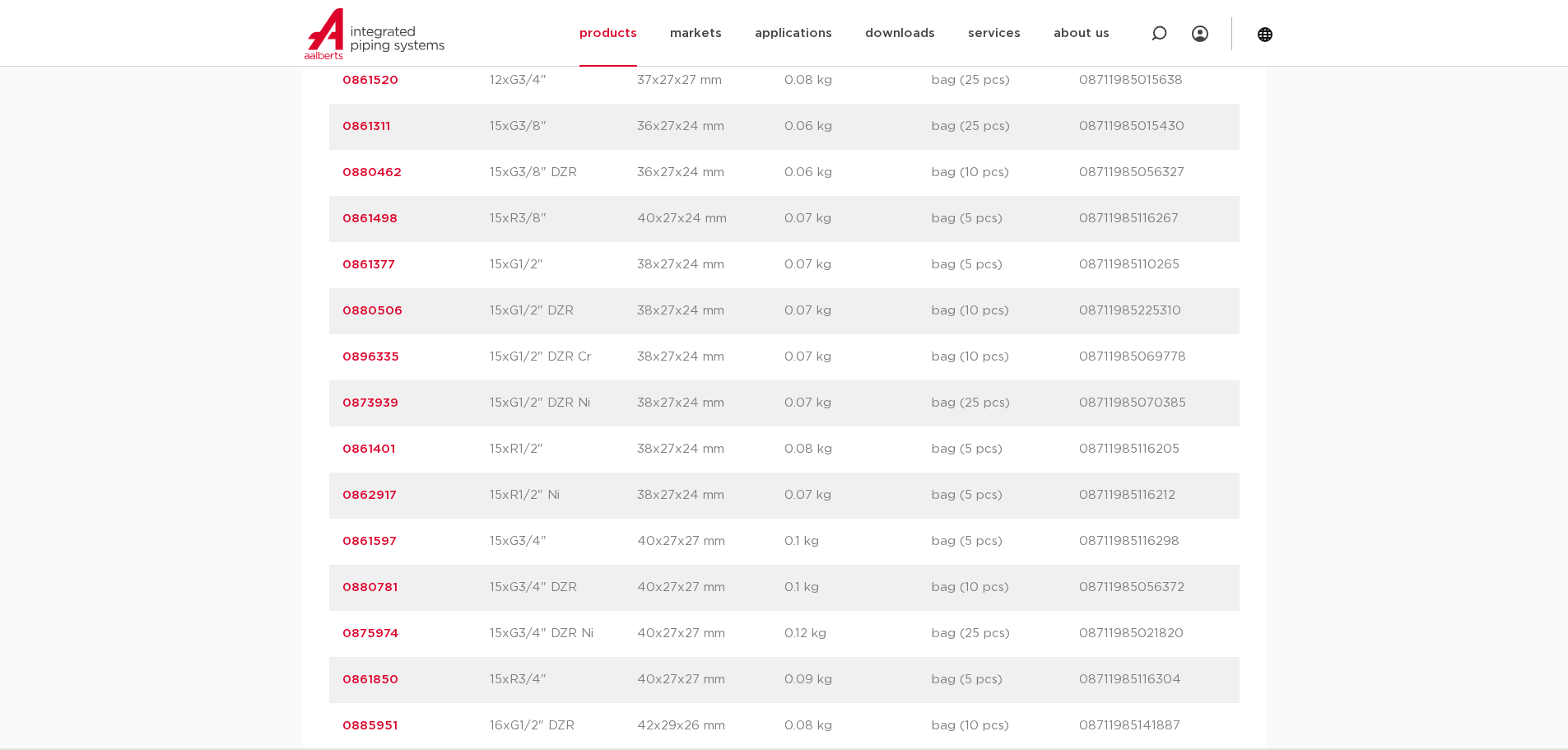
scroll to position [2387, 0]
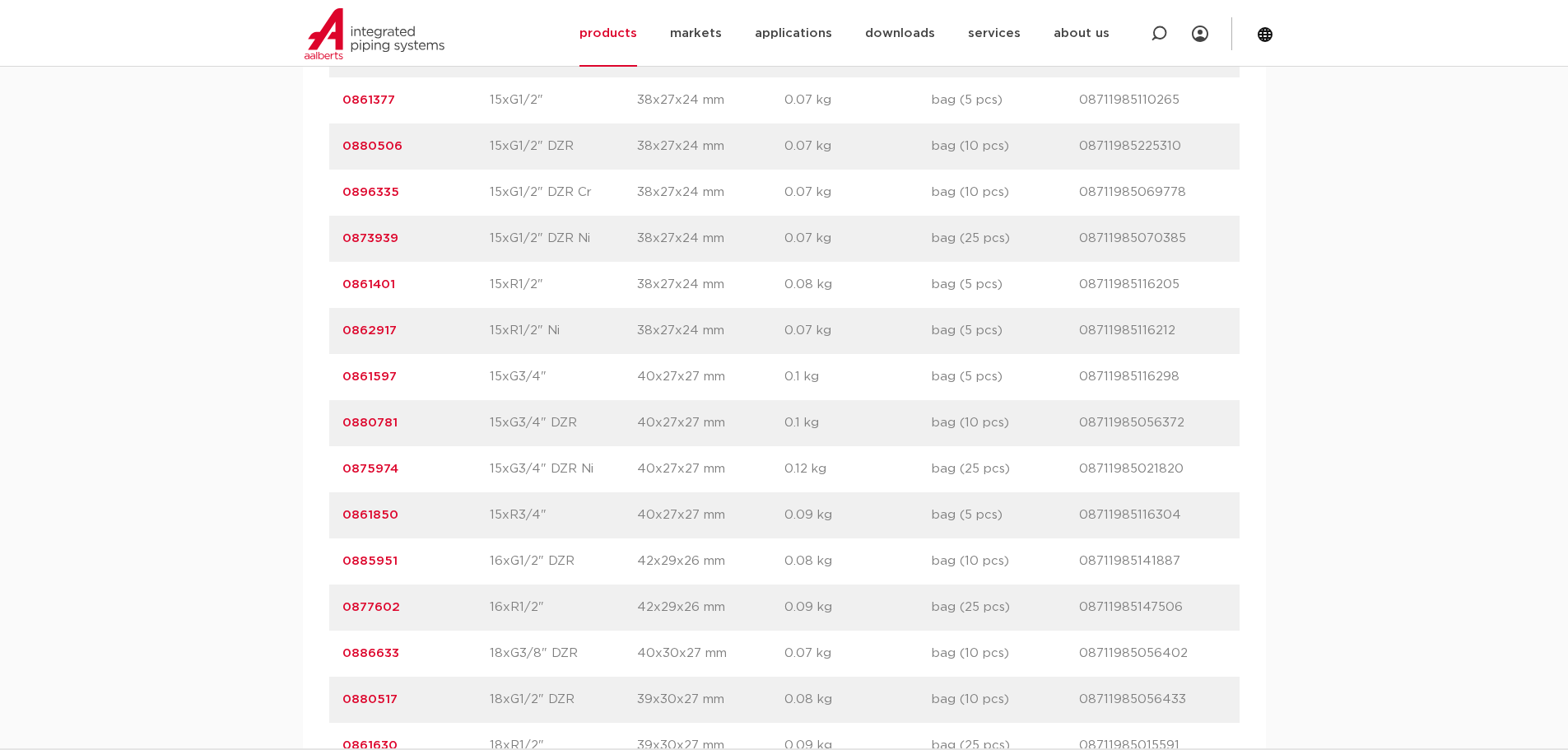
drag, startPoint x: 356, startPoint y: 515, endPoint x: 194, endPoint y: 533, distance: 163.0
click at [194, 533] on div "assortment dimensions specifications downloads ETIM sustainability assortment d…" at bounding box center [784, 521] width 1568 height 3657
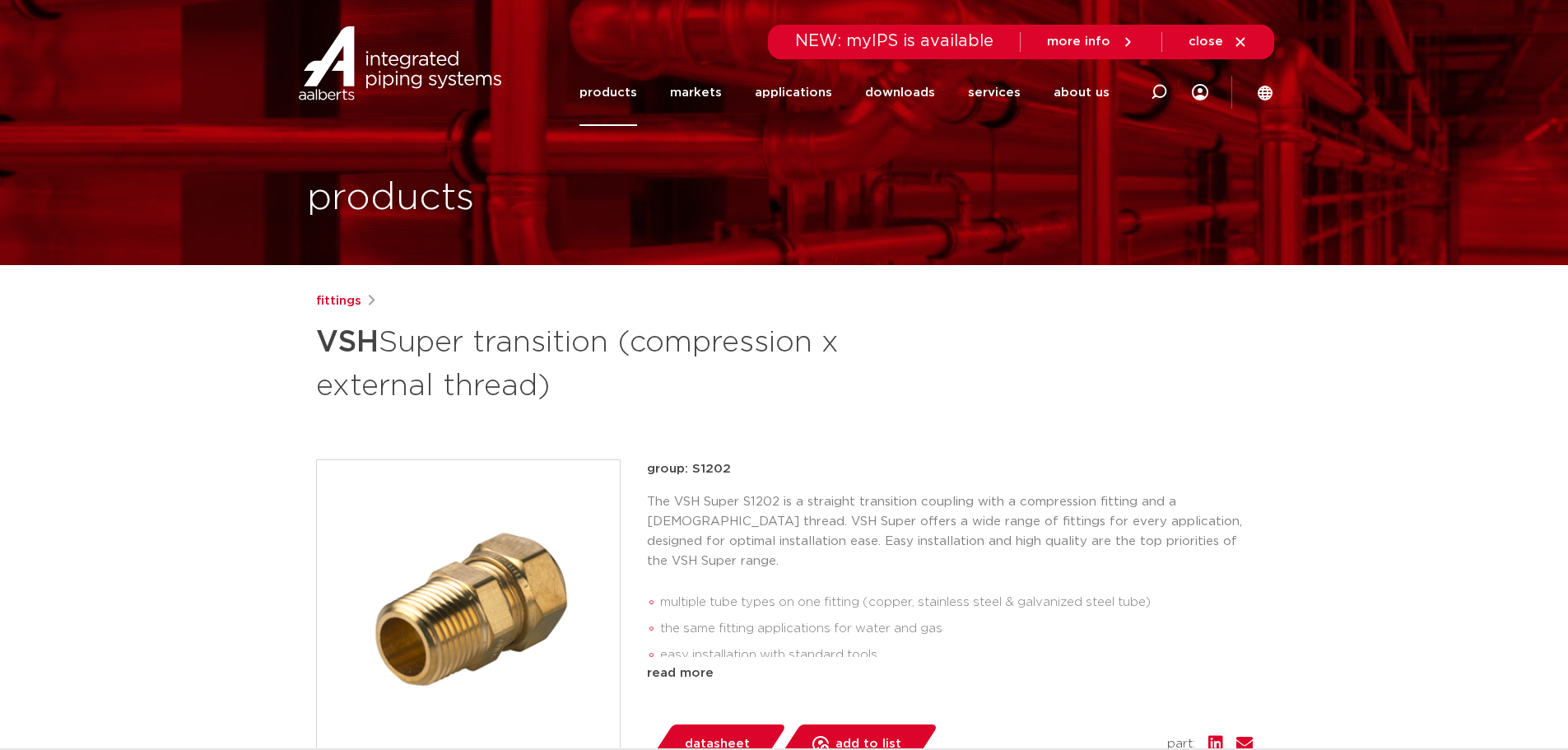
scroll to position [411, 0]
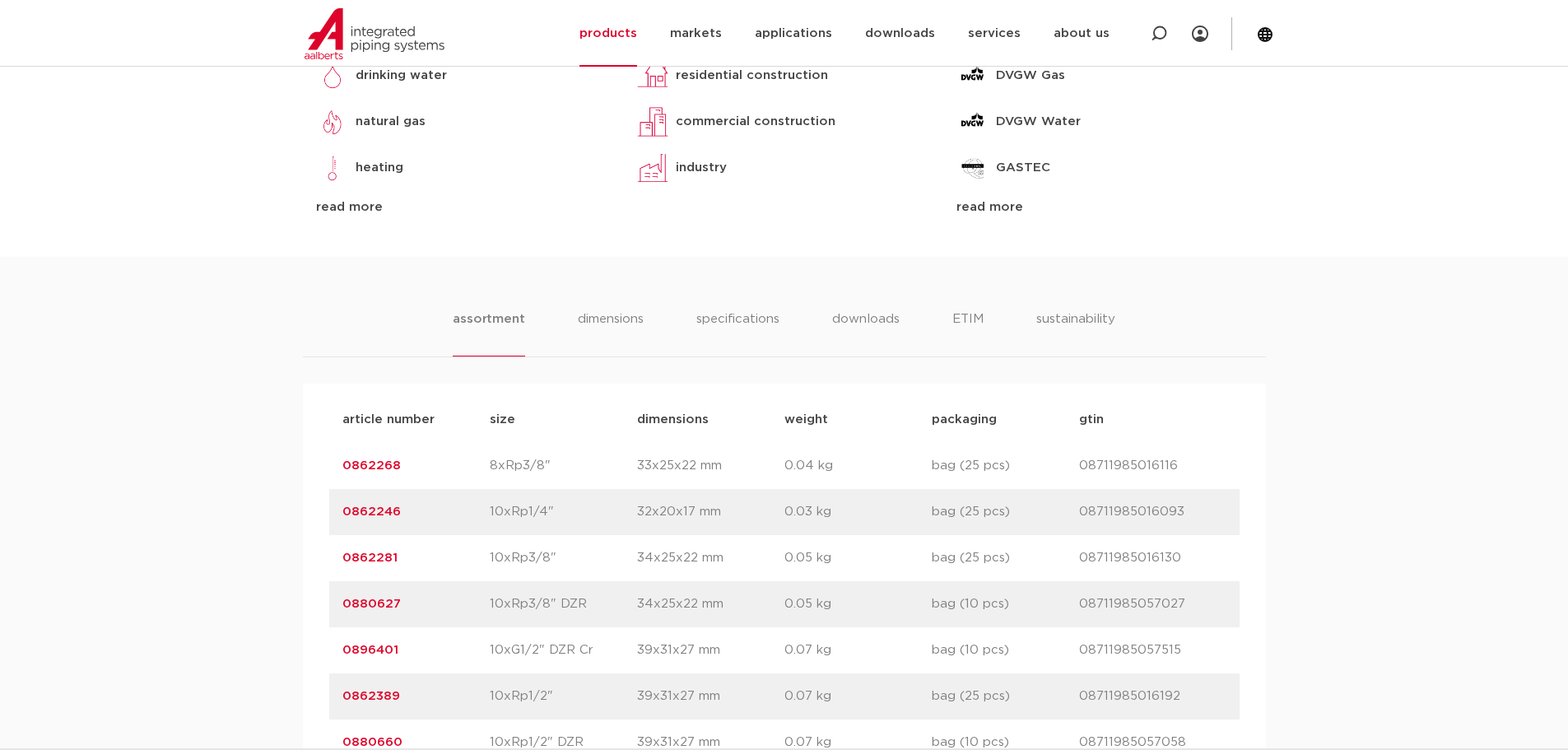
scroll to position [906, 0]
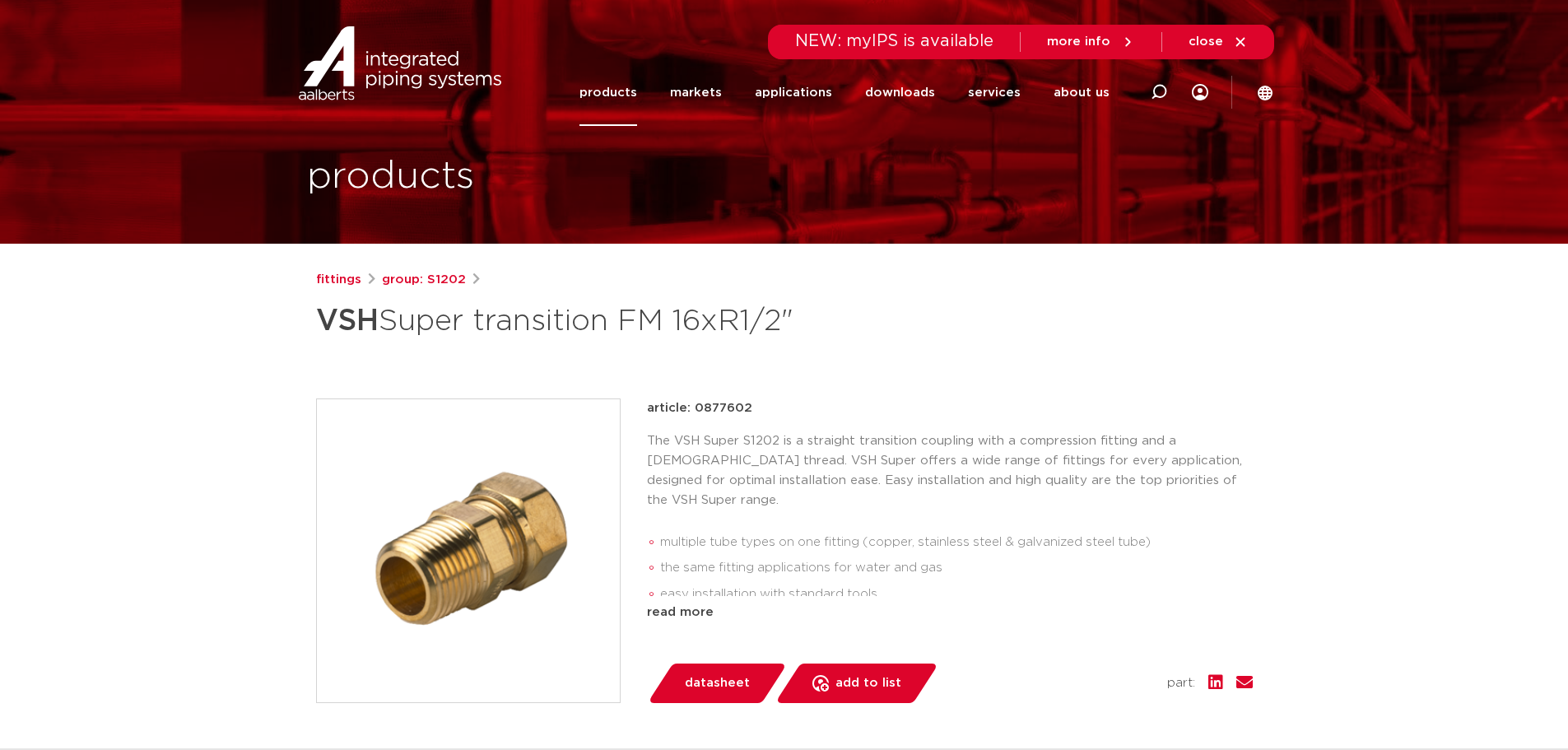
scroll to position [165, 0]
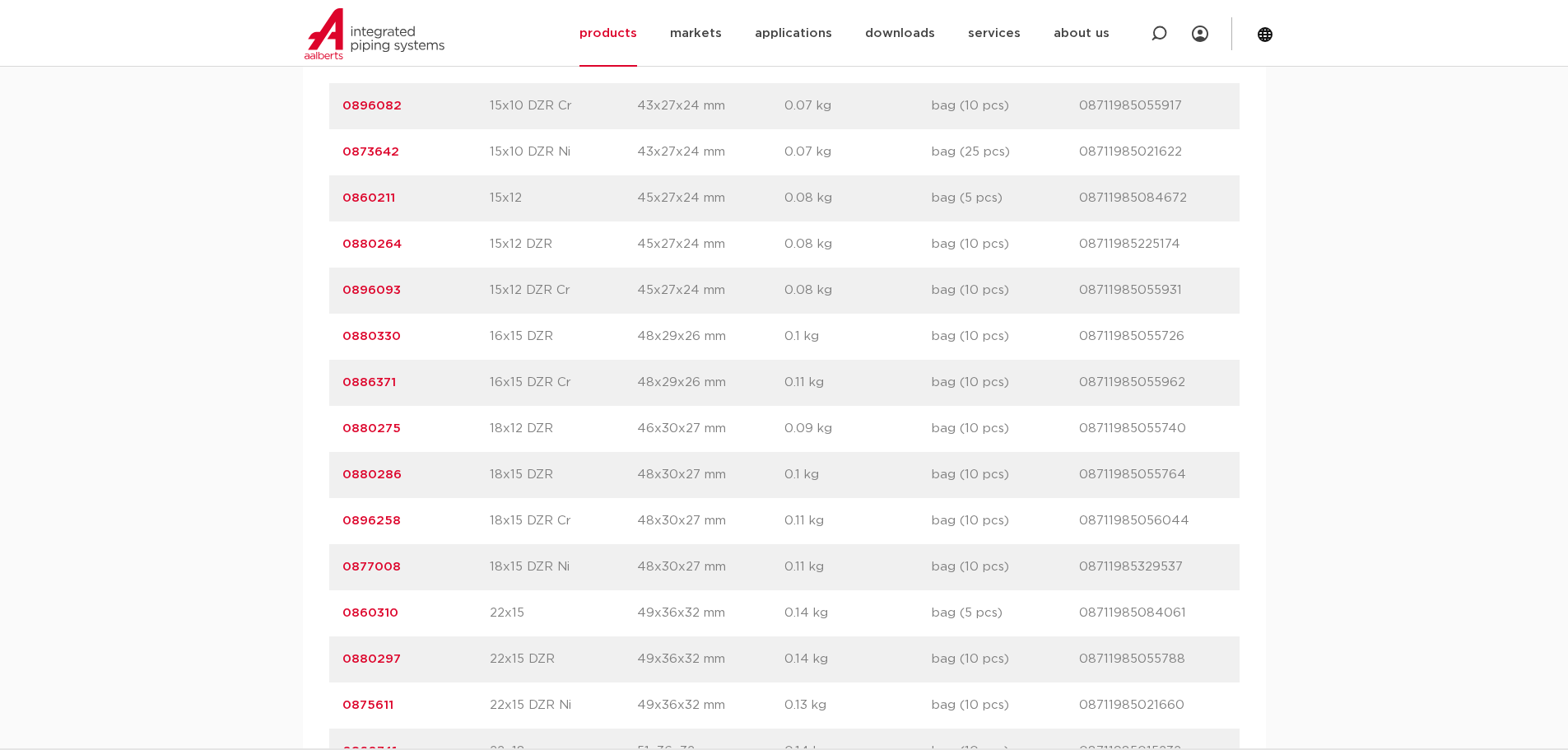
scroll to position [1647, 0]
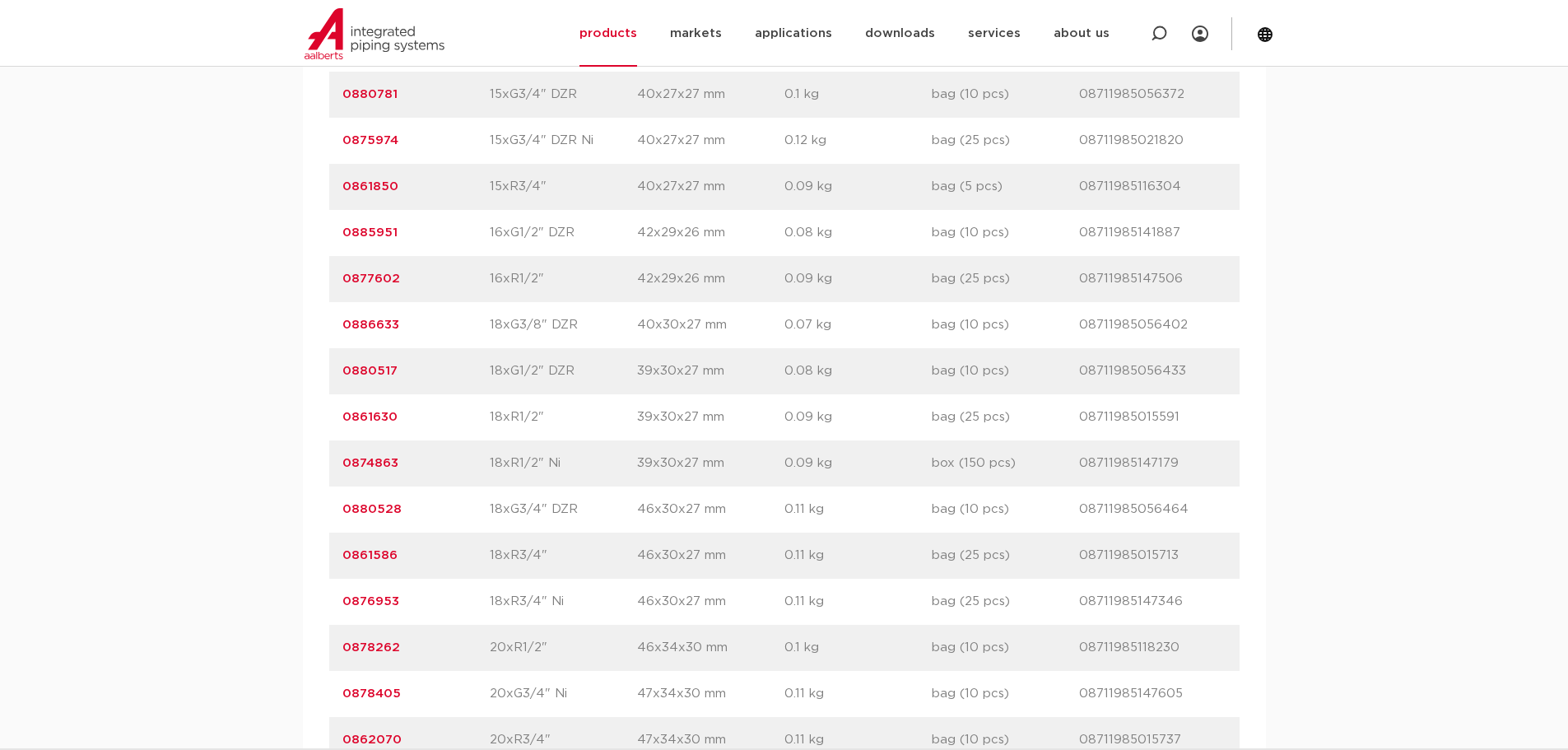
scroll to position [2756, 0]
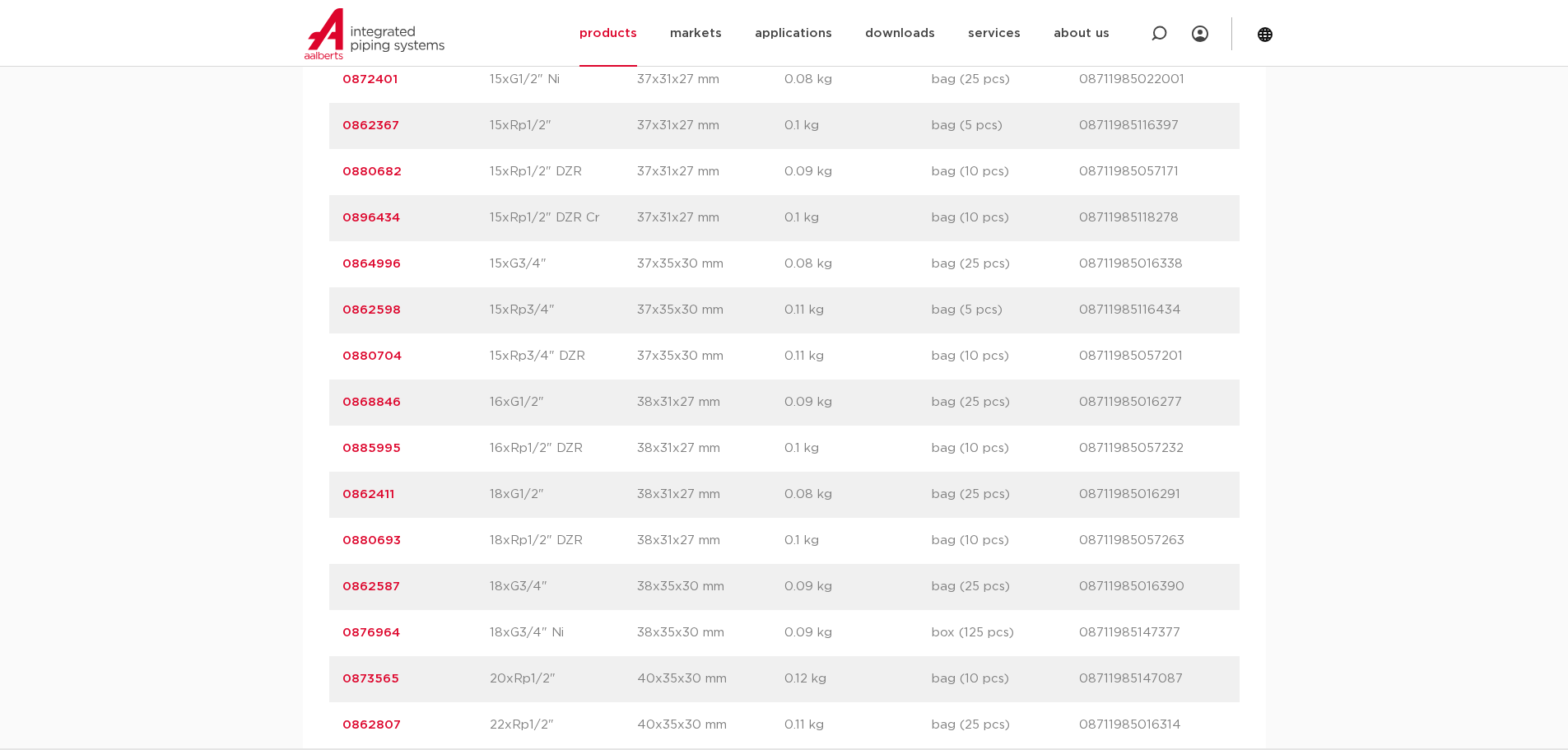
scroll to position [1976, 0]
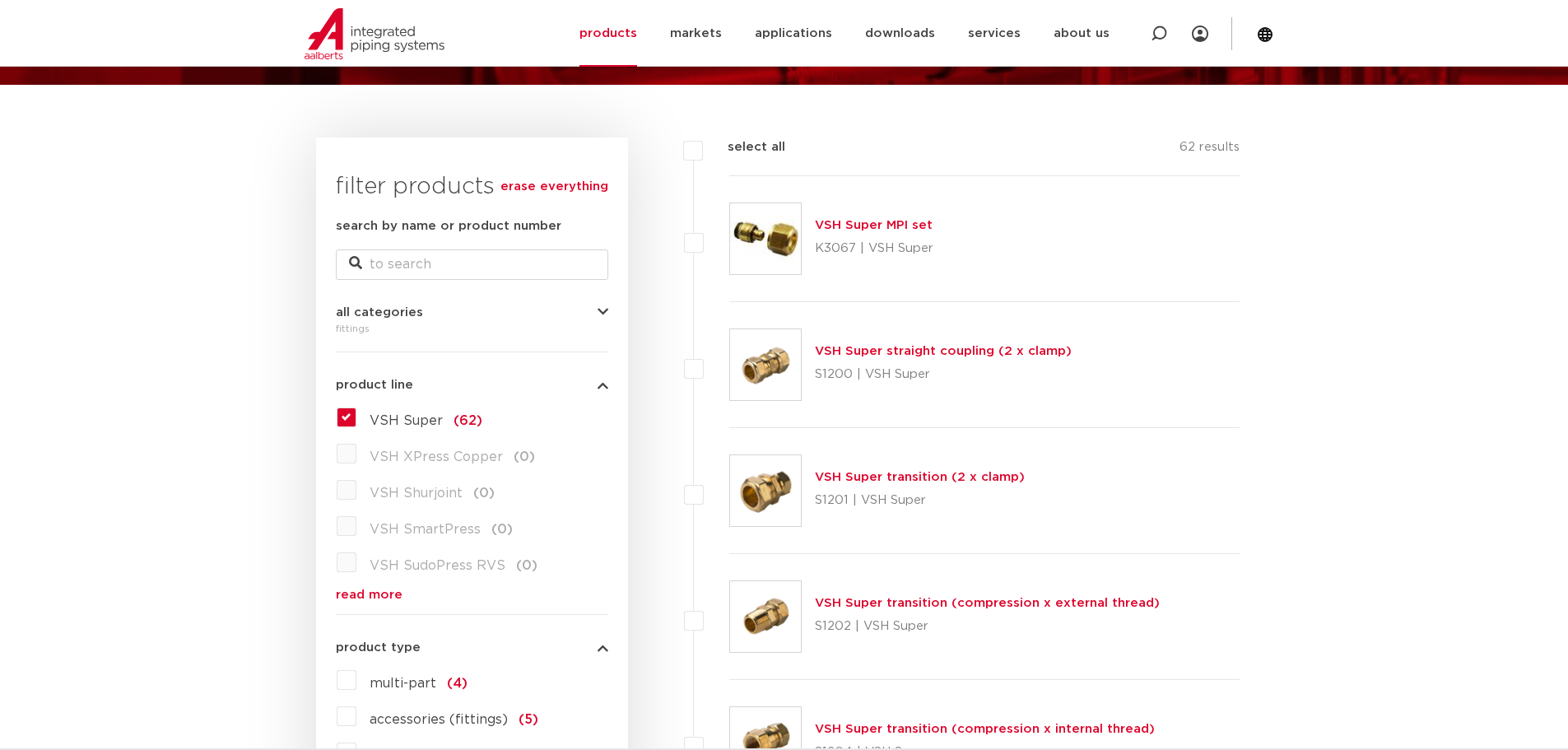
scroll to position [165, 0]
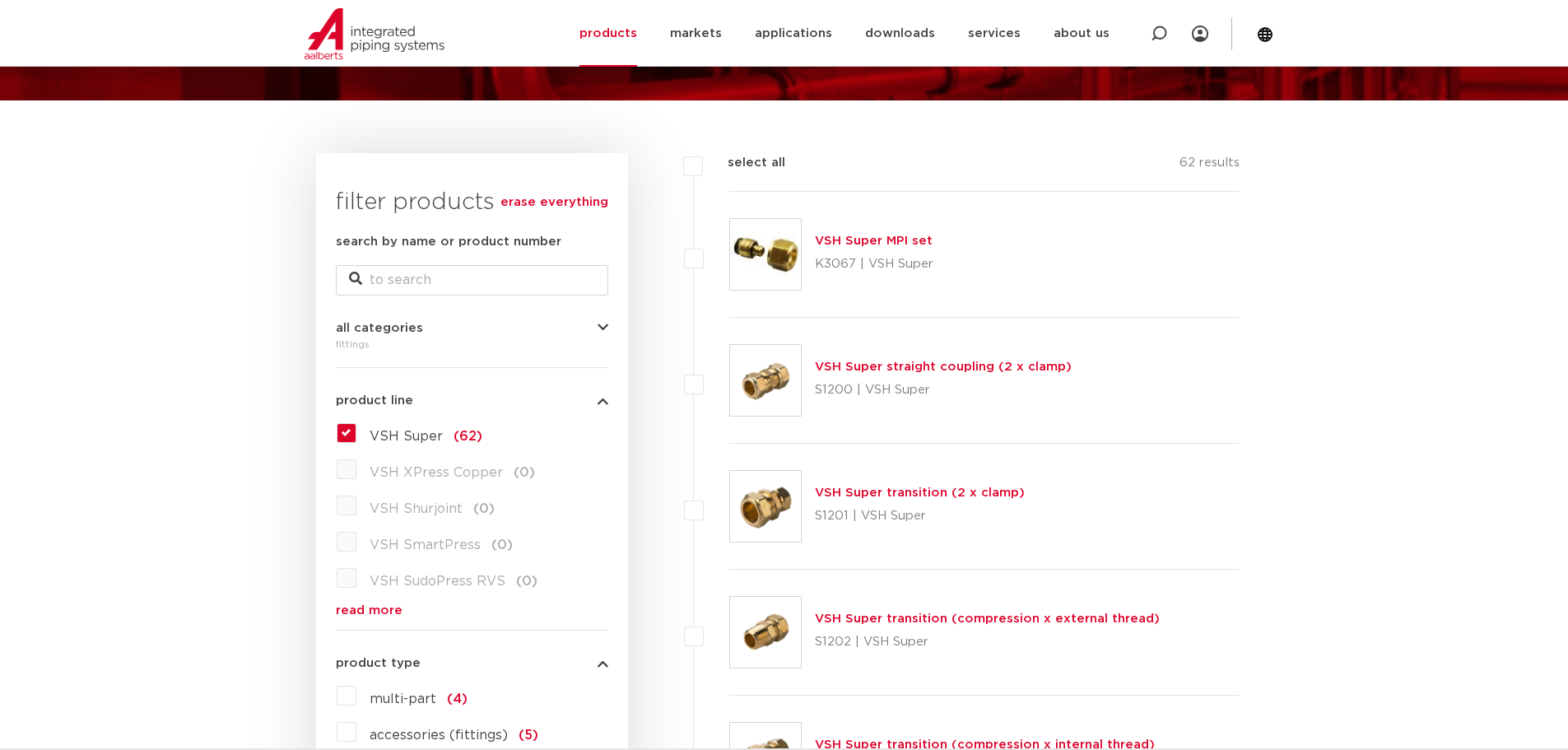
drag, startPoint x: 822, startPoint y: 358, endPoint x: 1281, endPoint y: 346, distance: 459.2
drag, startPoint x: 1028, startPoint y: 369, endPoint x: 1045, endPoint y: 375, distance: 18.0
click at [1045, 375] on div "VSH Super straight coupling (2 x clamp) S1200 | VSH Super" at bounding box center [944, 380] width 257 height 46
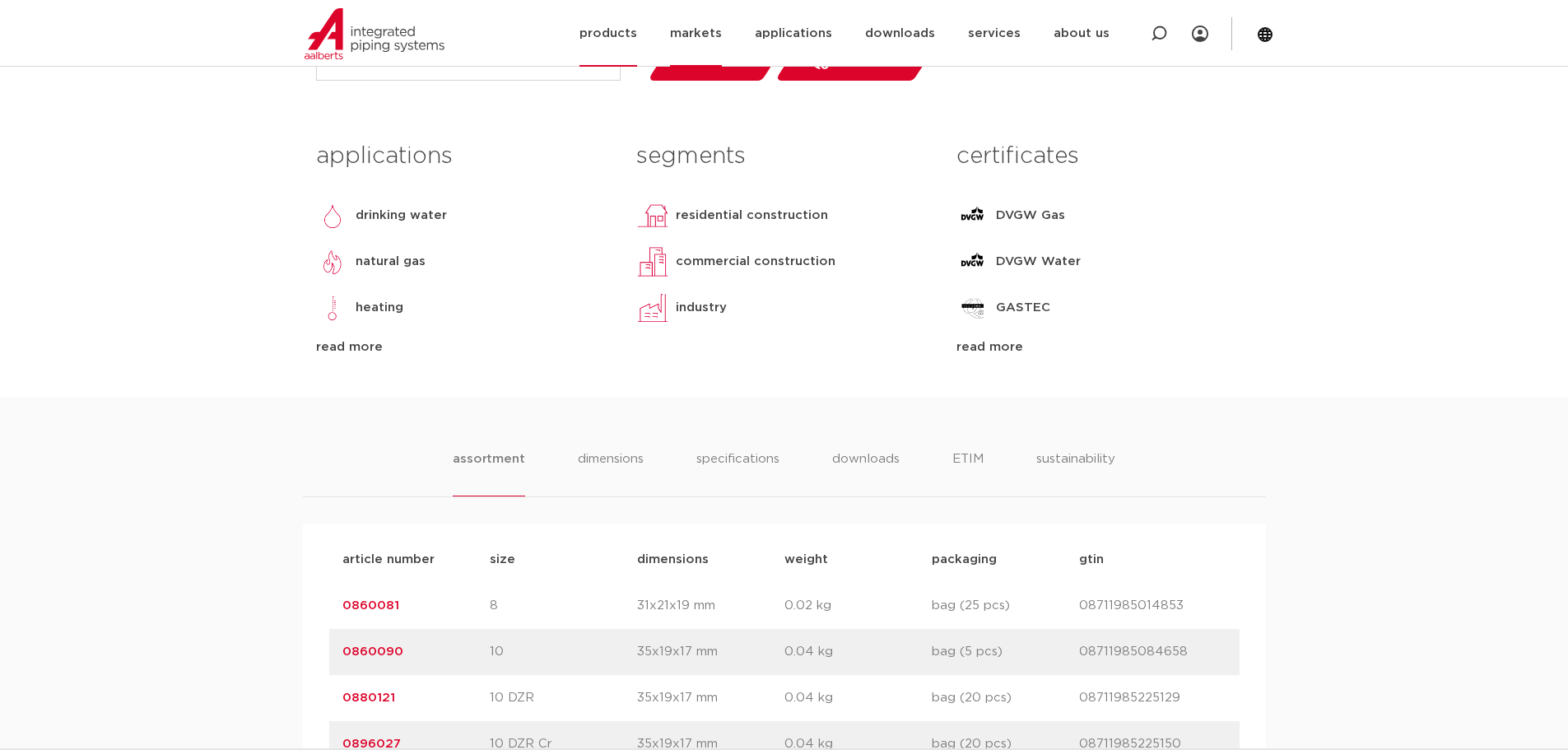
scroll to position [411, 0]
